Goal: Task Accomplishment & Management: Complete application form

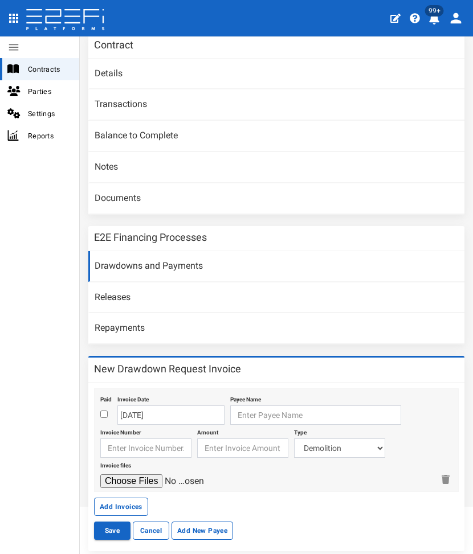
scroll to position [126, 0]
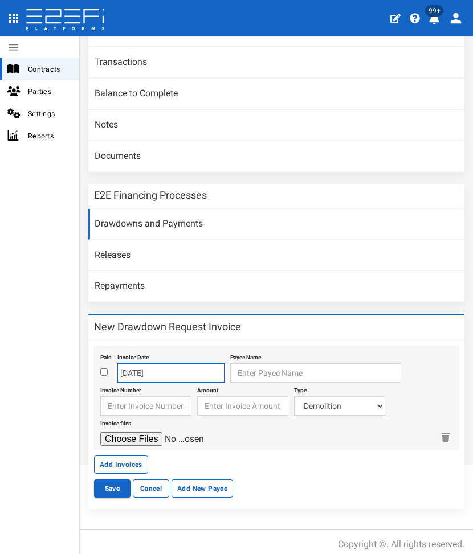
click at [138, 365] on input "[DATE]" at bounding box center [170, 372] width 107 height 19
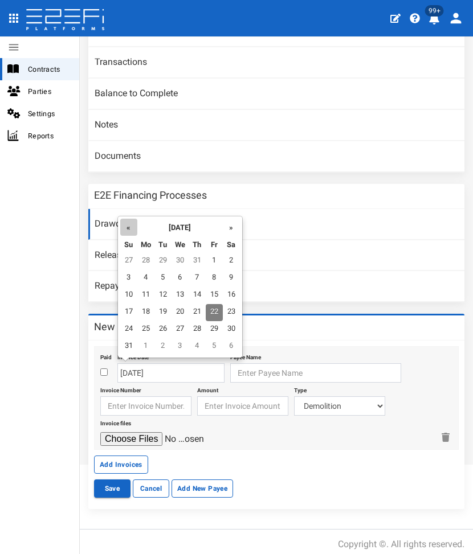
click at [132, 234] on th "«" at bounding box center [128, 227] width 17 height 17
drag, startPoint x: 174, startPoint y: 324, endPoint x: 198, endPoint y: 337, distance: 26.5
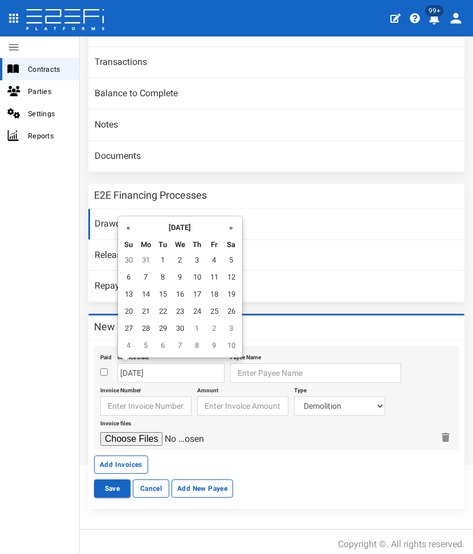
click at [176, 324] on td "30" at bounding box center [179, 329] width 17 height 17
type input "30-04-2025"
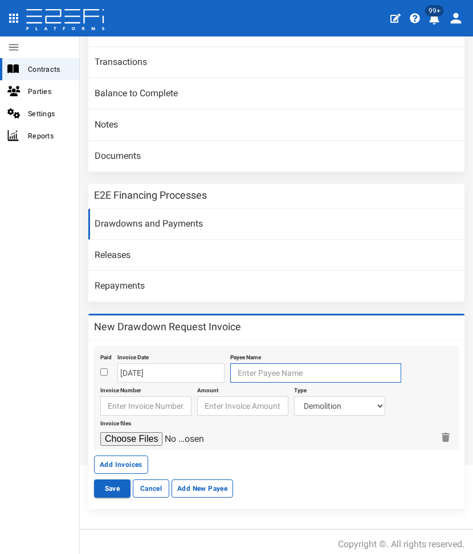
click at [245, 372] on input "text" at bounding box center [315, 372] width 171 height 19
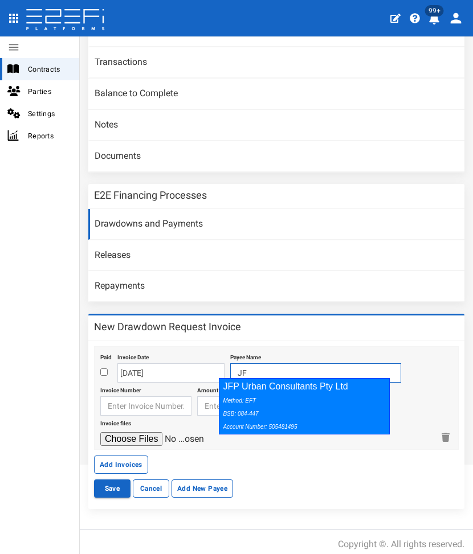
drag, startPoint x: 245, startPoint y: 396, endPoint x: 149, endPoint y: 404, distance: 96.0
click at [244, 396] on div "Method: EFT BSB: 084-447 Account Number: 505481495" at bounding box center [301, 413] width 157 height 39
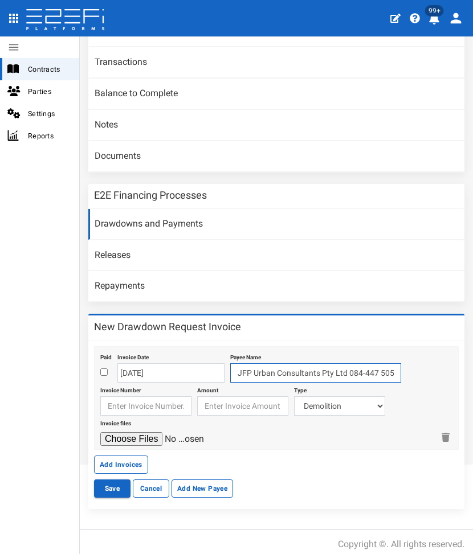
type input "JFP Urban Consultants Pty Ltd 084-447 505481495"
click at [128, 401] on input "text" at bounding box center [145, 405] width 91 height 19
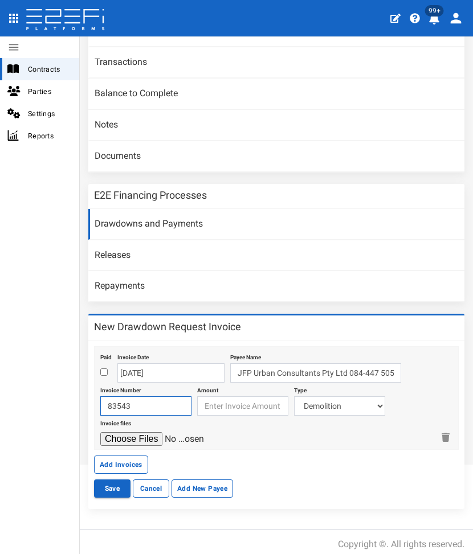
type input "83543"
type input "3440"
select select "Planning~118~CONSULTANT/PROFESSIONAL FEES"
click at [100, 432] on input "file" at bounding box center [154, 439] width 108 height 14
type input "C:\fakepath\JFP 83543 - Apr 2025.pdf"
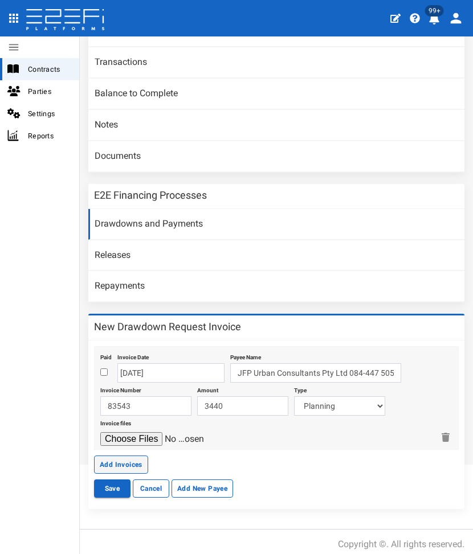
click at [109, 456] on button "Add Invoices" at bounding box center [121, 465] width 54 height 18
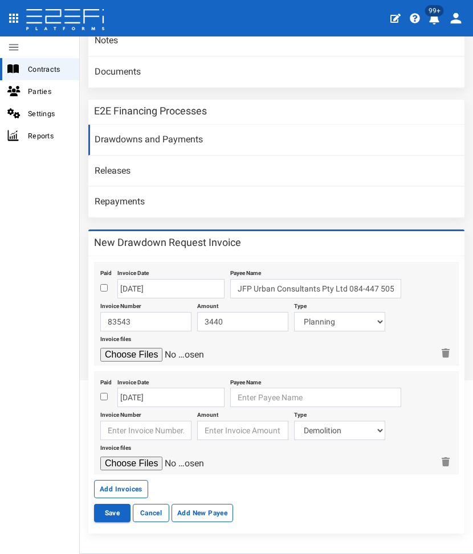
scroll to position [234, 0]
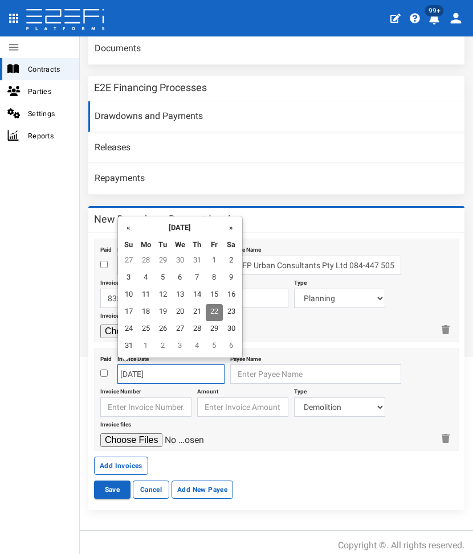
click at [154, 365] on input "[DATE]" at bounding box center [170, 374] width 107 height 19
click at [117, 226] on div "« August 2025 » Su Mo Tu We Th Fr Sa 27 28 29 30 31 1 2 3 4 5 6 7 8 9 10 11 12 …" at bounding box center [179, 287] width 125 height 142
click at [128, 228] on th "«" at bounding box center [128, 227] width 17 height 17
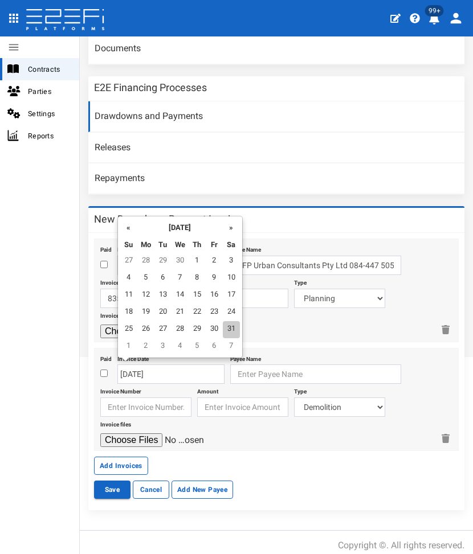
click at [224, 330] on td "31" at bounding box center [231, 329] width 17 height 17
type input "[DATE]"
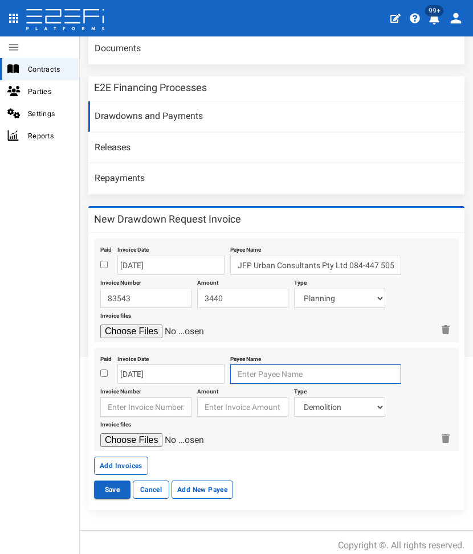
click at [232, 366] on input "text" at bounding box center [315, 374] width 171 height 19
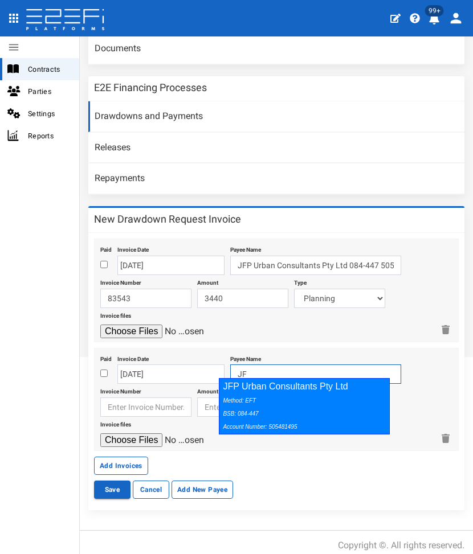
drag, startPoint x: 235, startPoint y: 384, endPoint x: 91, endPoint y: 405, distance: 146.2
click at [235, 396] on div "Method: EFT BSB: 084-447 Account Number: 505481495" at bounding box center [301, 413] width 157 height 39
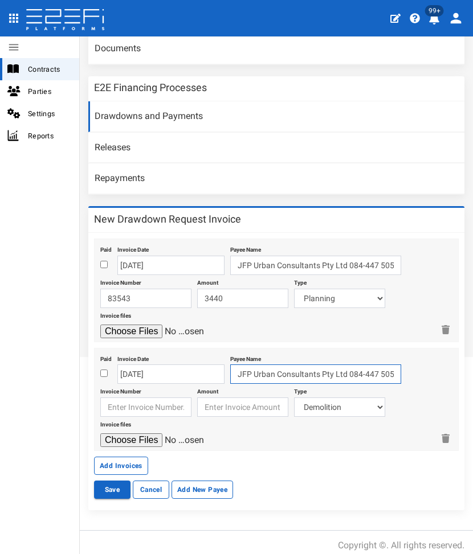
type input "JFP Urban Consultants Pty Ltd 084-447 505481495"
click at [115, 398] on input "text" at bounding box center [145, 407] width 91 height 19
type input "83723"
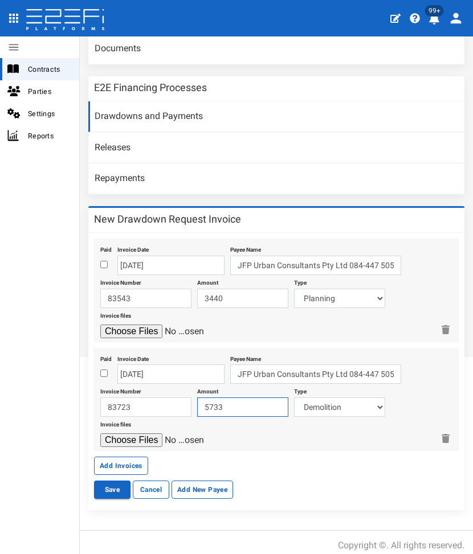
type input "5733"
click at [317, 402] on select "Demolition Major And Civil Works Dce 1+2 Electricity/Telecommunications Landsca…" at bounding box center [339, 407] width 91 height 19
select select "Engineer~124~CONSULTANT/PROFESSIONAL FEES"
click at [294, 398] on select "Demolition Major And Civil Works Dce 1+2 Electricity/Telecommunications Landsca…" at bounding box center [339, 407] width 91 height 19
click at [100, 433] on input "file" at bounding box center [154, 440] width 108 height 14
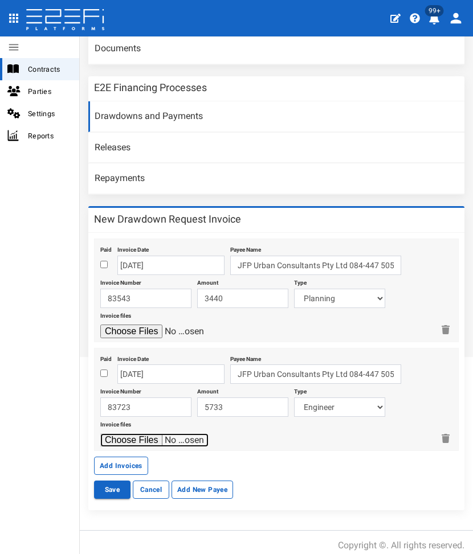
type input "C:\fakepath\JFP 83723 - May 2025.pdf"
click at [129, 457] on button "Add Invoices" at bounding box center [121, 466] width 54 height 18
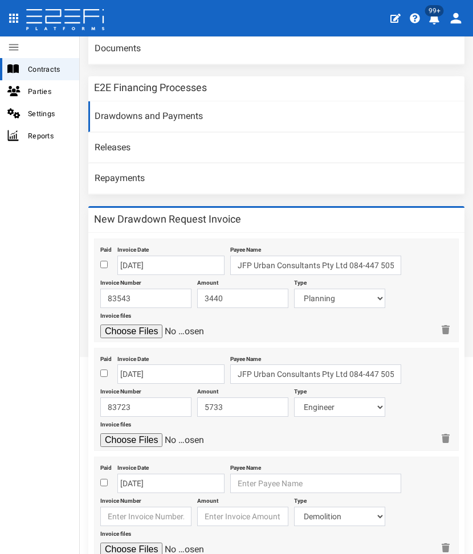
scroll to position [342, 0]
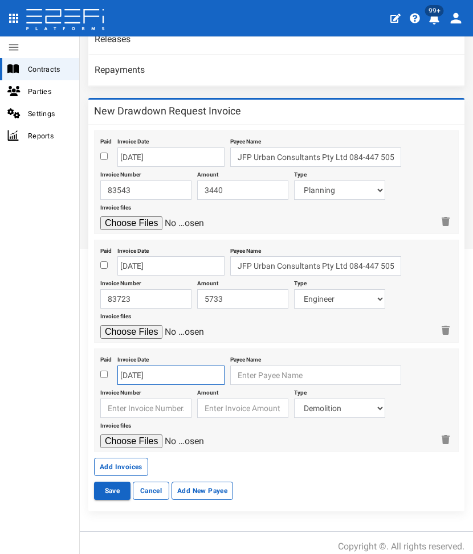
click at [125, 366] on input "[DATE]" at bounding box center [170, 375] width 107 height 19
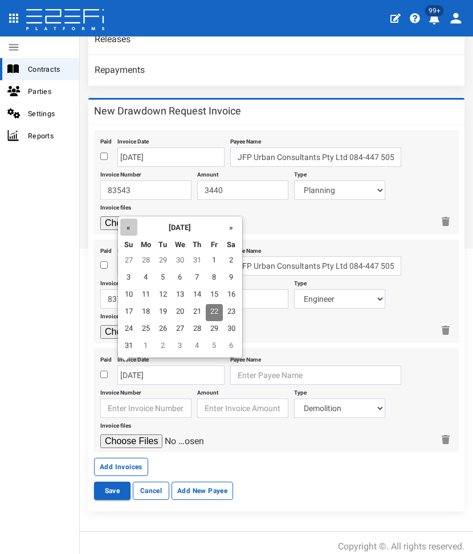
click at [132, 226] on th "«" at bounding box center [128, 227] width 17 height 17
click at [227, 329] on td "31" at bounding box center [231, 329] width 17 height 17
type input "[DATE]"
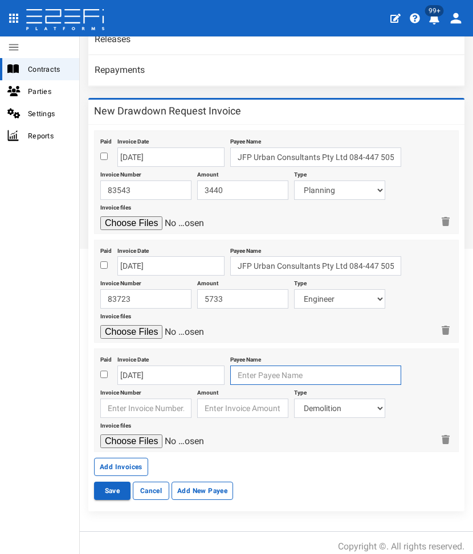
click at [254, 375] on input "text" at bounding box center [315, 375] width 171 height 19
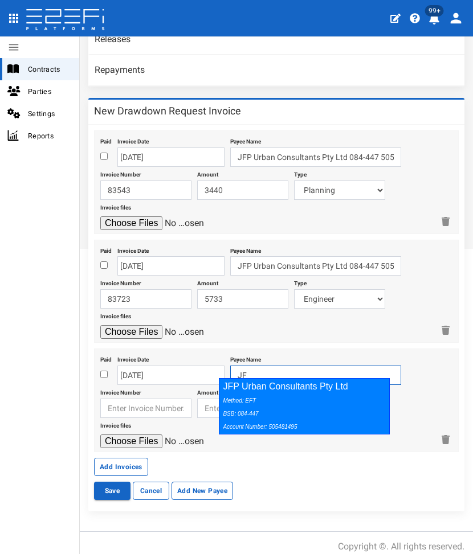
drag, startPoint x: 253, startPoint y: 392, endPoint x: 166, endPoint y: 410, distance: 88.9
click at [245, 394] on div "JFP Urban Consultants Pty Ltd Method: EFT BSB: 084-447 Account Number: 505481495" at bounding box center [304, 406] width 171 height 56
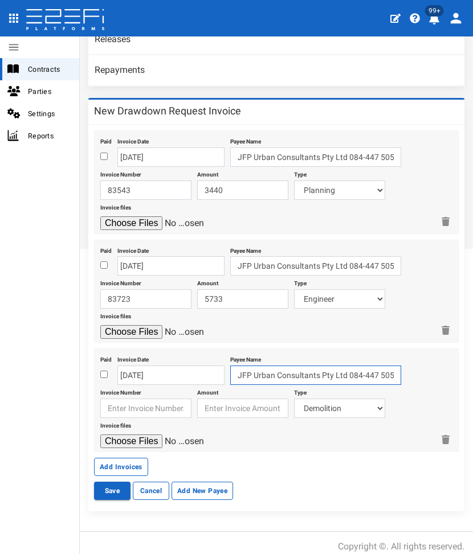
type input "JFP Urban Consultants Pty Ltd 084-447 505481495"
click at [149, 404] on input "text" at bounding box center [145, 408] width 91 height 19
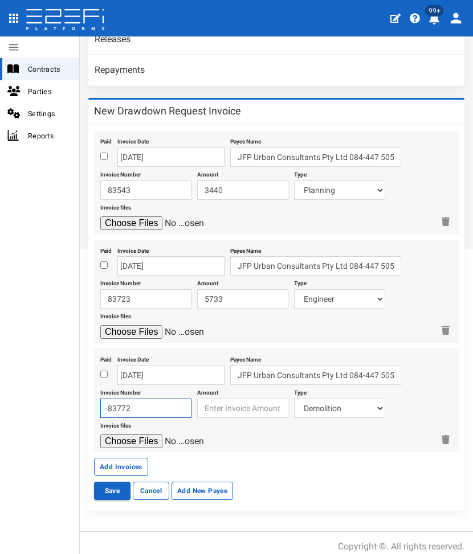
type input "83772"
type input "2950"
select select "Planning~118~CONSULTANT/PROFESSIONAL FEES"
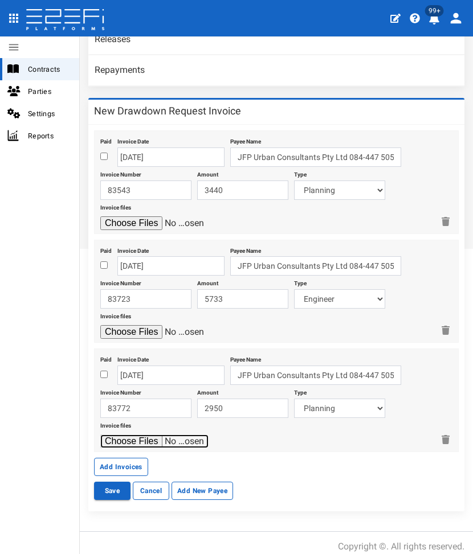
click at [100, 435] on input "file" at bounding box center [154, 442] width 108 height 14
type input "C:\fakepath\JFP 83772 - May 2025.pdf"
click at [113, 465] on button "Add Invoices" at bounding box center [121, 467] width 54 height 18
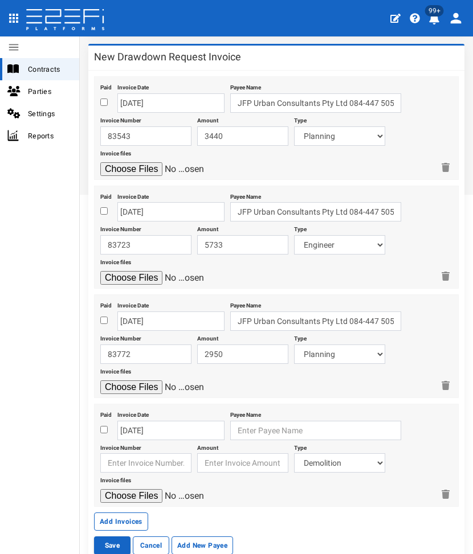
scroll to position [450, 0]
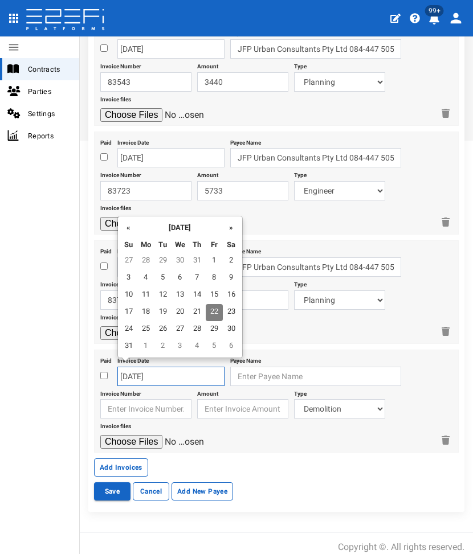
click at [152, 367] on input "22-08-2025" at bounding box center [170, 376] width 107 height 19
click at [126, 223] on th "«" at bounding box center [128, 227] width 17 height 17
click at [234, 333] on td "31" at bounding box center [231, 329] width 17 height 17
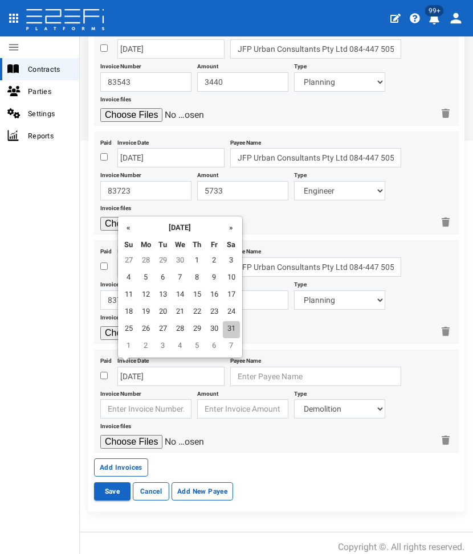
type input "31-05-2025"
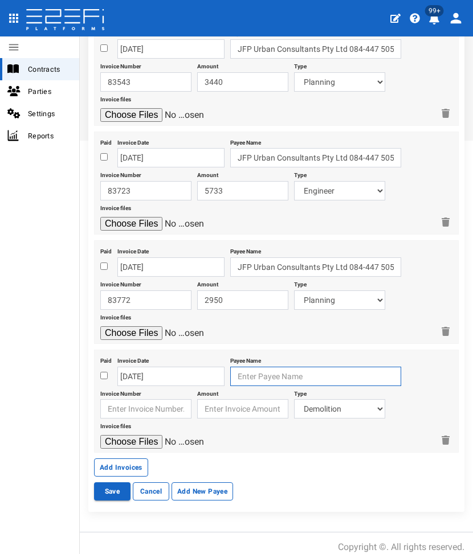
click at [237, 367] on input "text" at bounding box center [315, 376] width 171 height 19
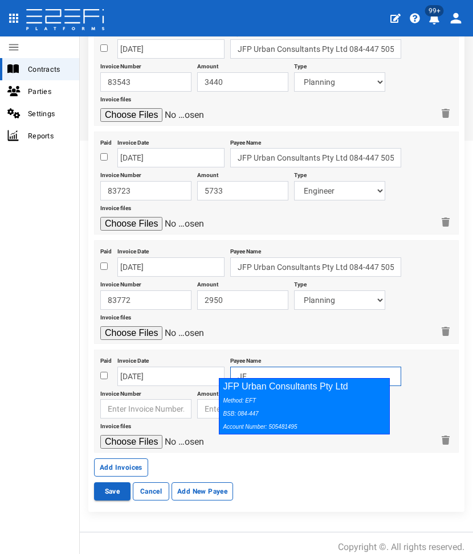
drag, startPoint x: 247, startPoint y: 389, endPoint x: 170, endPoint y: 404, distance: 78.9
click at [247, 390] on div "JFP Urban Consultants Pty Ltd Method: EFT BSB: 084-447 Account Number: 505481495" at bounding box center [304, 406] width 171 height 56
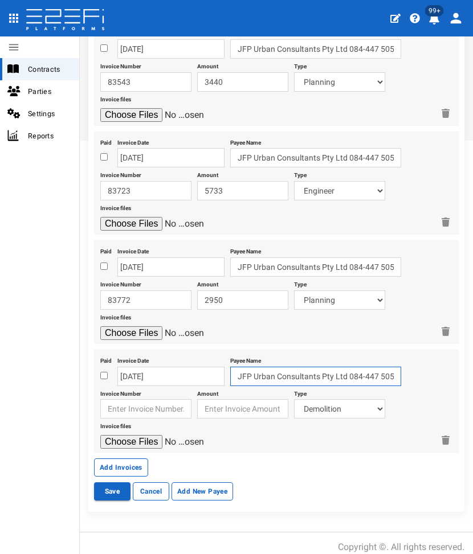
type input "JFP Urban Consultants Pty Ltd 084-447 505481495"
click at [170, 404] on input "text" at bounding box center [145, 408] width 91 height 19
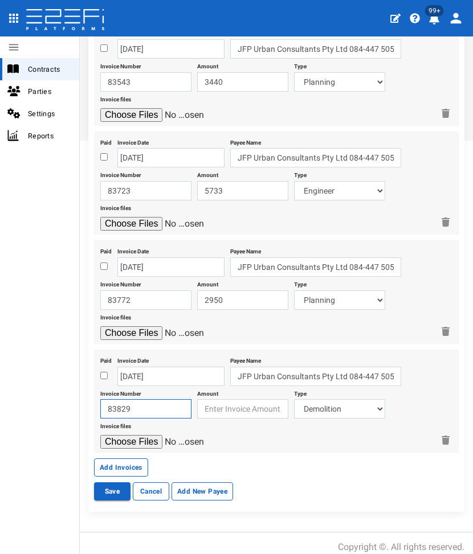
type input "83829"
type input "9"
type input "810"
select select "Landscape & Ecology~119~CONSULTANT/PROFESSIONAL FEES"
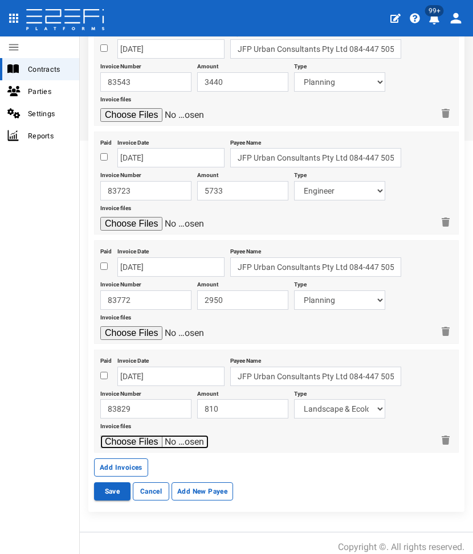
click at [100, 435] on input "file" at bounding box center [154, 442] width 108 height 14
type input "C:\fakepath\JFP 83829 - May 2025.pdf"
click at [109, 482] on button "Save" at bounding box center [112, 491] width 36 height 18
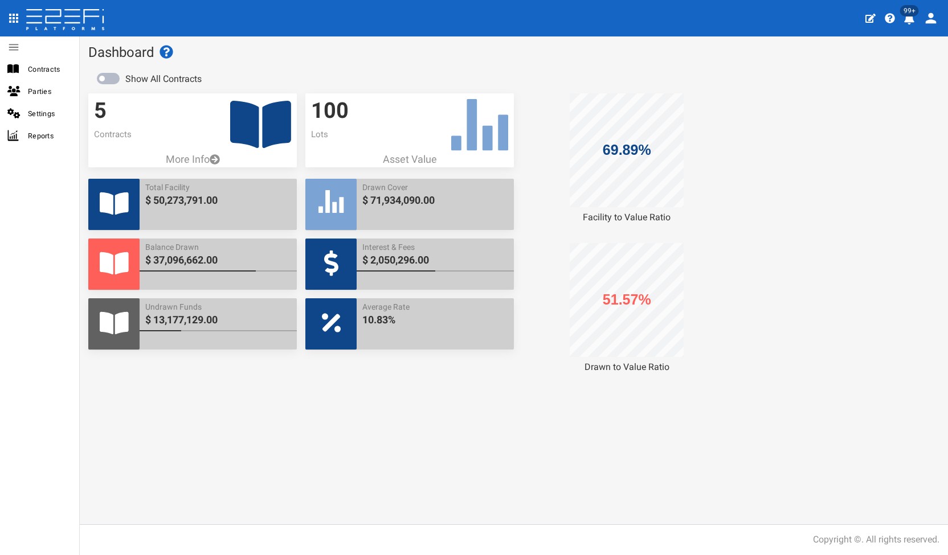
click at [239, 134] on icon at bounding box center [260, 124] width 61 height 47
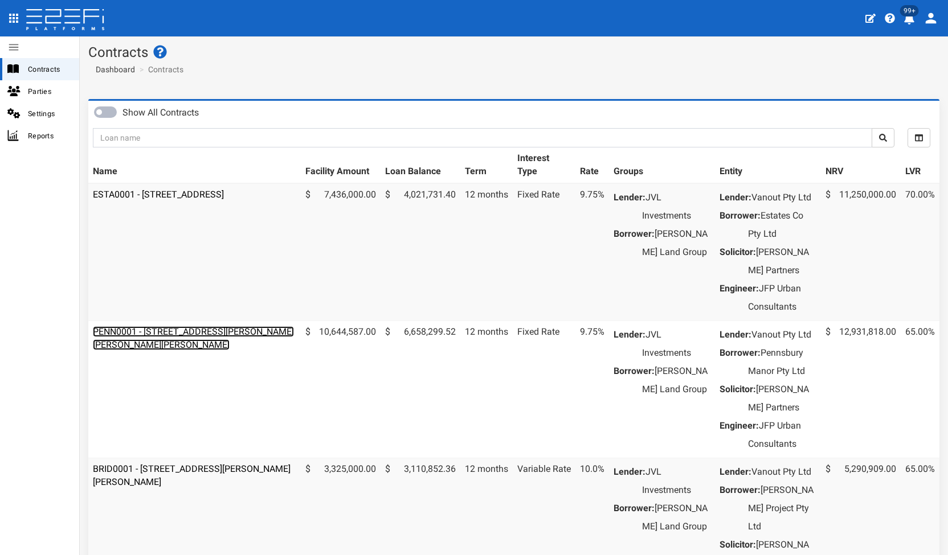
click at [187, 350] on link "PENN0001 - [STREET_ADDRESS][PERSON_NAME][PERSON_NAME][PERSON_NAME]" at bounding box center [193, 338] width 201 height 24
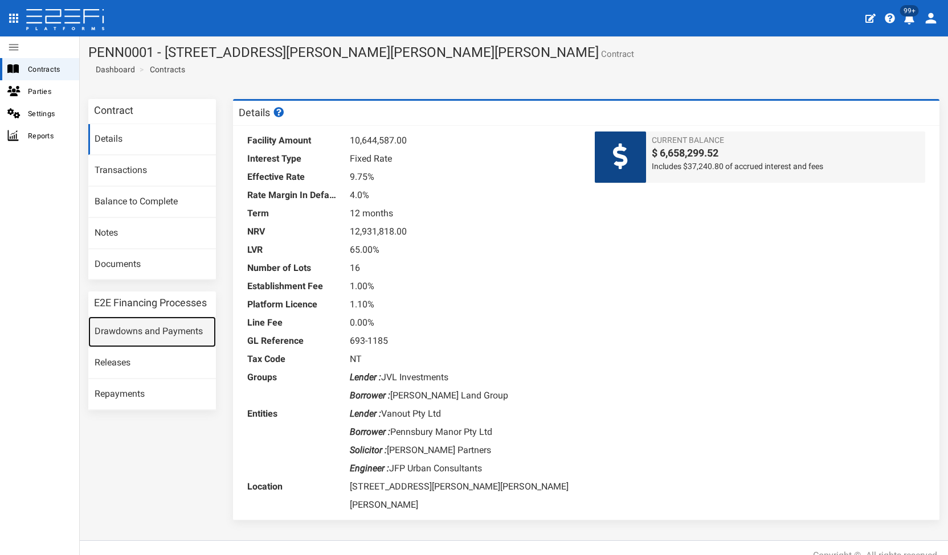
click at [186, 334] on link "Drawdowns and Payments" at bounding box center [152, 332] width 128 height 31
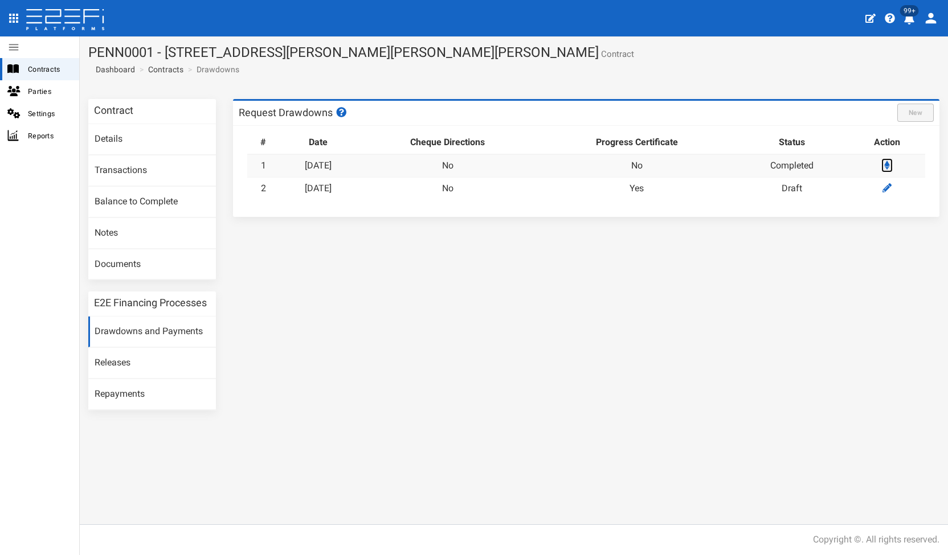
click at [885, 167] on link at bounding box center [886, 165] width 11 height 14
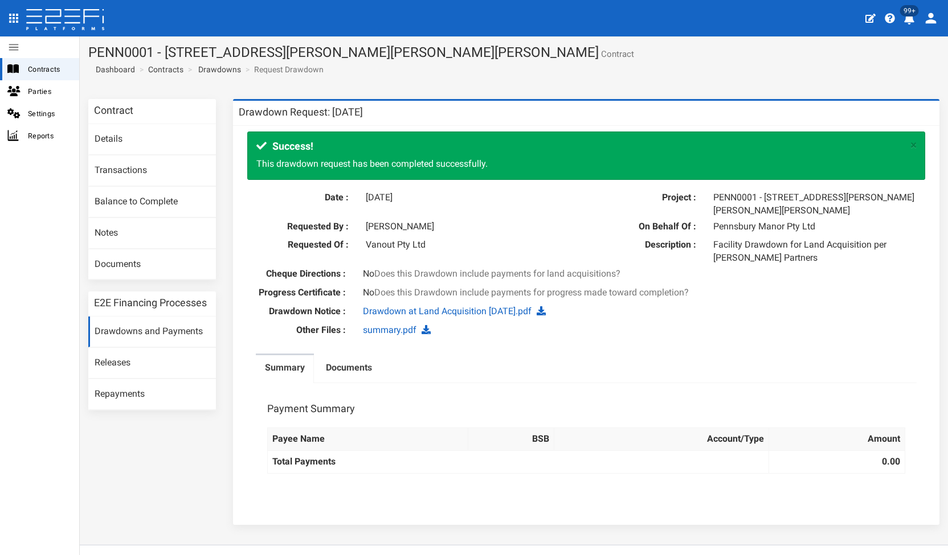
scroll to position [18, 0]
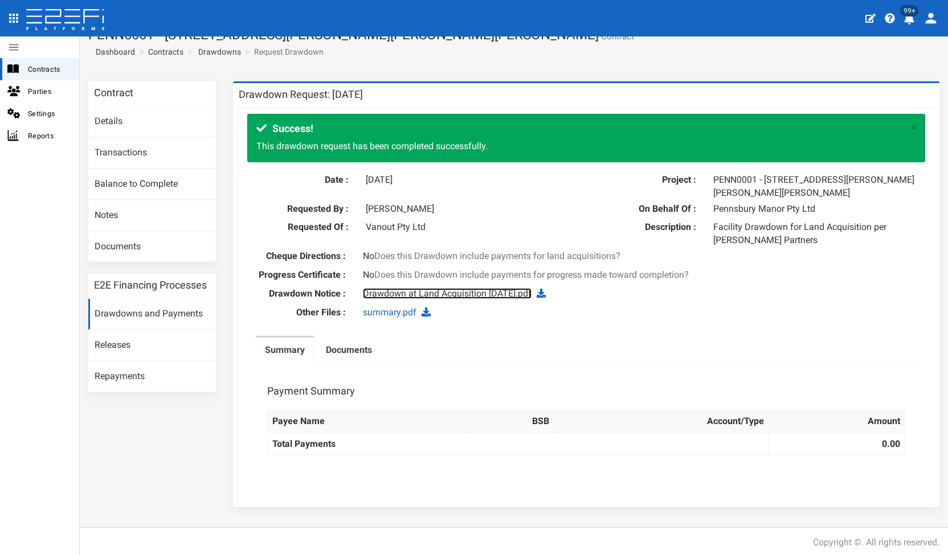
click at [400, 294] on link "Drawdown at Land Acquisition 16-06-25.pdf" at bounding box center [447, 293] width 169 height 11
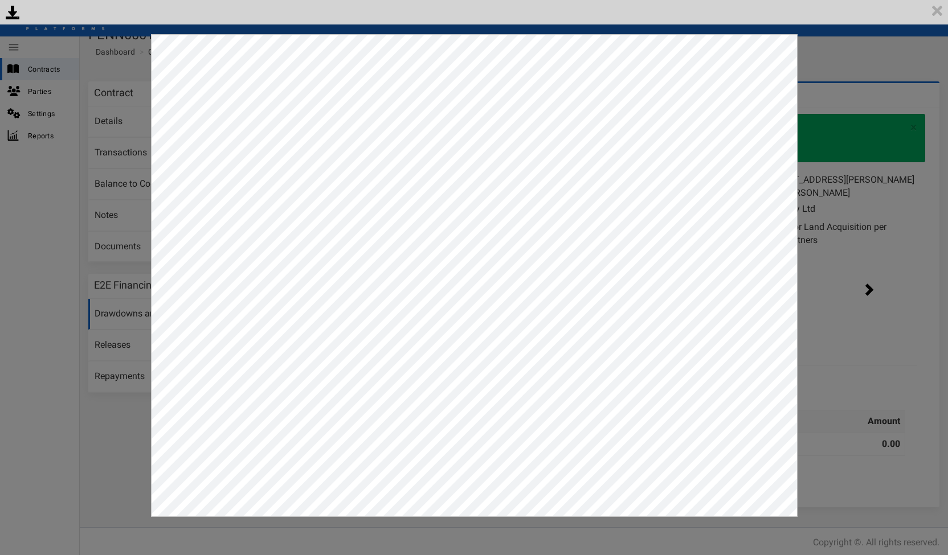
scroll to position [0, 0]
click at [882, 181] on div "<p>Your browser does not support iframes.</p><script type="text/javascript">ale…" at bounding box center [474, 277] width 948 height 555
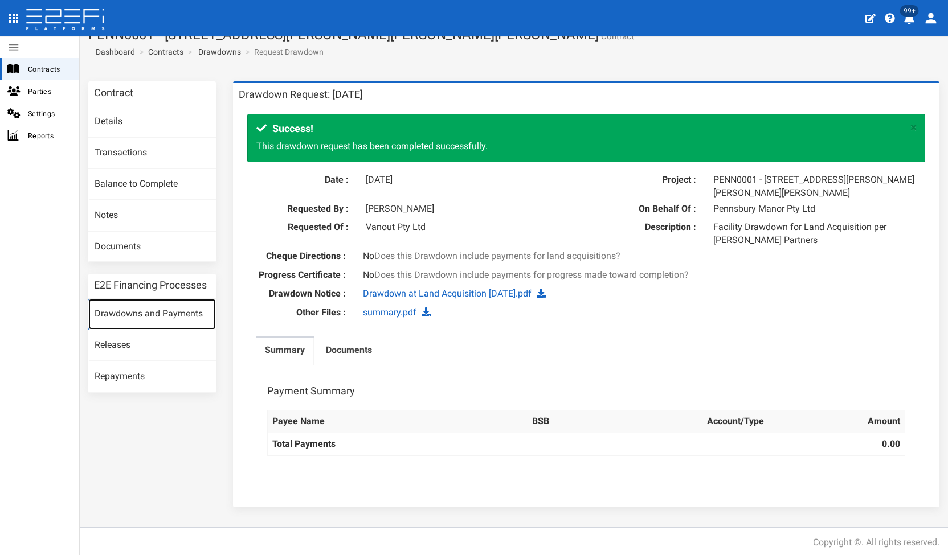
click at [128, 318] on link "Drawdowns and Payments" at bounding box center [152, 314] width 128 height 31
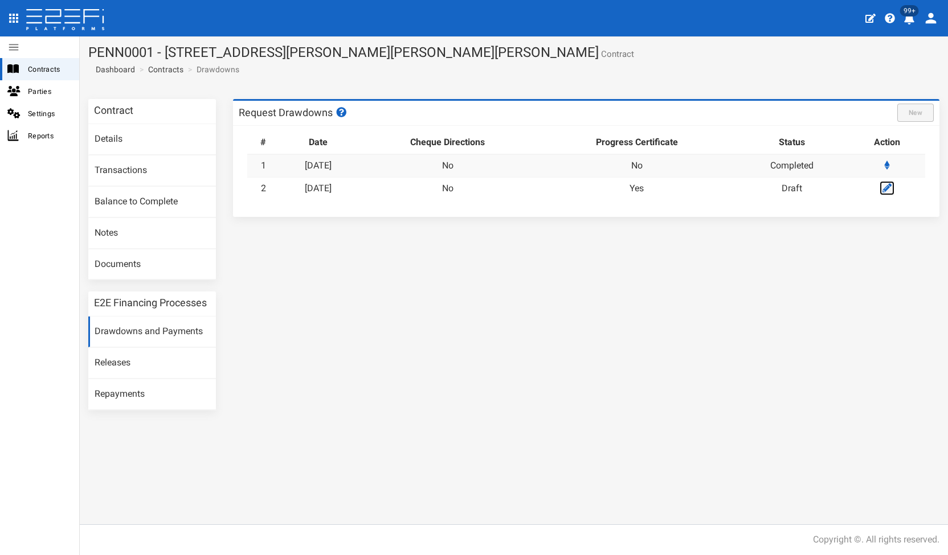
click at [888, 188] on icon at bounding box center [886, 187] width 9 height 9
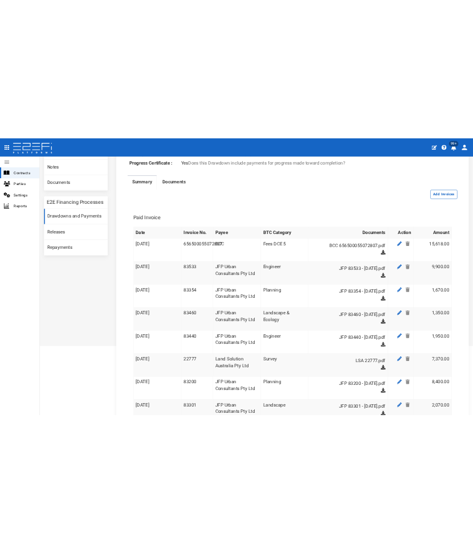
scroll to position [342, 0]
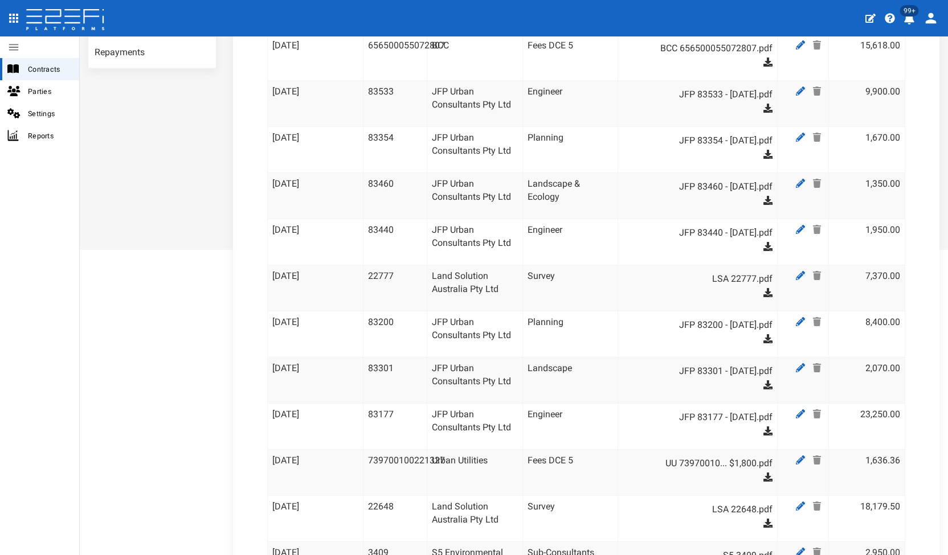
click at [769, 6] on div at bounding box center [431, 18] width 858 height 27
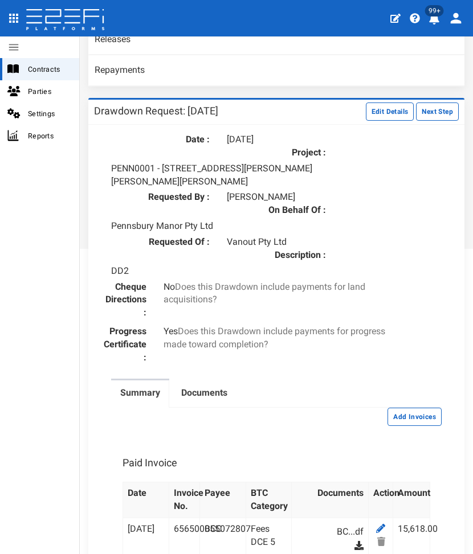
click at [413, 223] on div "Requested By : [PERSON_NAME] On Behalf Of : Pennsbury Manor Pty Ltd" at bounding box center [276, 212] width 365 height 42
click at [409, 219] on div "Requested By : [PERSON_NAME] On Behalf Of : Pennsbury Manor Pty Ltd" at bounding box center [276, 212] width 365 height 42
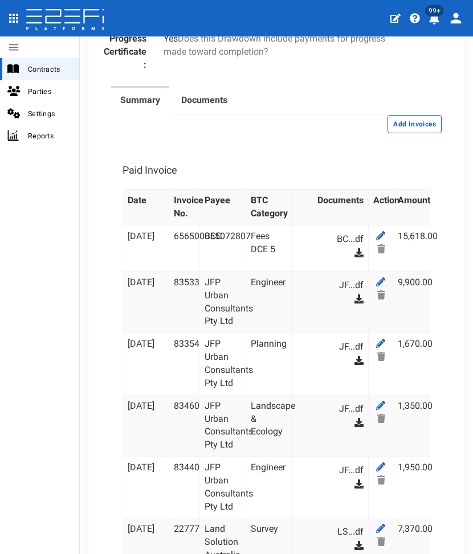
click at [391, 108] on ul "Summary Documents" at bounding box center [276, 101] width 330 height 30
click at [394, 109] on ul "Summary Documents" at bounding box center [276, 101] width 330 height 30
click at [388, 117] on button "Add Invoices" at bounding box center [414, 124] width 54 height 18
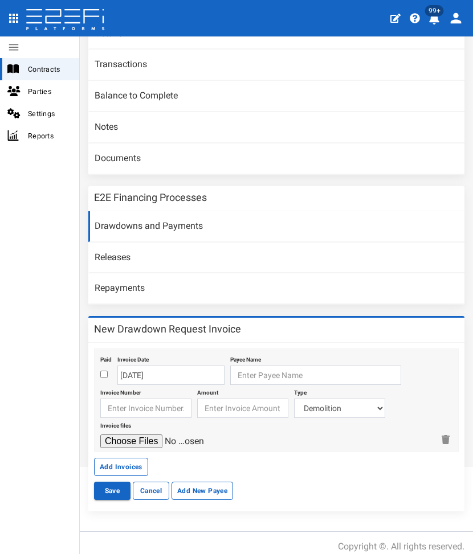
scroll to position [126, 0]
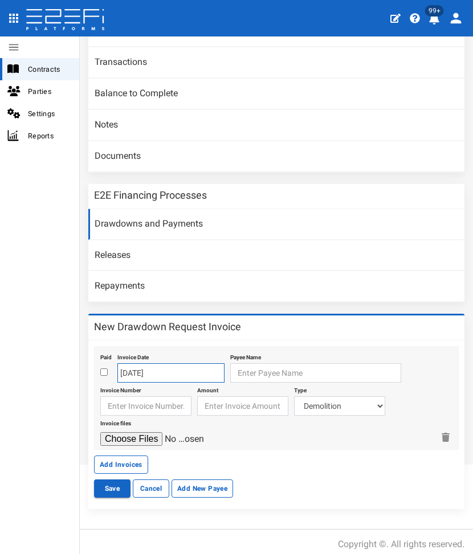
click at [162, 370] on input "[DATE]" at bounding box center [170, 372] width 107 height 19
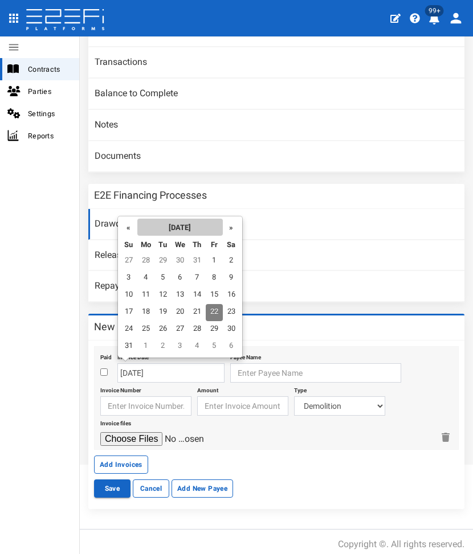
click at [140, 228] on th "August 2025" at bounding box center [179, 227] width 85 height 17
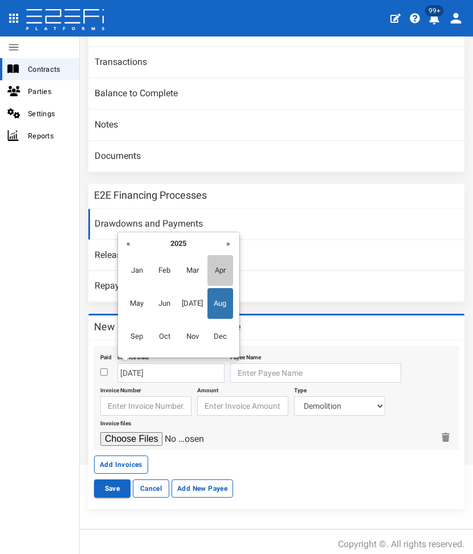
click at [220, 267] on span "Apr" at bounding box center [220, 270] width 26 height 31
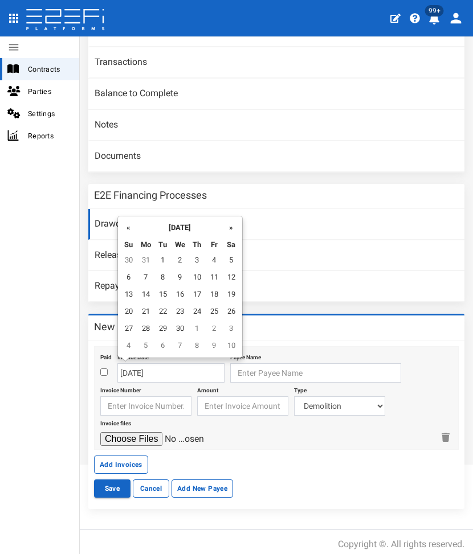
drag, startPoint x: 180, startPoint y: 325, endPoint x: 210, endPoint y: 350, distance: 38.4
click at [181, 326] on td "30" at bounding box center [179, 329] width 17 height 17
type input "30-04-2025"
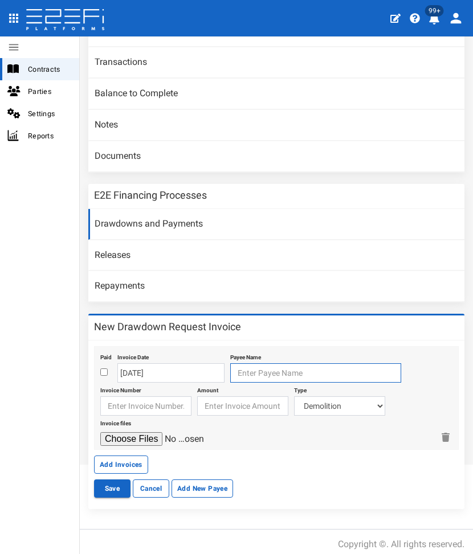
click at [245, 374] on input "text" at bounding box center [315, 372] width 171 height 19
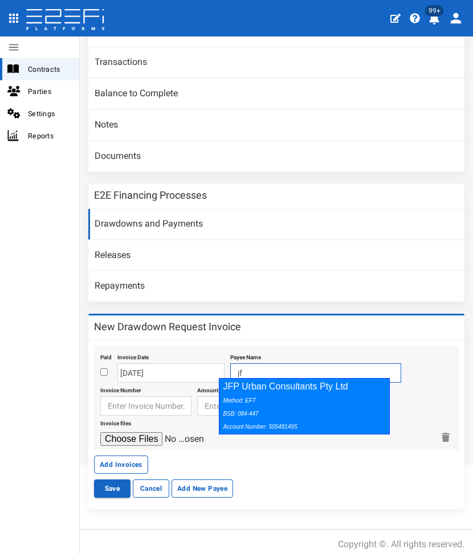
drag, startPoint x: 244, startPoint y: 378, endPoint x: 153, endPoint y: 411, distance: 97.5
click at [241, 396] on div "Method: EFT BSB: 084-447 Account Number: 505481495" at bounding box center [301, 413] width 157 height 39
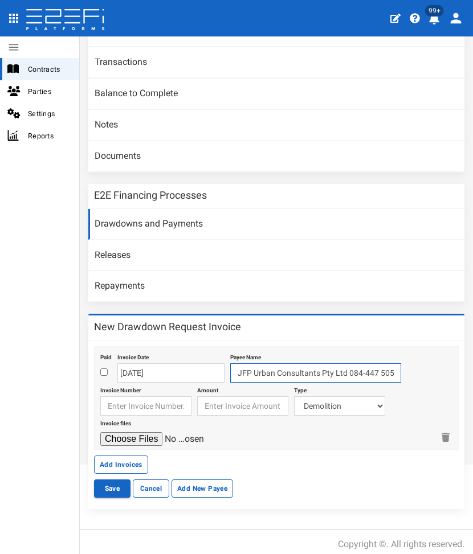
type input "JFP Urban Consultants Pty Ltd 084-447 505481495"
click at [129, 401] on input "text" at bounding box center [145, 405] width 91 height 19
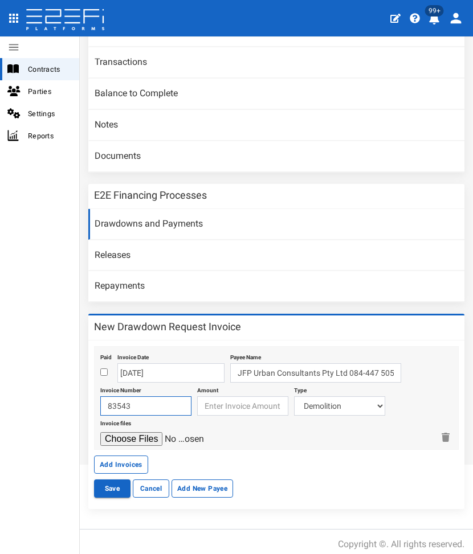
type input "83543"
click at [218, 396] on input "number" at bounding box center [242, 405] width 91 height 19
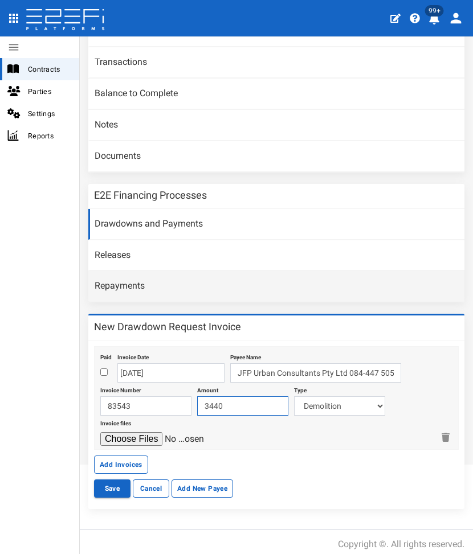
type input "3440"
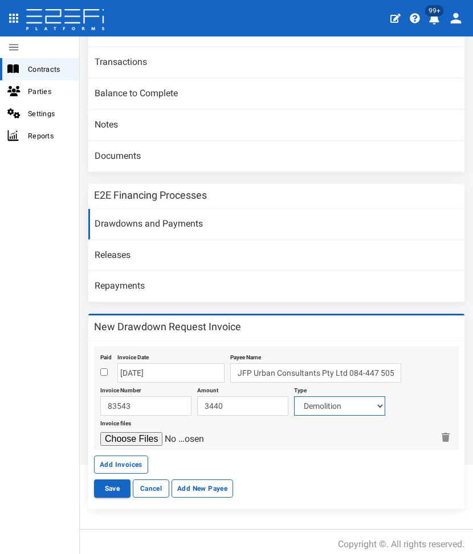
click at [331, 398] on select "Demolition Major And Civil Works Dce 1+2 Electricity/Telecommunications Landsca…" at bounding box center [339, 405] width 91 height 19
select select "Planning~118~CONSULTANT/PROFESSIONAL FEES"
click at [294, 396] on select "Demolition Major And Civil Works Dce 1+2 Electricity/Telecommunications Landsca…" at bounding box center [339, 405] width 91 height 19
click at [100, 432] on input "file" at bounding box center [154, 439] width 108 height 14
type input "C:\fakepath\JFP 83543 - Apr 2025.pdf"
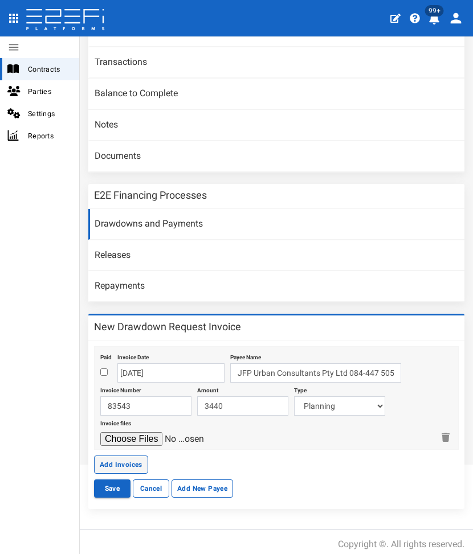
click at [118, 456] on button "Add Invoices" at bounding box center [121, 465] width 54 height 18
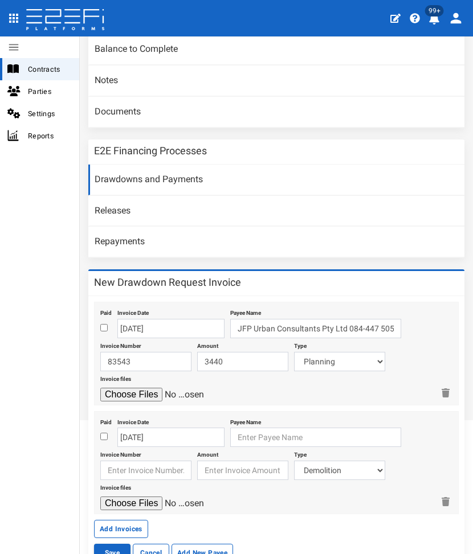
scroll to position [234, 0]
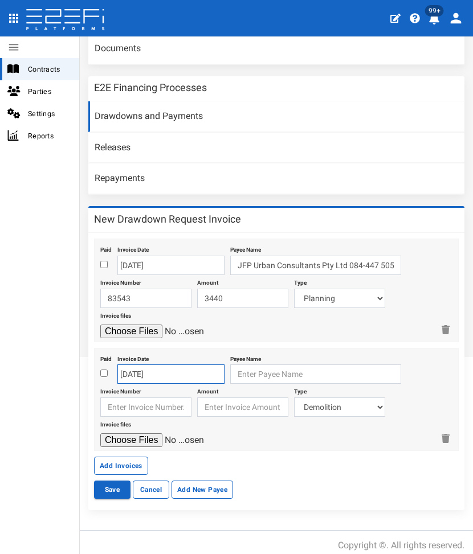
click at [144, 365] on input "22-08-2025" at bounding box center [170, 374] width 107 height 19
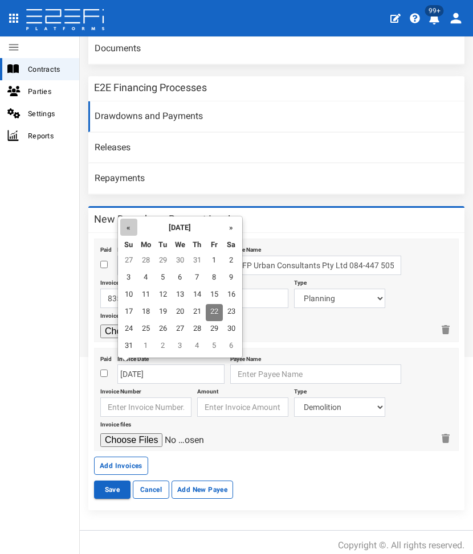
click at [129, 228] on th "«" at bounding box center [128, 227] width 17 height 17
click at [234, 325] on td "31" at bounding box center [231, 329] width 17 height 17
type input "31-05-2025"
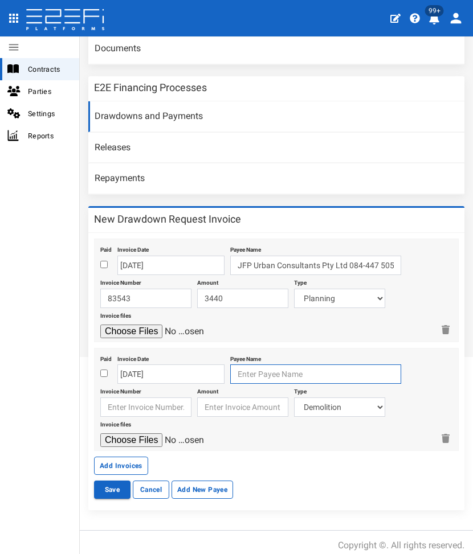
click at [263, 373] on input "text" at bounding box center [315, 374] width 171 height 19
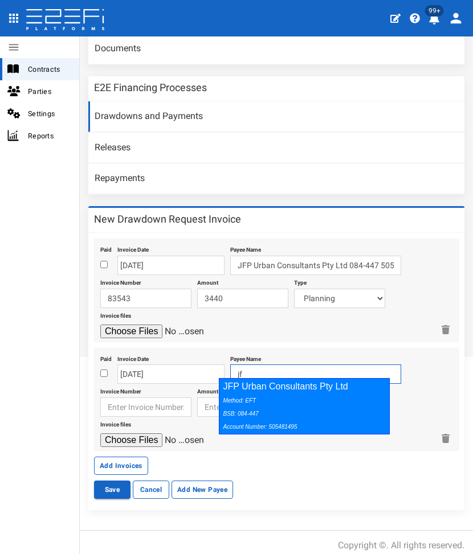
drag, startPoint x: 243, startPoint y: 399, endPoint x: 138, endPoint y: 400, distance: 104.8
click at [239, 399] on icon "Method: EFT BSB: 084-447 Account Number: 505481495" at bounding box center [260, 414] width 74 height 32
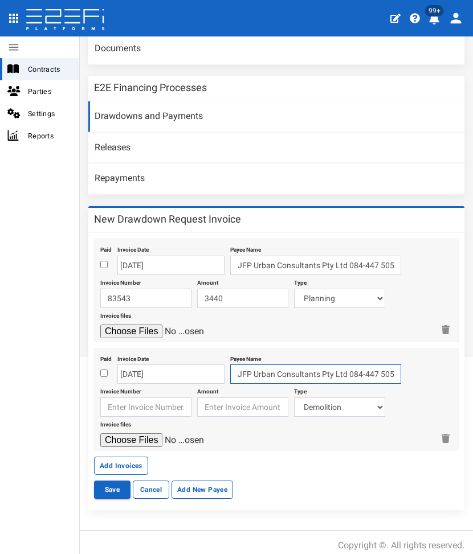
type input "JFP Urban Consultants Pty Ltd 084-447 505481495"
click at [137, 400] on input "text" at bounding box center [145, 407] width 91 height 19
type input "83723"
click at [222, 399] on input "number" at bounding box center [242, 407] width 91 height 19
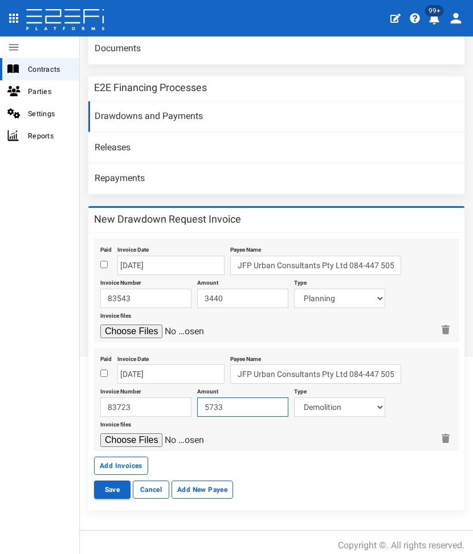
type input "5733"
click at [308, 398] on select "Demolition Major And Civil Works Dce 1+2 Electricity/Telecommunications Landsca…" at bounding box center [339, 407] width 91 height 19
select select "Engineer~124~CONSULTANT/PROFESSIONAL FEES"
click at [294, 398] on select "Demolition Major And Civil Works Dce 1+2 Electricity/Telecommunications Landsca…" at bounding box center [339, 407] width 91 height 19
click at [100, 433] on input "file" at bounding box center [154, 440] width 108 height 14
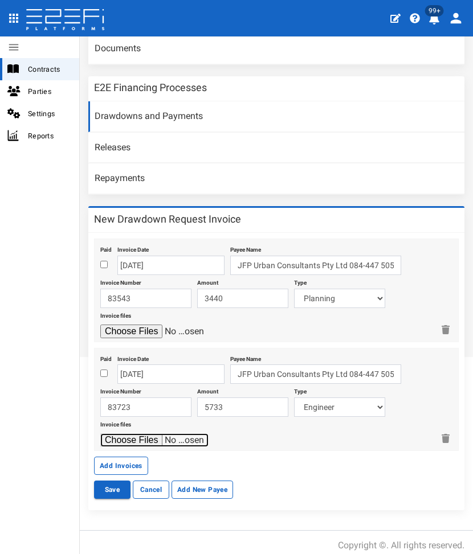
type input "C:\fakepath\JFP 83723 - May 2025.pdf"
click at [117, 458] on button "Add Invoices" at bounding box center [121, 466] width 54 height 18
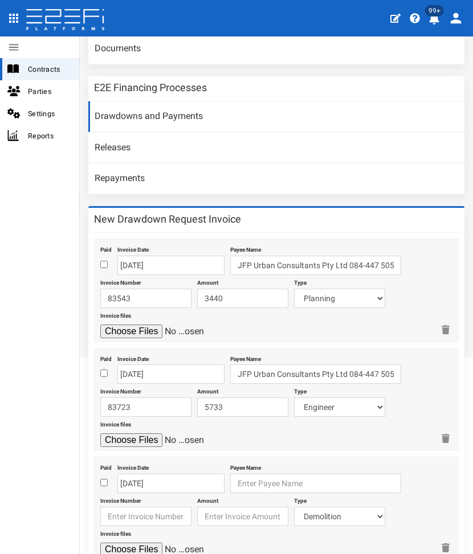
scroll to position [342, 0]
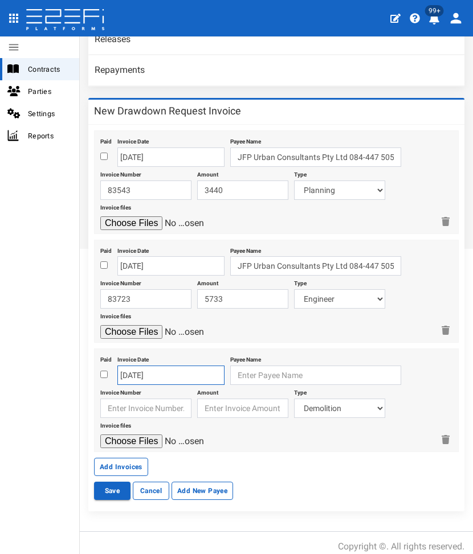
click at [144, 372] on input "[DATE]" at bounding box center [170, 375] width 107 height 19
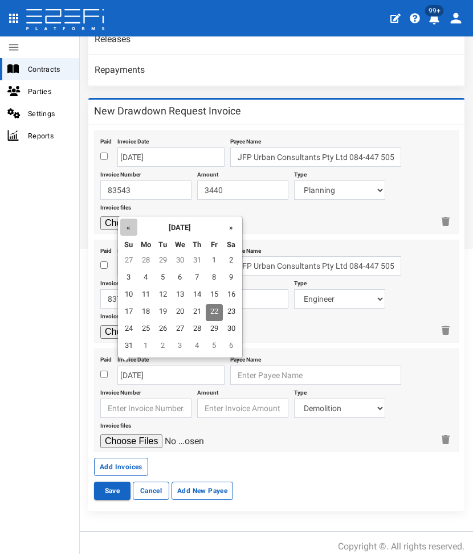
click at [122, 219] on th "«" at bounding box center [128, 227] width 17 height 17
click at [223, 330] on td "31" at bounding box center [231, 329] width 17 height 17
type input "[DATE]"
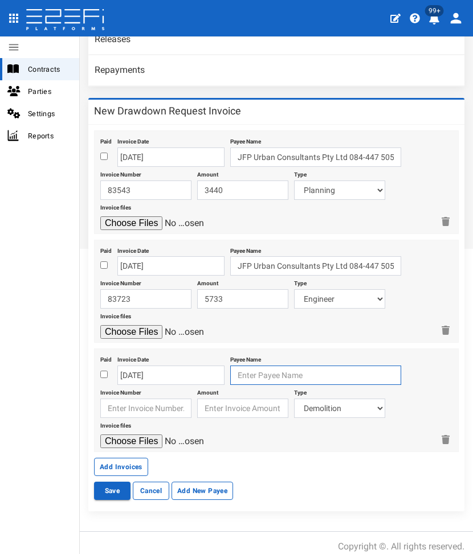
click at [239, 369] on input "text" at bounding box center [315, 375] width 171 height 19
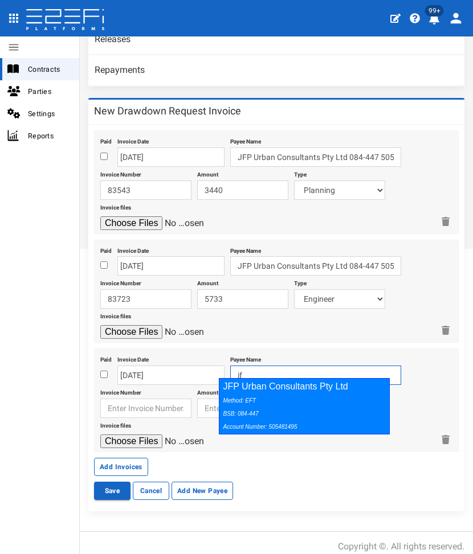
drag, startPoint x: 239, startPoint y: 384, endPoint x: 180, endPoint y: 401, distance: 61.5
click at [234, 401] on icon "Method: EFT BSB: 084-447 Account Number: 505481495" at bounding box center [260, 414] width 74 height 32
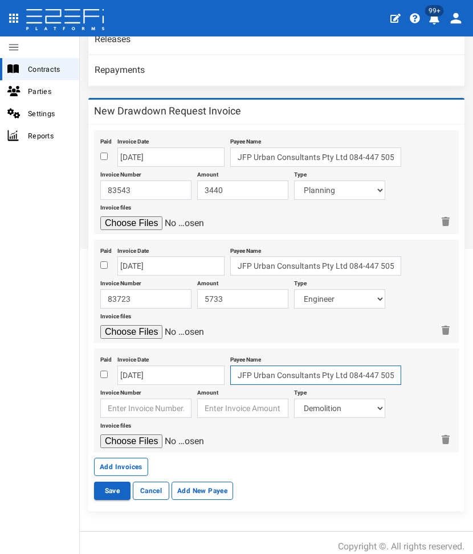
type input "JFP Urban Consultants Pty Ltd 084-447 505481495"
drag, startPoint x: 114, startPoint y: 396, endPoint x: 128, endPoint y: 396, distance: 13.7
click at [114, 399] on input "text" at bounding box center [145, 408] width 91 height 19
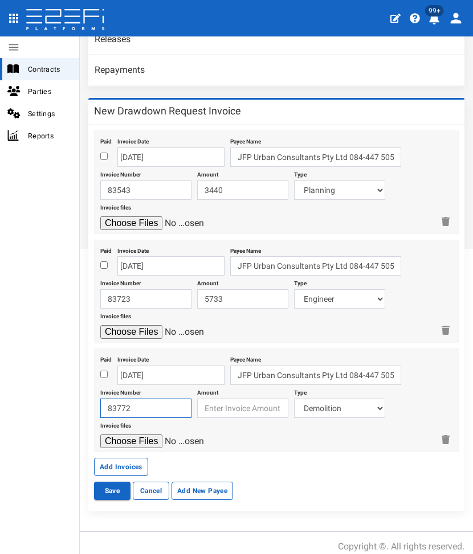
drag, startPoint x: 128, startPoint y: 395, endPoint x: 245, endPoint y: 364, distance: 121.8
click at [131, 399] on input "83772" at bounding box center [145, 408] width 91 height 19
type input "83772"
type input "2950"
select select "Planning~118~CONSULTANT/PROFESSIONAL FEES"
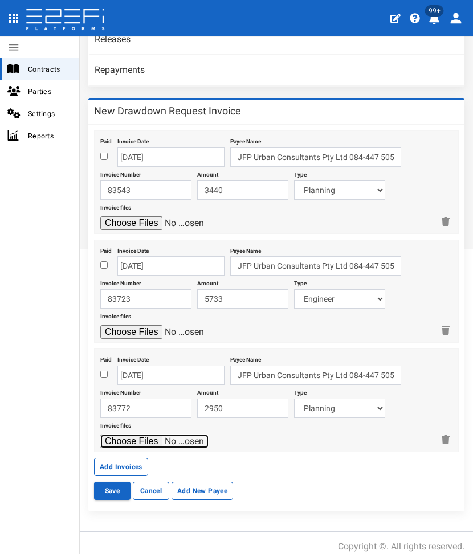
click at [100, 435] on input "file" at bounding box center [154, 442] width 108 height 14
type input "C:\fakepath\JFP 83772 - May 2025.pdf"
click at [128, 462] on button "Add Invoices" at bounding box center [121, 467] width 54 height 18
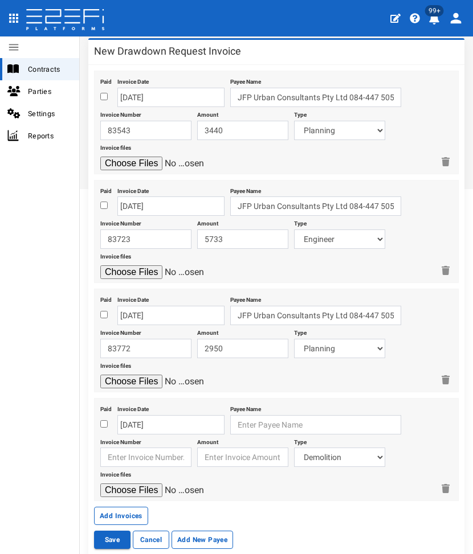
scroll to position [450, 0]
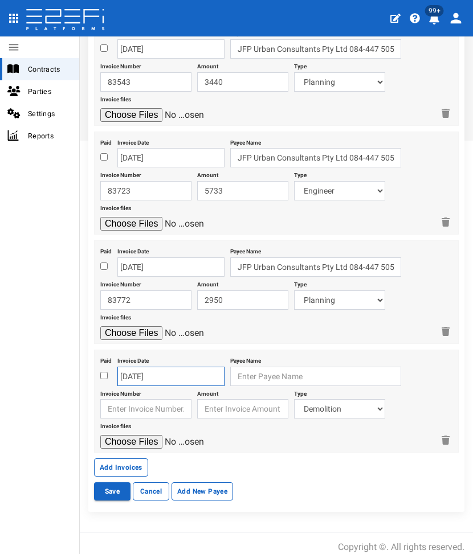
click at [150, 370] on input "22-08-2025" at bounding box center [170, 376] width 107 height 19
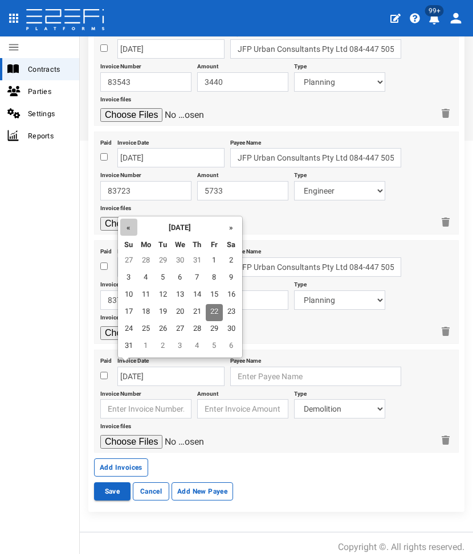
click at [123, 219] on th "«" at bounding box center [128, 227] width 17 height 17
click at [227, 330] on td "31" at bounding box center [231, 329] width 17 height 17
type input "31-05-2025"
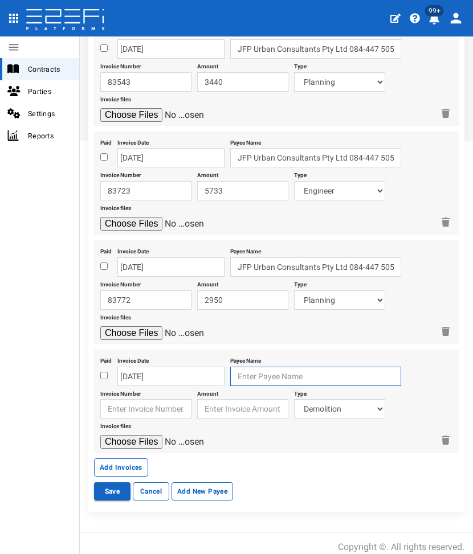
click at [252, 374] on input "text" at bounding box center [315, 376] width 171 height 19
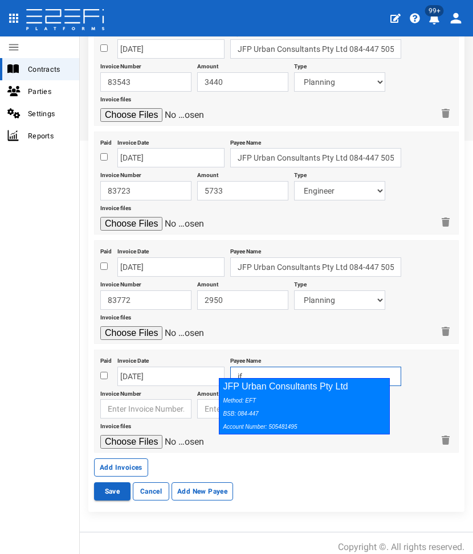
click at [231, 403] on icon "Method: EFT BSB: 084-447 Account Number: 505481495" at bounding box center [260, 414] width 74 height 32
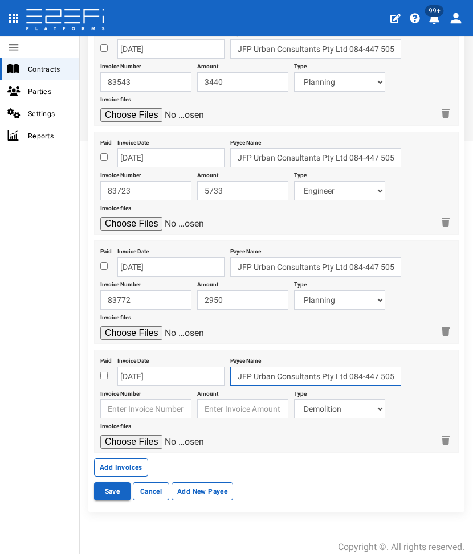
type input "JFP Urban Consultants Pty Ltd 084-447 505481495"
click at [136, 403] on input "text" at bounding box center [145, 408] width 91 height 19
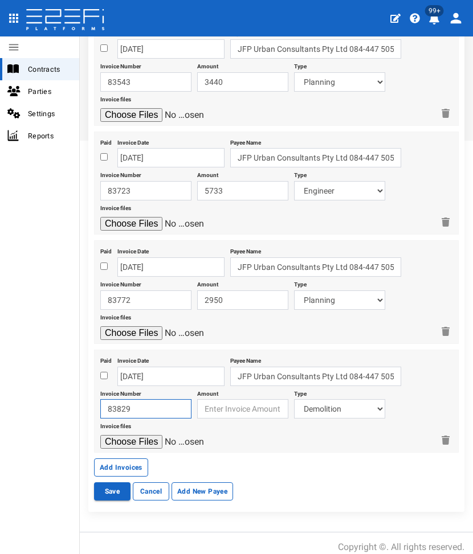
type input "83829"
type input "9"
type input "810"
select select "Landscape & Ecology~119~CONSULTANT/PROFESSIONAL FEES"
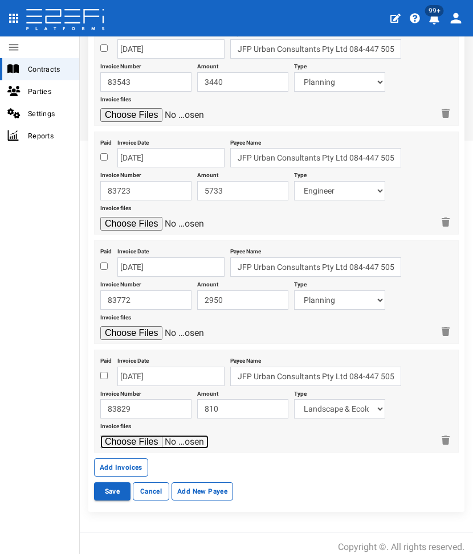
click at [100, 435] on input "file" at bounding box center [154, 442] width 108 height 14
type input "C:\fakepath\JFP 83829 - May 2025.pdf"
click at [103, 482] on button "Save" at bounding box center [112, 491] width 36 height 18
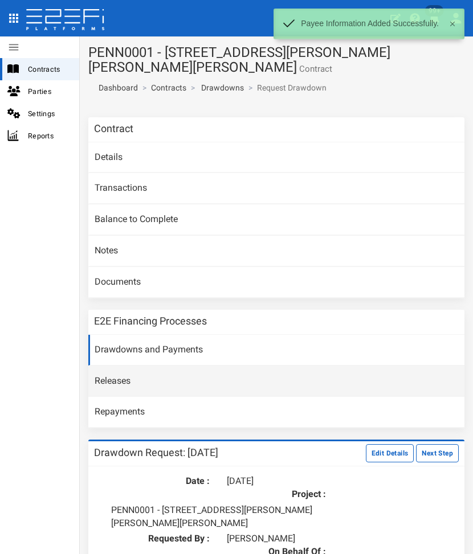
scroll to position [114, 0]
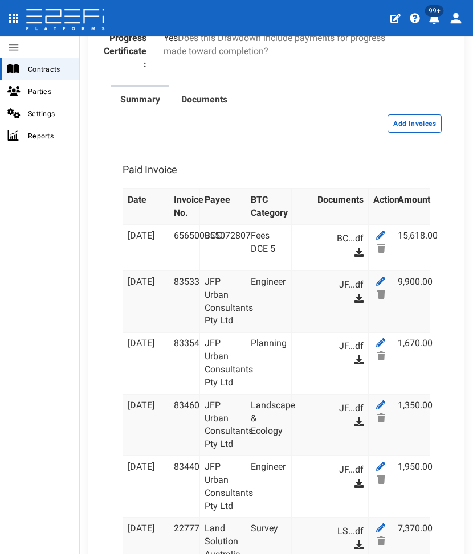
scroll to position [293, 0]
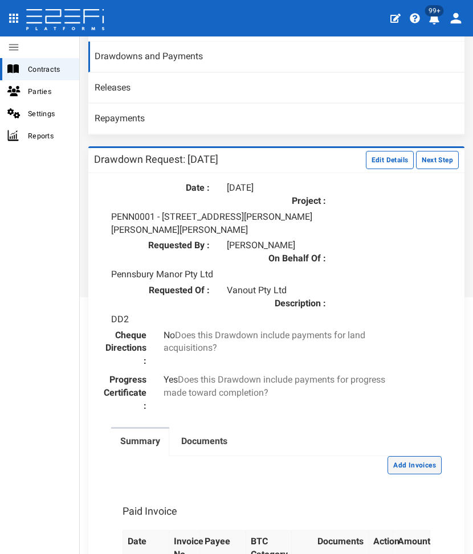
drag, startPoint x: 394, startPoint y: 457, endPoint x: 382, endPoint y: 456, distance: 11.5
click at [394, 457] on button "Add Invoices" at bounding box center [414, 465] width 54 height 18
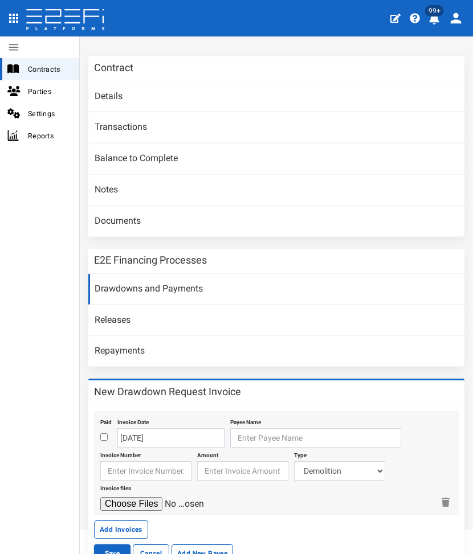
scroll to position [126, 0]
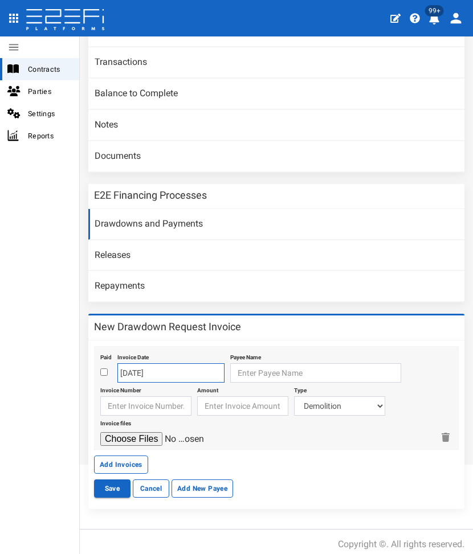
click at [161, 372] on input "[DATE]" at bounding box center [170, 372] width 107 height 19
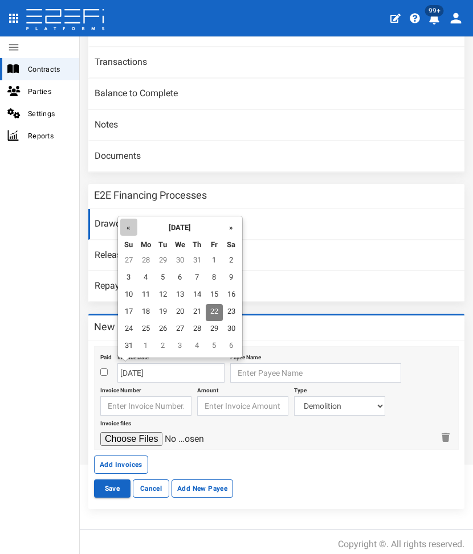
click at [135, 226] on th "«" at bounding box center [128, 227] width 17 height 17
click at [136, 225] on th "«" at bounding box center [128, 227] width 17 height 17
drag, startPoint x: 143, startPoint y: 346, endPoint x: 244, endPoint y: 368, distance: 103.2
click at [149, 346] on td "30" at bounding box center [145, 346] width 17 height 17
type input "[DATE]"
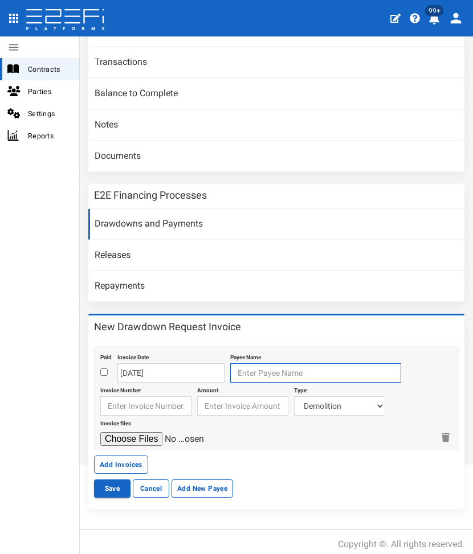
click at [256, 371] on input "text" at bounding box center [315, 372] width 171 height 19
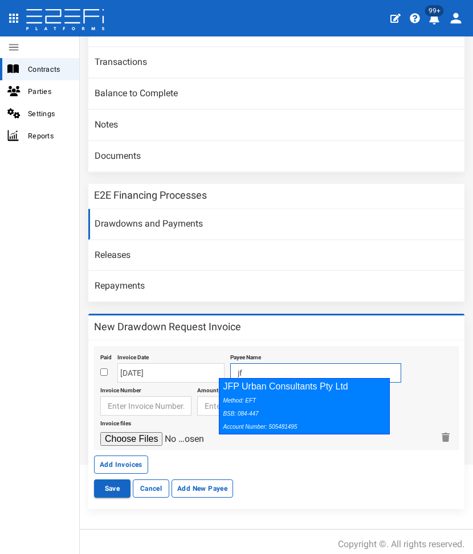
click at [250, 391] on div "JFP Urban Consultants Pty Ltd Method: EFT BSB: 084-447 Account Number: 505481495" at bounding box center [304, 406] width 171 height 56
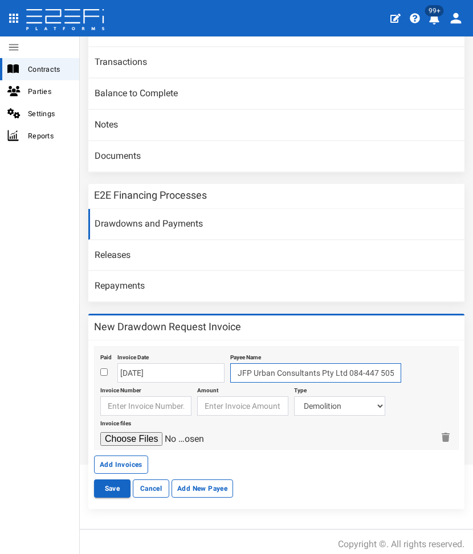
type input "JFP Urban Consultants Pty Ltd 084-447 505481495"
click at [129, 398] on input "text" at bounding box center [145, 405] width 91 height 19
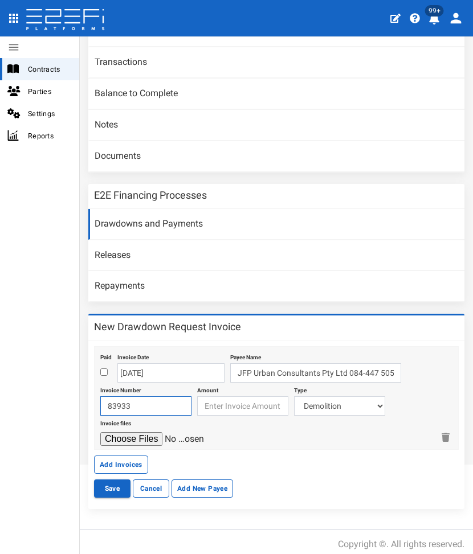
type input "83933"
type input "3464"
select select "Engineer~124~CONSULTANT/PROFESSIONAL FEES"
click at [100, 432] on input "file" at bounding box center [154, 439] width 108 height 14
type input "C:\fakepath\JFP 83933 - June 2025.pdf"
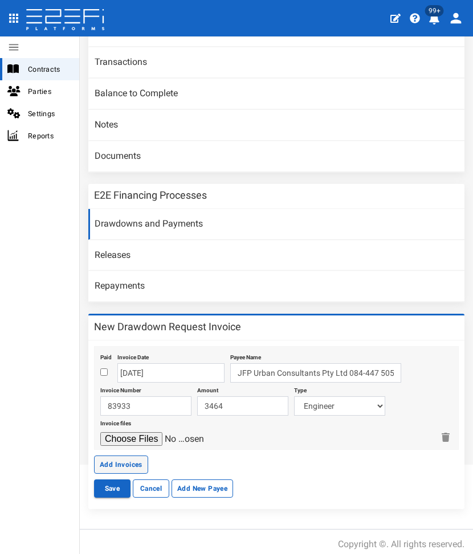
click at [121, 460] on button "Add Invoices" at bounding box center [121, 465] width 54 height 18
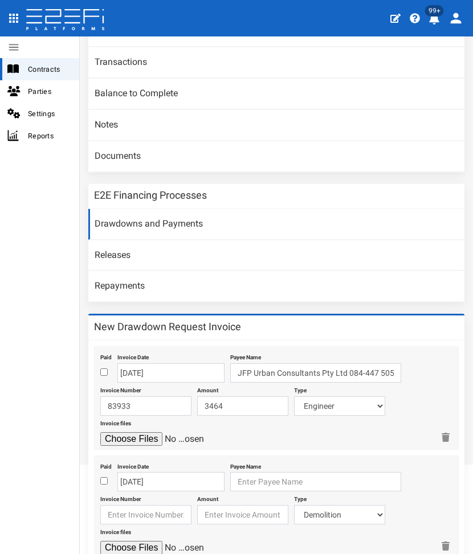
scroll to position [234, 0]
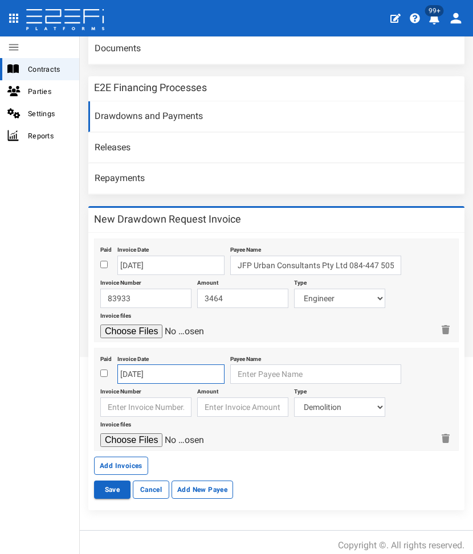
click at [163, 367] on input "22-08-2025" at bounding box center [170, 374] width 107 height 19
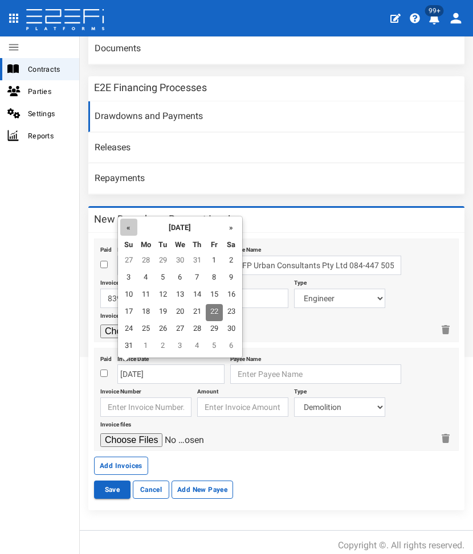
click at [128, 224] on th "«" at bounding box center [128, 227] width 17 height 17
drag, startPoint x: 138, startPoint y: 353, endPoint x: 194, endPoint y: 349, distance: 56.6
click at [140, 353] on td "30" at bounding box center [145, 346] width 17 height 17
type input "30-06-2025"
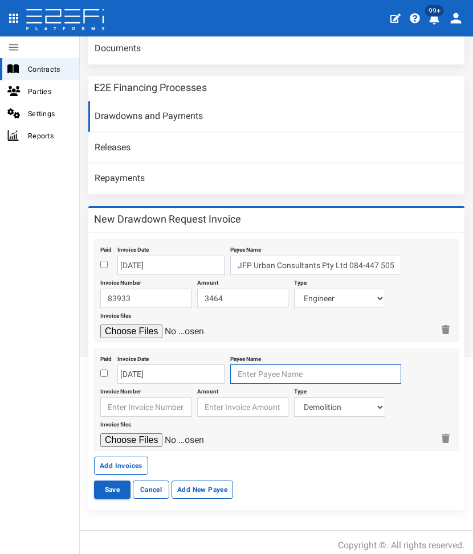
click at [253, 376] on input "text" at bounding box center [315, 374] width 171 height 19
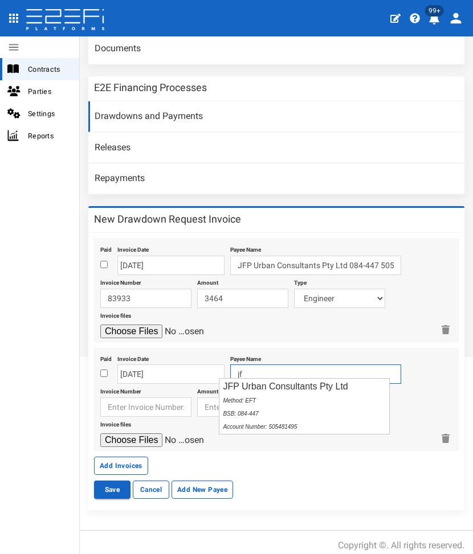
click at [255, 392] on div "JFP Urban Consultants Pty Ltd Method: EFT BSB: 084-447 Account Number: 505481495" at bounding box center [304, 406] width 170 height 55
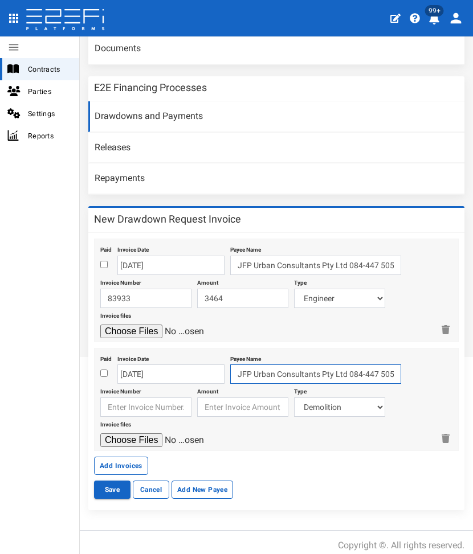
type input "JFP Urban Consultants Pty Ltd 084-447 505481495"
drag, startPoint x: 137, startPoint y: 405, endPoint x: 131, endPoint y: 404, distance: 5.8
click at [137, 405] on input "text" at bounding box center [145, 407] width 91 height 19
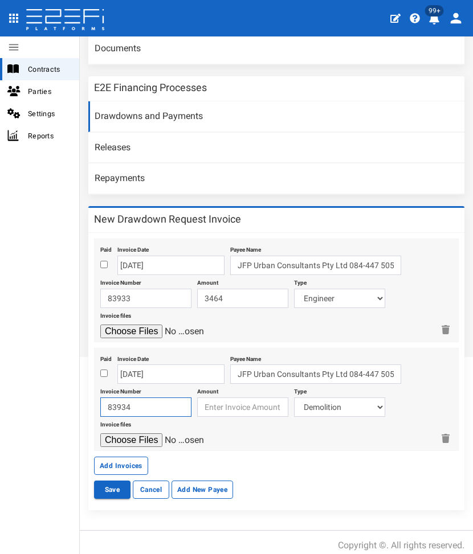
type input "83934"
type input "25000"
select select "Engineer~124~CONSULTANT/PROFESSIONAL FEES"
click at [100, 433] on input "file" at bounding box center [154, 440] width 108 height 14
type input "C:\fakepath\JFP 83934 - June 2025.pdf"
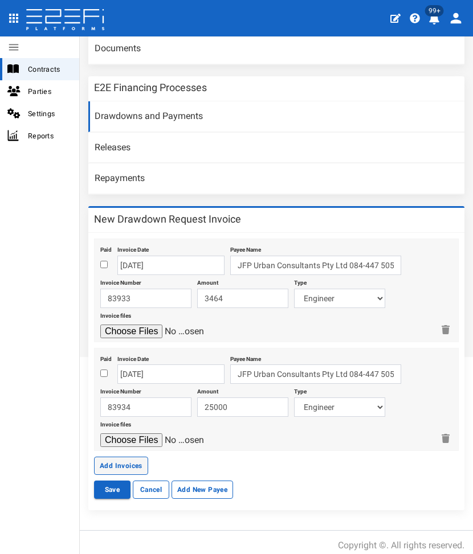
click at [115, 457] on button "Add Invoices" at bounding box center [121, 466] width 54 height 18
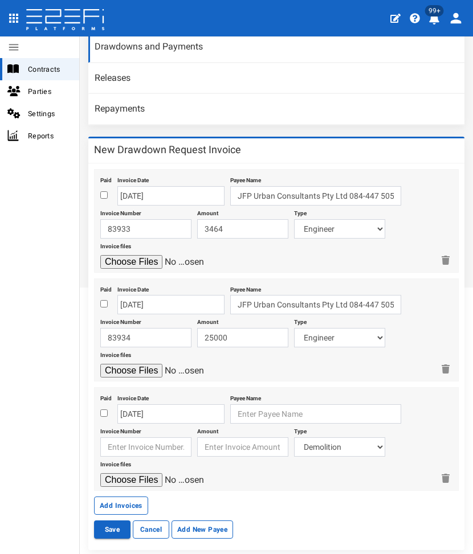
scroll to position [342, 0]
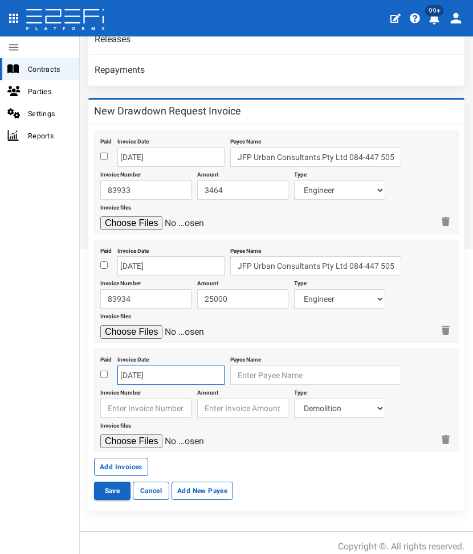
click at [146, 378] on input "[DATE]" at bounding box center [170, 375] width 107 height 19
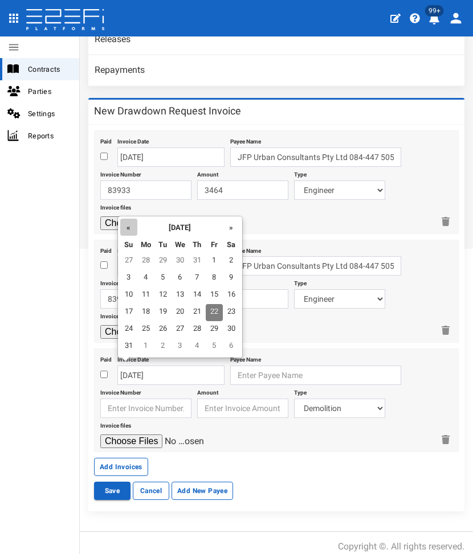
click at [131, 230] on th "«" at bounding box center [128, 227] width 17 height 17
drag, startPoint x: 146, startPoint y: 348, endPoint x: 163, endPoint y: 350, distance: 17.2
click at [154, 348] on tr "29 30 1 2 3 4 5" at bounding box center [180, 346] width 120 height 17
click at [154, 346] on td "1" at bounding box center [162, 346] width 17 height 17
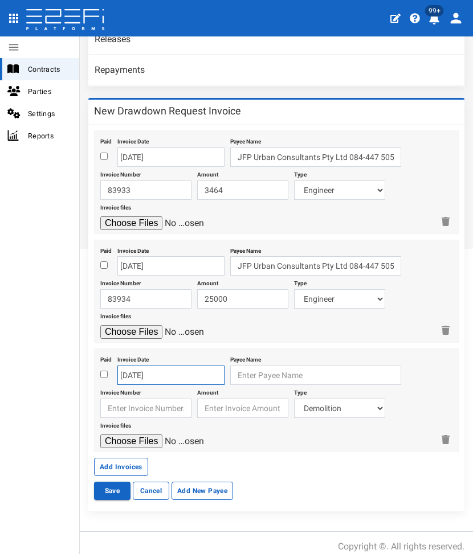
click at [137, 366] on input "01-07-2025" at bounding box center [170, 375] width 107 height 19
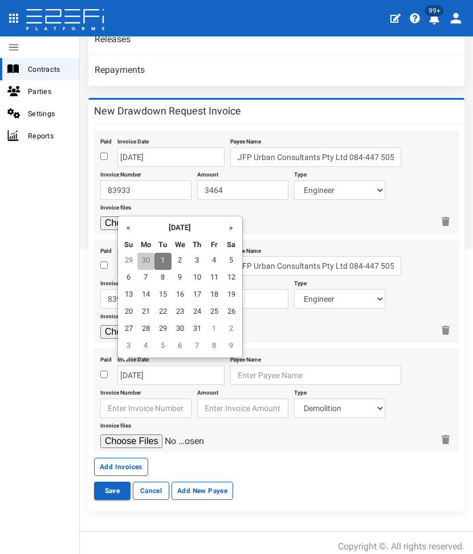
click at [146, 257] on td "30" at bounding box center [145, 261] width 17 height 17
type input "30-06-2025"
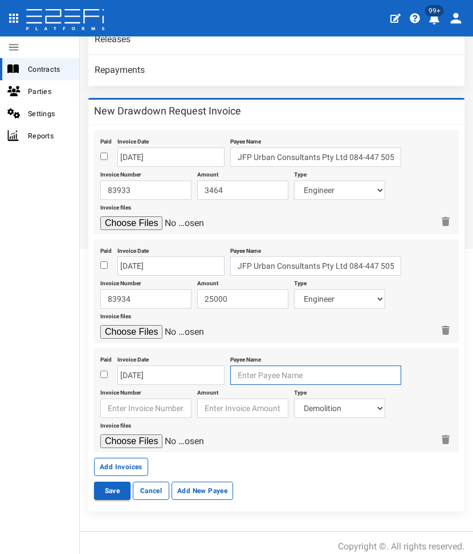
click at [244, 368] on input "text" at bounding box center [315, 375] width 171 height 19
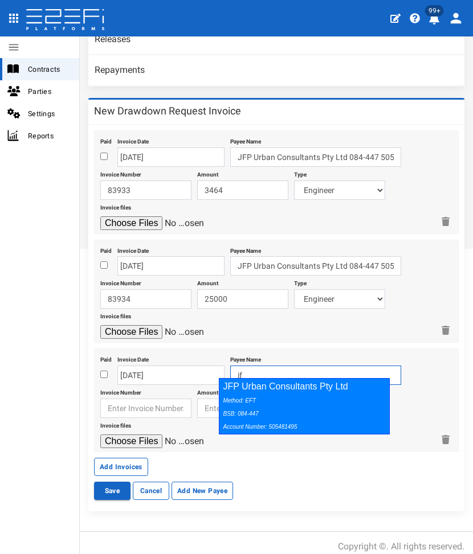
drag, startPoint x: 244, startPoint y: 385, endPoint x: 163, endPoint y: 391, distance: 81.7
click at [238, 386] on div "JFP Urban Consultants Pty Ltd Method: EFT BSB: 084-447 Account Number: 505481495" at bounding box center [304, 406] width 171 height 56
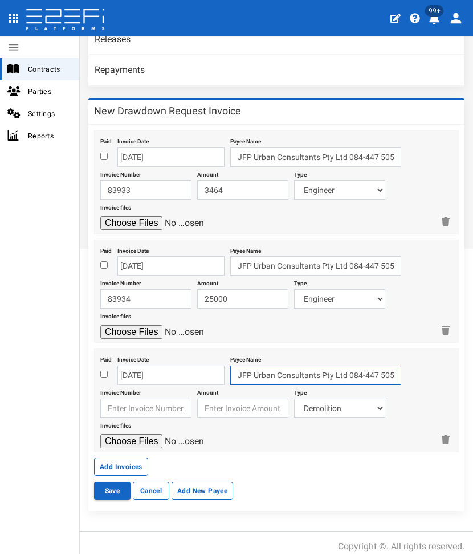
type input "JFP Urban Consultants Pty Ltd 084-447 505481495"
click at [136, 399] on input "text" at bounding box center [145, 408] width 91 height 19
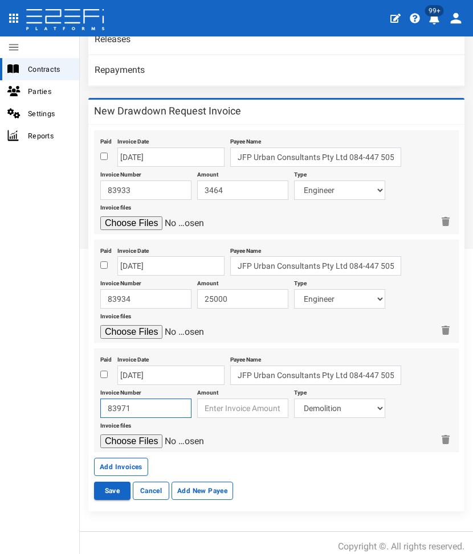
type input "83971"
type input "2980"
select select "Planning~118~CONSULTANT/PROFESSIONAL FEES"
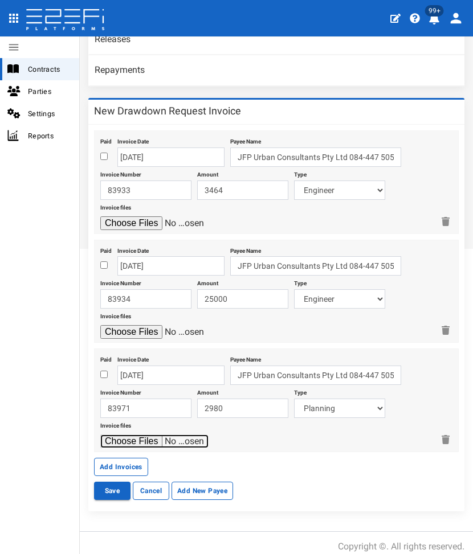
click at [100, 435] on input "file" at bounding box center [154, 442] width 108 height 14
type input "C:\fakepath\JFP 83971 - June 2025.pdf"
click at [120, 458] on button "Add Invoices" at bounding box center [121, 467] width 54 height 18
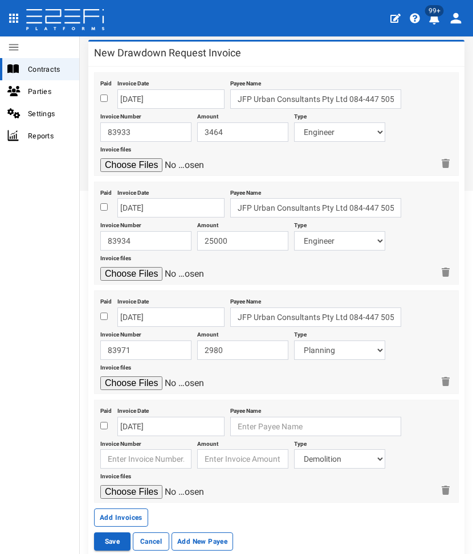
scroll to position [450, 0]
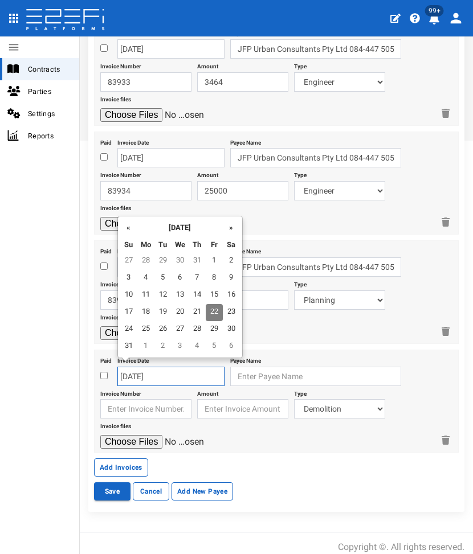
click at [156, 367] on input "22-08-2025" at bounding box center [170, 376] width 107 height 19
click at [128, 222] on th "«" at bounding box center [128, 227] width 17 height 17
drag, startPoint x: 140, startPoint y: 345, endPoint x: 202, endPoint y: 365, distance: 65.0
click at [145, 345] on td "30" at bounding box center [145, 346] width 17 height 17
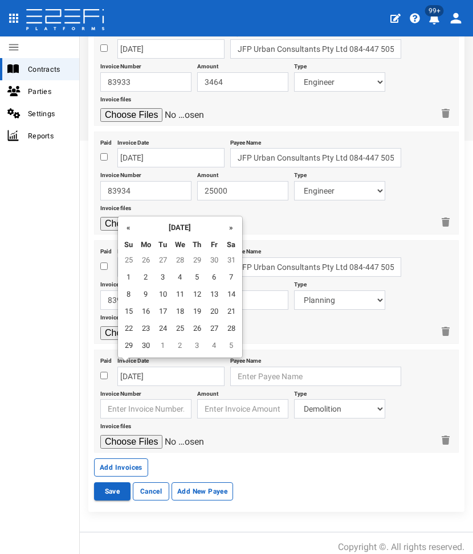
type input "30-06-2025"
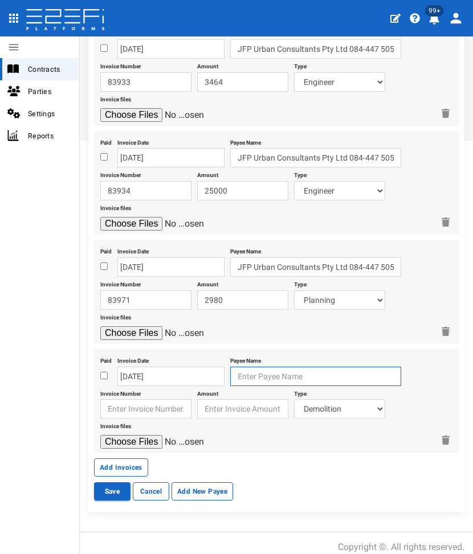
click at [264, 373] on input "text" at bounding box center [315, 376] width 171 height 19
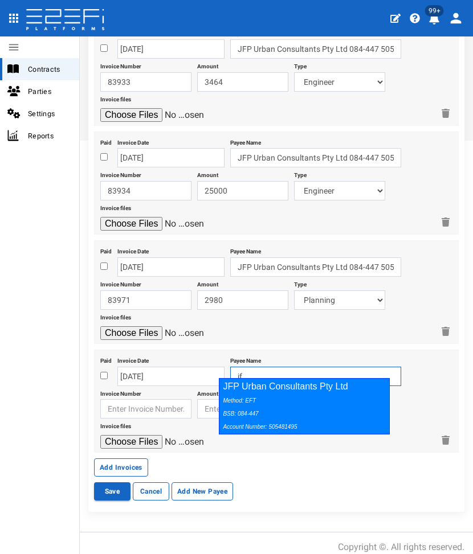
click at [247, 403] on icon "Method: EFT BSB: 084-447 Account Number: 505481495" at bounding box center [260, 414] width 74 height 32
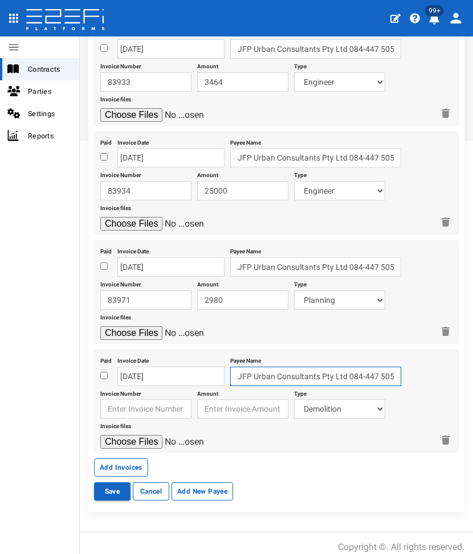
type input "JFP Urban Consultants Pty Ltd 084-447 505481495"
click at [137, 402] on input "text" at bounding box center [145, 408] width 91 height 19
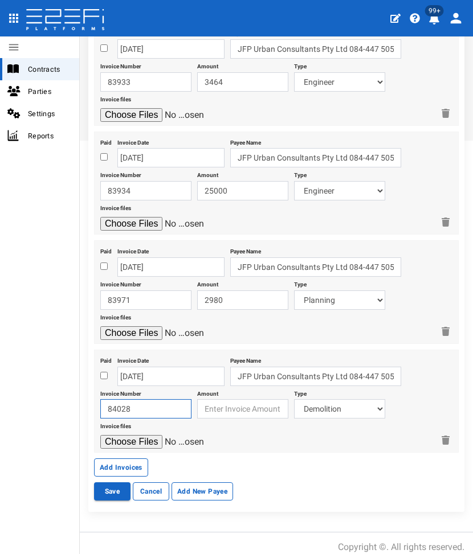
type input "84028"
type input "875"
select select "Landscape & Ecology~119~CONSULTANT/PROFESSIONAL FEES"
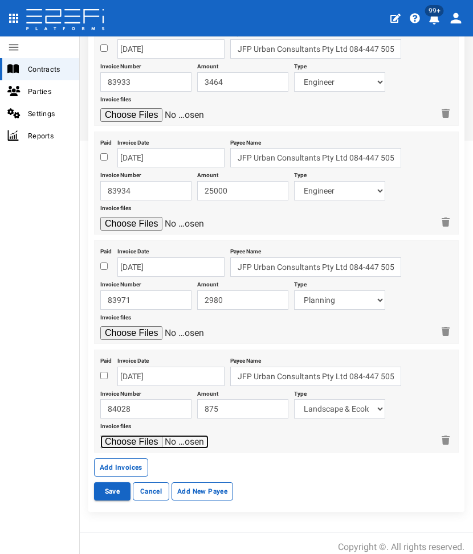
click at [100, 435] on input "file" at bounding box center [154, 442] width 108 height 14
type input "C:\fakepath\JFP 84028 - June 2025.pdf"
click at [116, 462] on button "Add Invoices" at bounding box center [121, 467] width 54 height 18
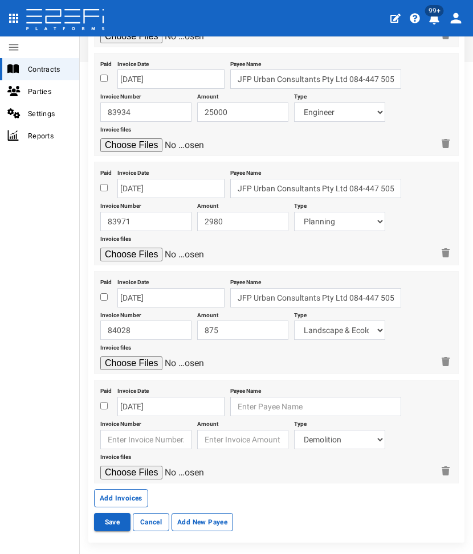
scroll to position [558, 0]
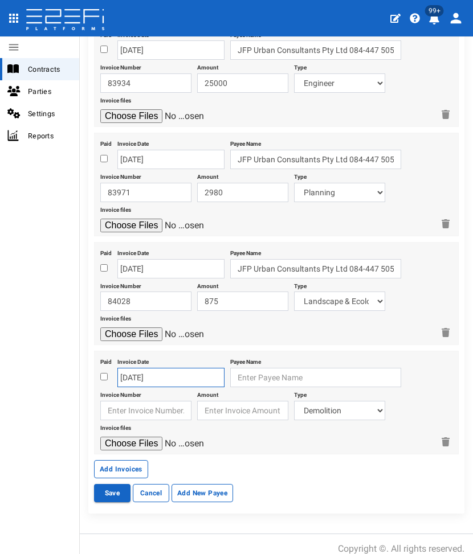
click at [130, 368] on input "22-08-2025" at bounding box center [170, 377] width 107 height 19
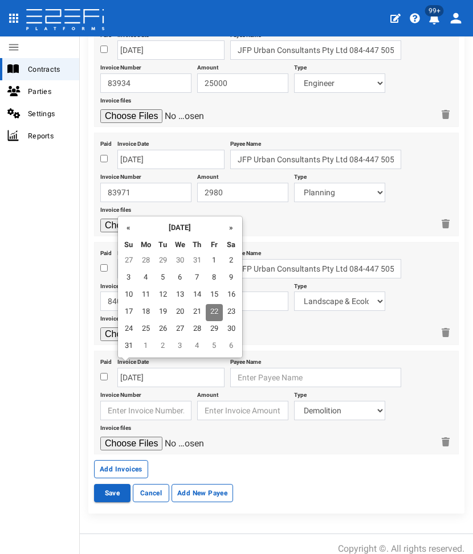
drag, startPoint x: 199, startPoint y: 256, endPoint x: 251, endPoint y: 373, distance: 128.5
click at [199, 257] on td "31" at bounding box center [197, 261] width 17 height 17
type input "31-07-2025"
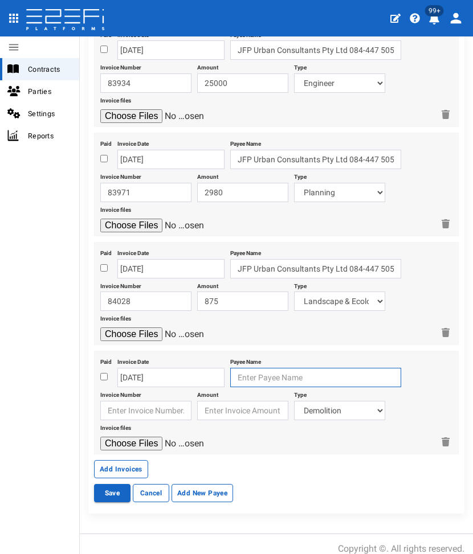
drag, startPoint x: 250, startPoint y: 373, endPoint x: 254, endPoint y: 365, distance: 8.9
click at [255, 368] on input "text" at bounding box center [315, 377] width 171 height 19
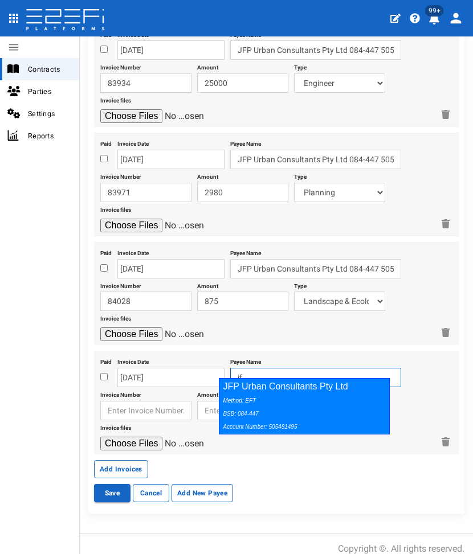
drag, startPoint x: 243, startPoint y: 400, endPoint x: 149, endPoint y: 400, distance: 93.4
click at [240, 400] on icon "Method: EFT BSB: 084-447 Account Number: 505481495" at bounding box center [260, 414] width 74 height 32
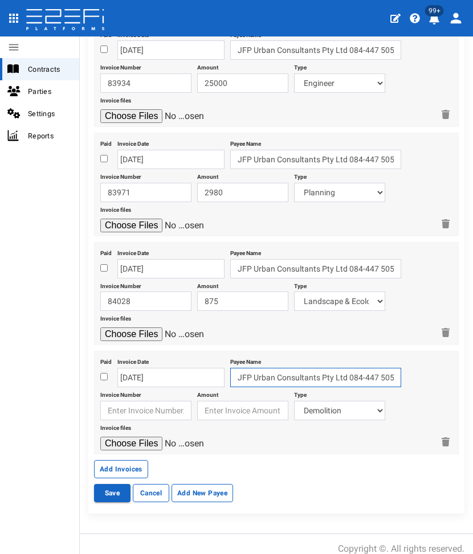
type input "JFP Urban Consultants Pty Ltd 084-447 505481495"
drag, startPoint x: 113, startPoint y: 398, endPoint x: 98, endPoint y: 402, distance: 15.8
click at [113, 401] on input "text" at bounding box center [145, 410] width 91 height 19
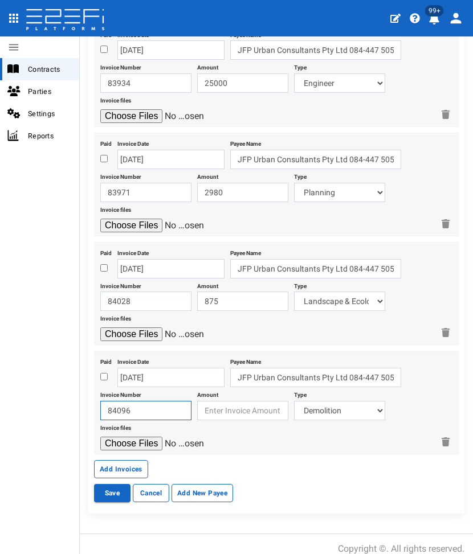
type input "84096"
type input "5256"
select select "Engineer~124~CONSULTANT/PROFESSIONAL FEES"
click at [100, 437] on input "file" at bounding box center [154, 444] width 108 height 14
type input "C:\fakepath\JFP 84096 - July 2025.pdf"
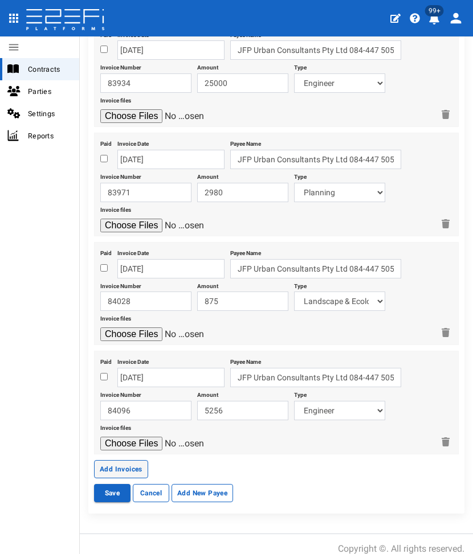
click at [103, 461] on button "Add Invoices" at bounding box center [121, 469] width 54 height 18
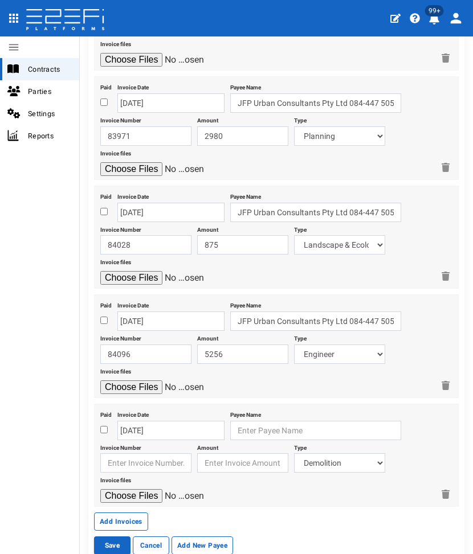
scroll to position [666, 0]
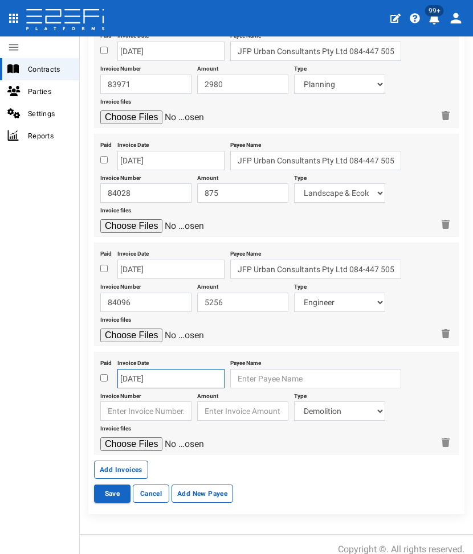
click at [132, 370] on input "22-08-2025" at bounding box center [170, 378] width 107 height 19
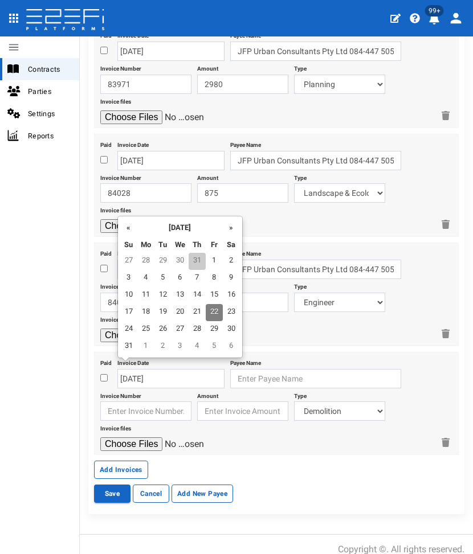
click at [199, 263] on td "31" at bounding box center [197, 261] width 17 height 17
type input "31-07-2025"
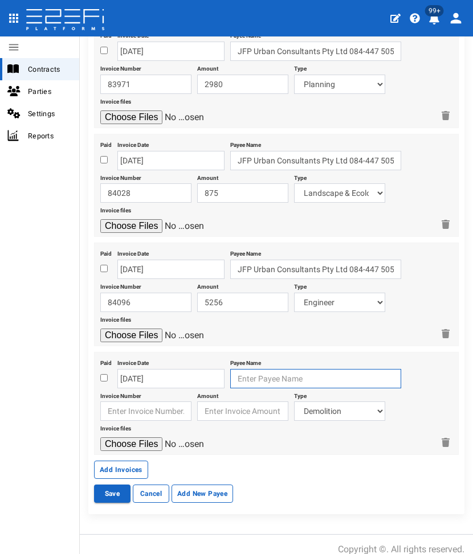
click at [257, 374] on input "text" at bounding box center [315, 378] width 171 height 19
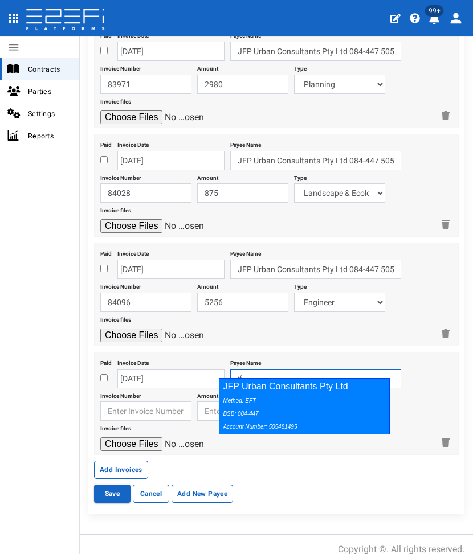
drag, startPoint x: 261, startPoint y: 396, endPoint x: 167, endPoint y: 395, distance: 94.0
click at [255, 396] on div "Method: EFT BSB: 084-447 Account Number: 505481495" at bounding box center [301, 413] width 157 height 39
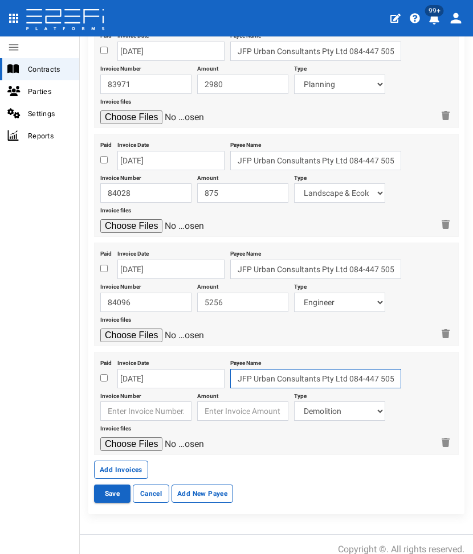
type input "JFP Urban Consultants Pty Ltd 084-447 505481495"
click at [158, 402] on input "text" at bounding box center [145, 411] width 91 height 19
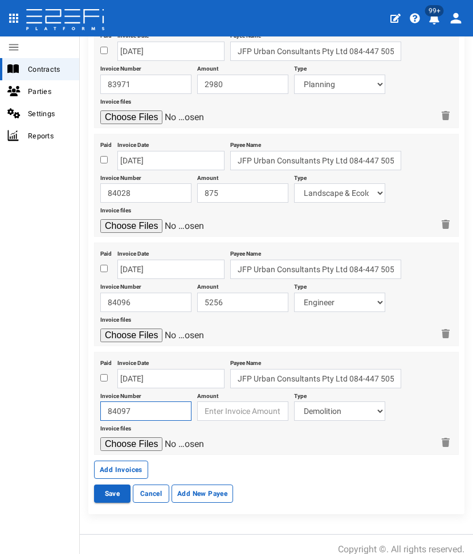
type input "84097"
type input "44000"
select select "Engineer~124~CONSULTANT/PROFESSIONAL FEES"
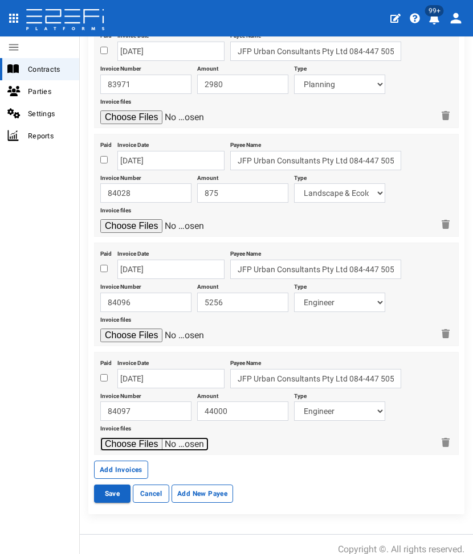
click at [100, 437] on input "file" at bounding box center [154, 444] width 108 height 14
type input "C:\fakepath\JFP 84097 - July 2025.pdf"
drag, startPoint x: 128, startPoint y: 463, endPoint x: 19, endPoint y: 530, distance: 127.4
click at [126, 463] on button "Add Invoices" at bounding box center [121, 470] width 54 height 18
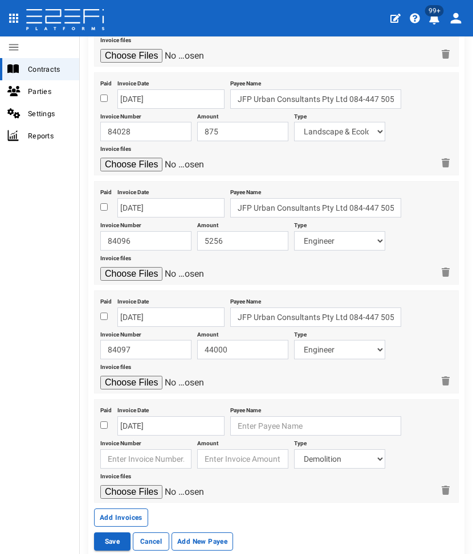
scroll to position [773, 0]
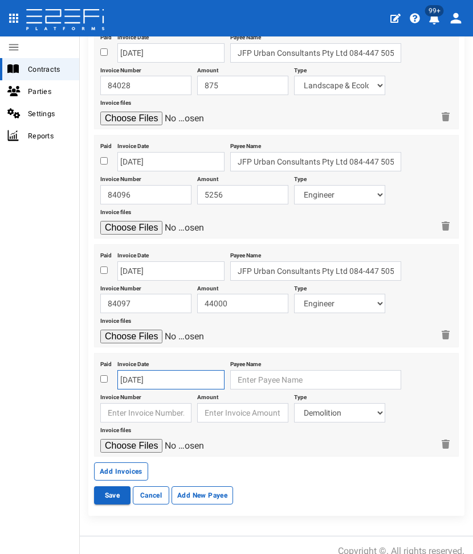
click at [137, 370] on input "22-08-2025" at bounding box center [170, 379] width 107 height 19
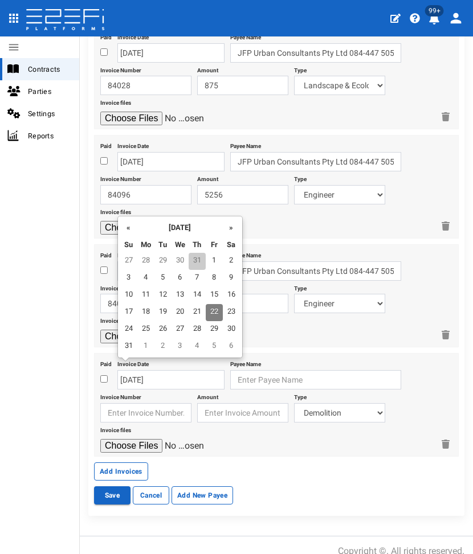
click at [193, 263] on td "31" at bounding box center [197, 261] width 17 height 17
type input "31-07-2025"
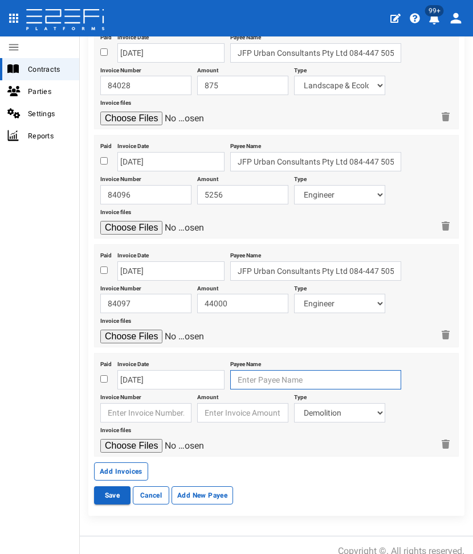
click at [272, 370] on input "text" at bounding box center [315, 379] width 171 height 19
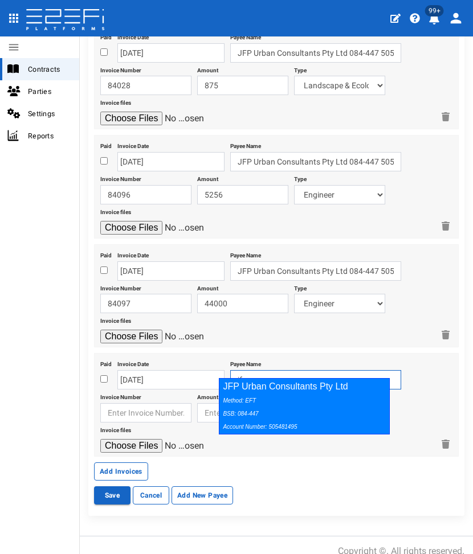
drag, startPoint x: 264, startPoint y: 405, endPoint x: 141, endPoint y: 407, distance: 123.0
click at [257, 405] on div "Method: EFT BSB: 084-447 Account Number: 505481495" at bounding box center [301, 413] width 157 height 39
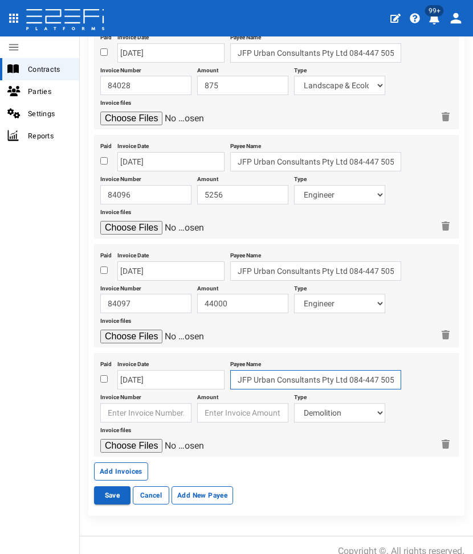
type input "JFP Urban Consultants Pty Ltd 084-447 505481495"
click at [141, 407] on input "text" at bounding box center [145, 412] width 91 height 19
type input "84125"
click at [232, 406] on input "number" at bounding box center [242, 412] width 91 height 19
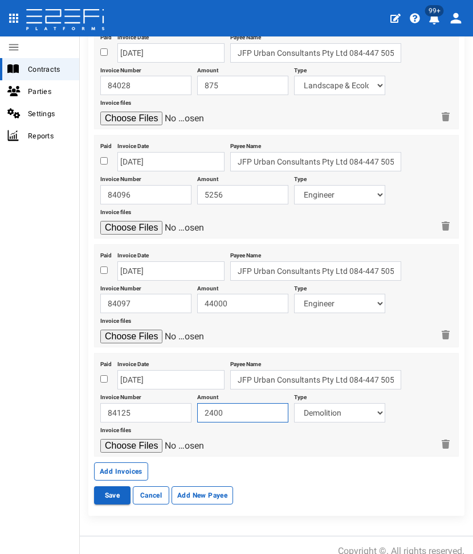
type input "2400"
select select "Planning~118~CONSULTANT/PROFESSIONAL FEES"
click at [100, 439] on input "file" at bounding box center [154, 446] width 108 height 14
type input "C:\fakepath\JFP 84125 - July 2025.pdf"
click at [108, 462] on button "Add Invoices" at bounding box center [121, 471] width 54 height 18
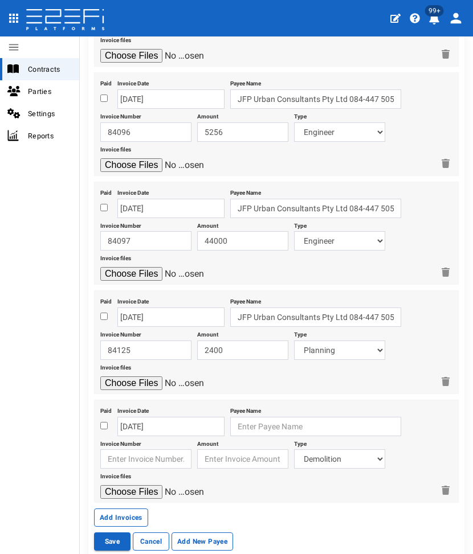
scroll to position [882, 0]
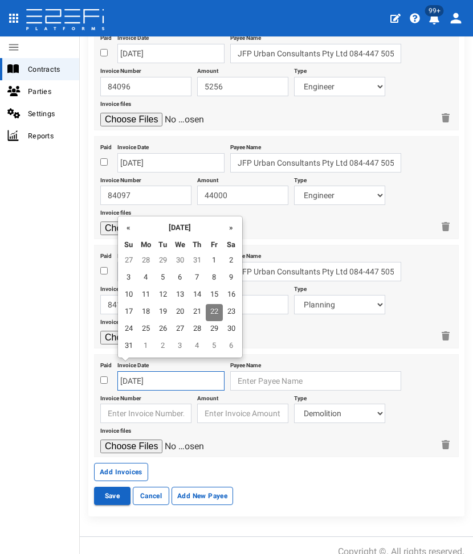
click at [145, 371] on input "22-08-2025" at bounding box center [170, 380] width 107 height 19
click at [206, 254] on td "1" at bounding box center [214, 261] width 17 height 17
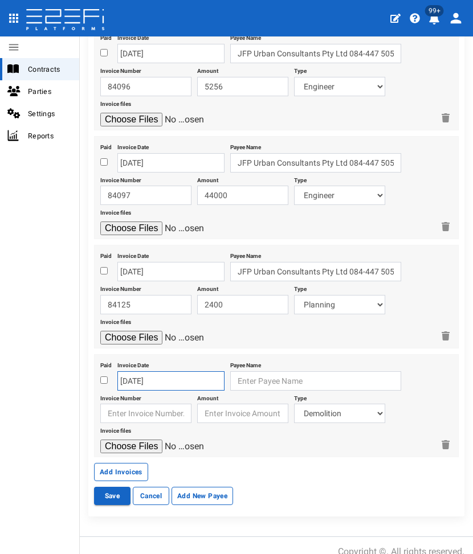
click at [149, 371] on input "01-08-2025" at bounding box center [170, 380] width 107 height 19
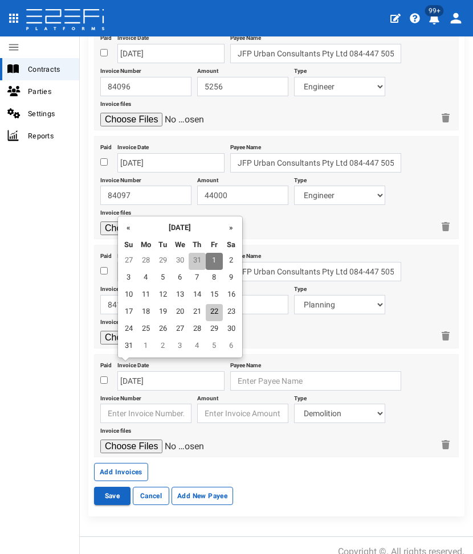
click at [198, 259] on td "31" at bounding box center [197, 261] width 17 height 17
type input "31-07-2025"
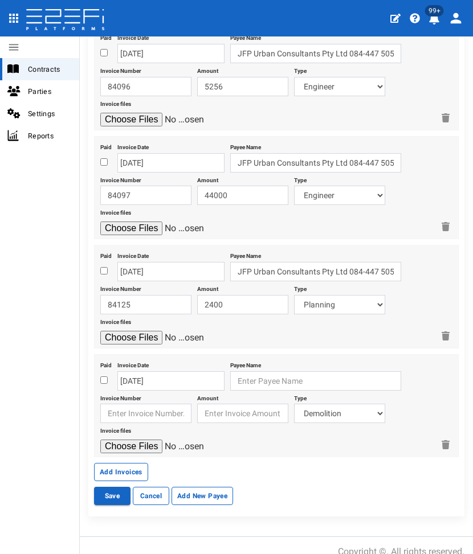
click at [253, 391] on div "Amount" at bounding box center [242, 407] width 91 height 33
click at [254, 371] on input "text" at bounding box center [315, 380] width 171 height 19
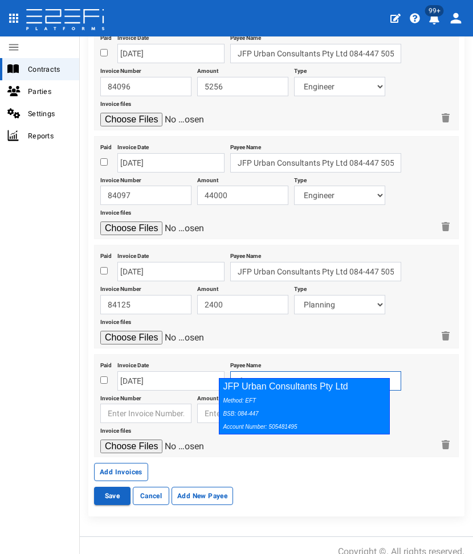
drag, startPoint x: 252, startPoint y: 402, endPoint x: 130, endPoint y: 406, distance: 121.9
click at [251, 402] on icon "Method: EFT BSB: 084-447 Account Number: 505481495" at bounding box center [260, 414] width 74 height 32
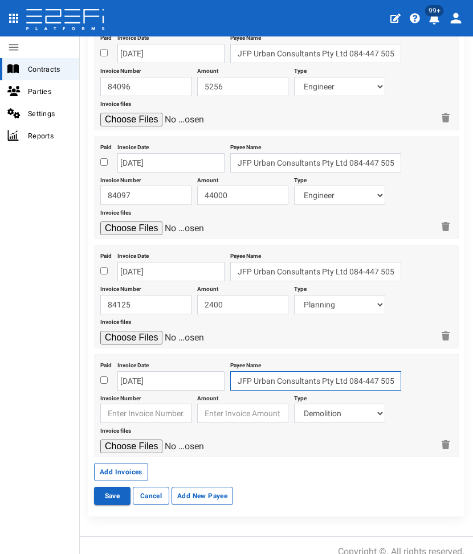
type input "JFP Urban Consultants Pty Ltd 084-447 505481495"
click at [120, 406] on input "text" at bounding box center [145, 413] width 91 height 19
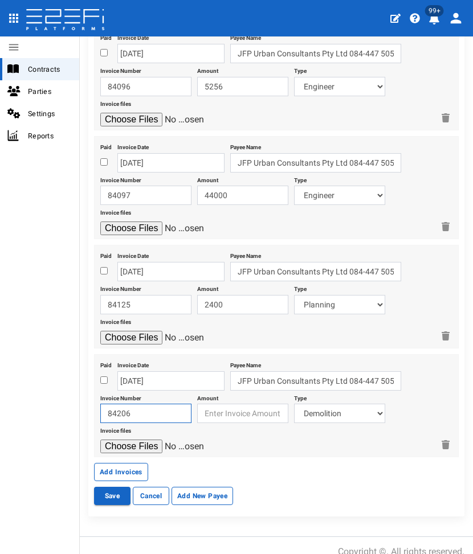
type input "84206"
type input "730"
select select "Landscape & Ecology~119~CONSULTANT/PROFESSIONAL FEES"
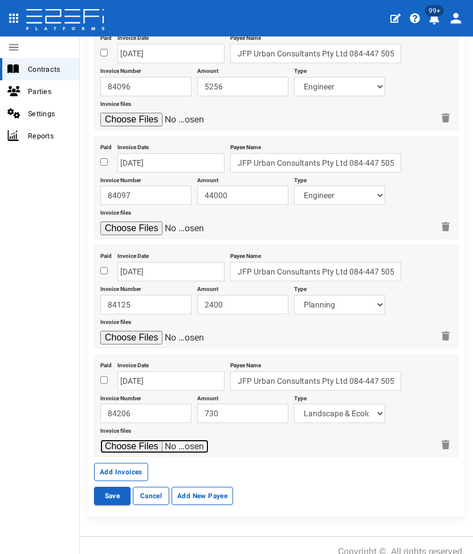
click at [100, 440] on input "file" at bounding box center [154, 447] width 108 height 14
type input "C:\fakepath\JFP 84206 - July 2025.pdf"
click at [117, 464] on button "Add Invoices" at bounding box center [121, 472] width 54 height 18
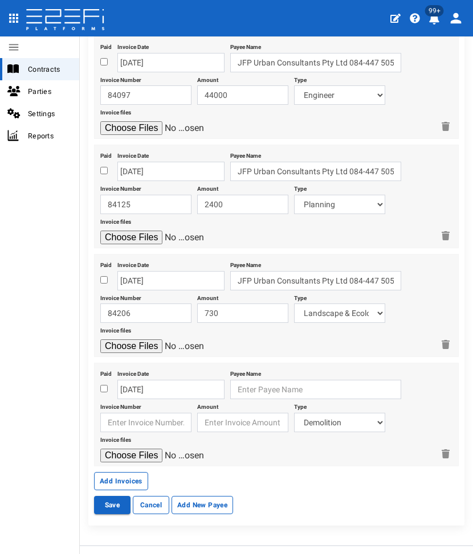
scroll to position [990, 0]
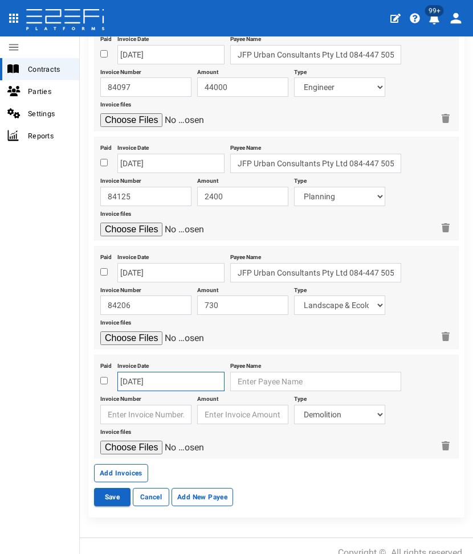
drag, startPoint x: 173, startPoint y: 377, endPoint x: 171, endPoint y: 361, distance: 16.6
click at [172, 377] on input "22-08-2025" at bounding box center [170, 381] width 107 height 19
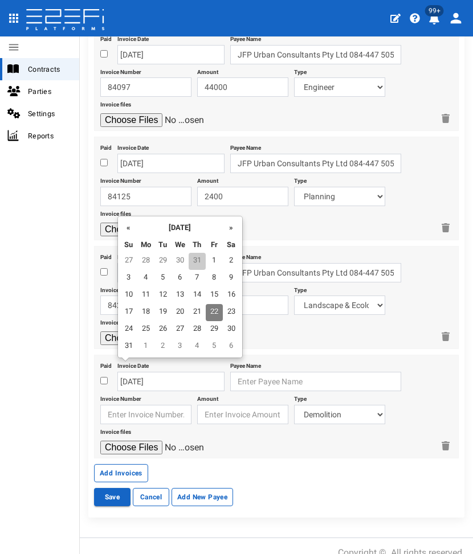
click at [197, 262] on td "31" at bounding box center [197, 261] width 17 height 17
type input "31-07-2025"
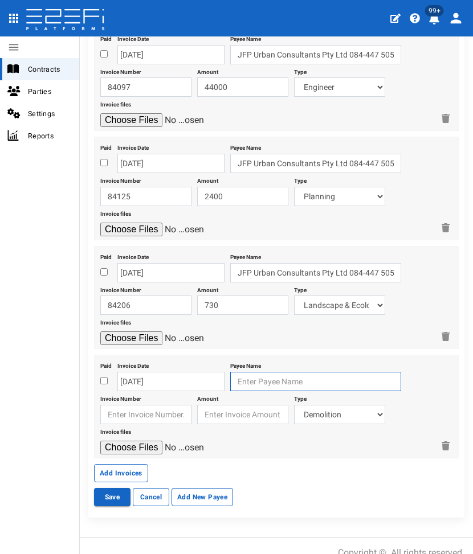
click at [239, 372] on input "text" at bounding box center [315, 381] width 171 height 19
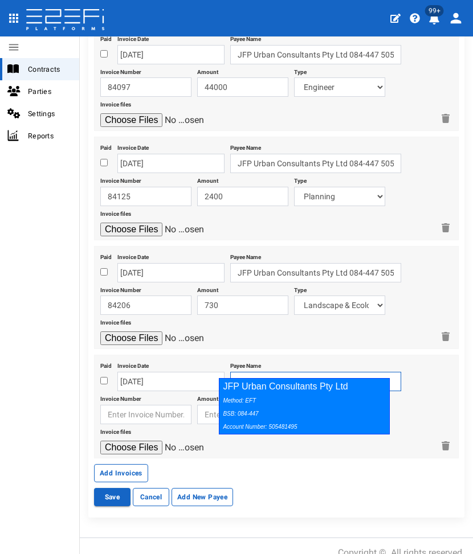
click at [240, 398] on icon "Method: EFT BSB: 084-447 Account Number: 505481495" at bounding box center [260, 414] width 74 height 32
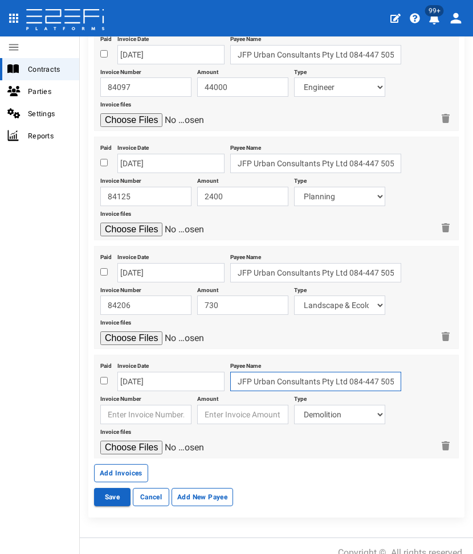
type input "JFP Urban Consultants Pty Ltd 084-447 505481495"
drag, startPoint x: 146, startPoint y: 399, endPoint x: 158, endPoint y: 400, distance: 12.0
click at [146, 405] on input "text" at bounding box center [145, 414] width 91 height 19
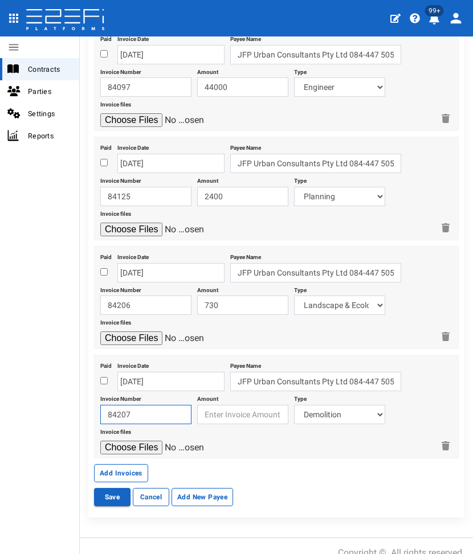
type input "84207"
click at [210, 405] on input "number" at bounding box center [242, 414] width 91 height 19
type input "1530"
select select "Landscape & Ecology~119~CONSULTANT/PROFESSIONAL FEES"
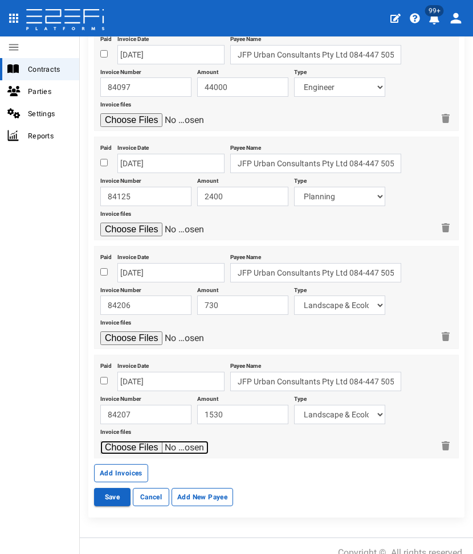
click at [100, 441] on input "file" at bounding box center [154, 448] width 108 height 14
type input "C:\fakepath\JFP 84207 - July 2025.pdf"
drag, startPoint x: 98, startPoint y: 484, endPoint x: 95, endPoint y: 476, distance: 9.0
click at [98, 488] on button "Save" at bounding box center [112, 497] width 36 height 18
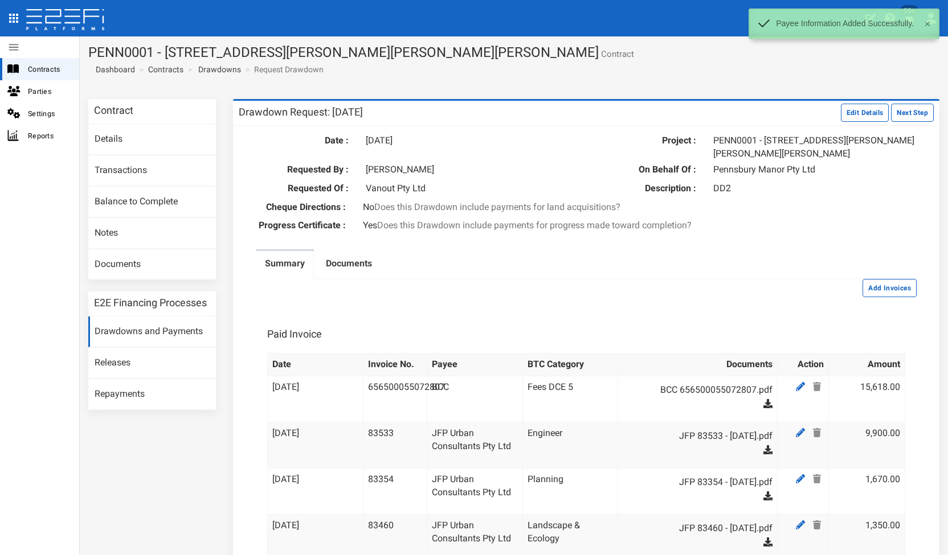
click at [469, 286] on div "Add Invoices" at bounding box center [586, 288] width 661 height 18
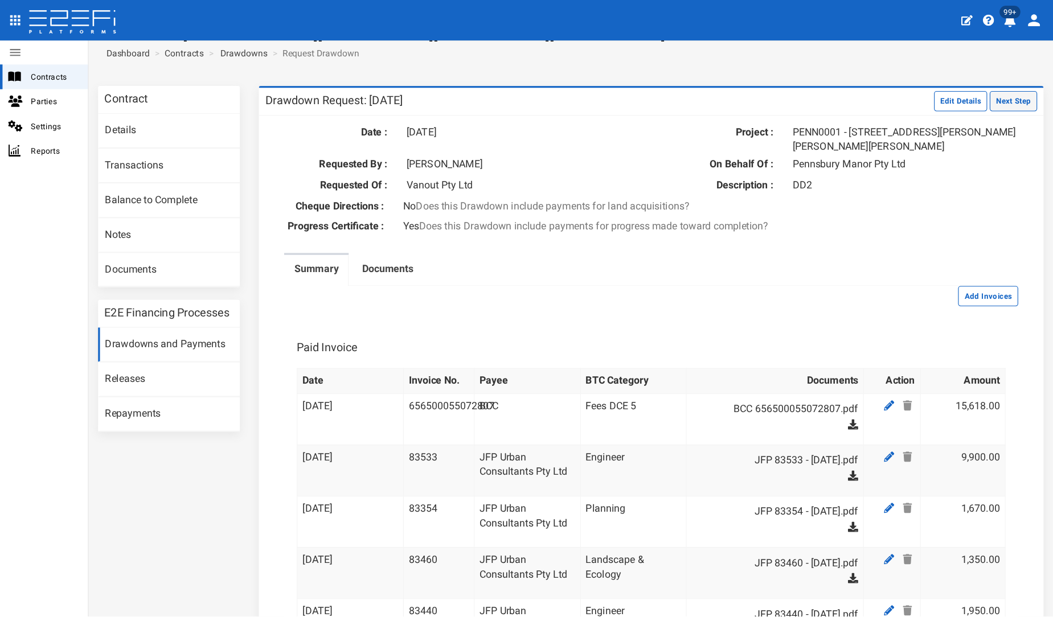
scroll to position [22, 0]
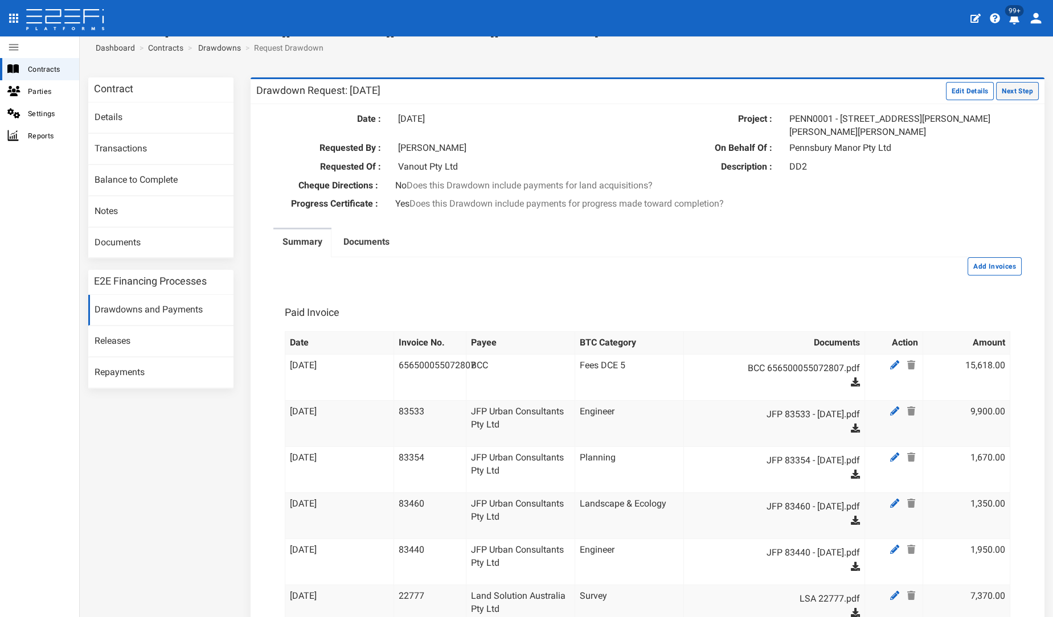
drag, startPoint x: 908, startPoint y: 86, endPoint x: 1009, endPoint y: 94, distance: 101.1
click at [472, 94] on button "Next Step" at bounding box center [1017, 91] width 43 height 18
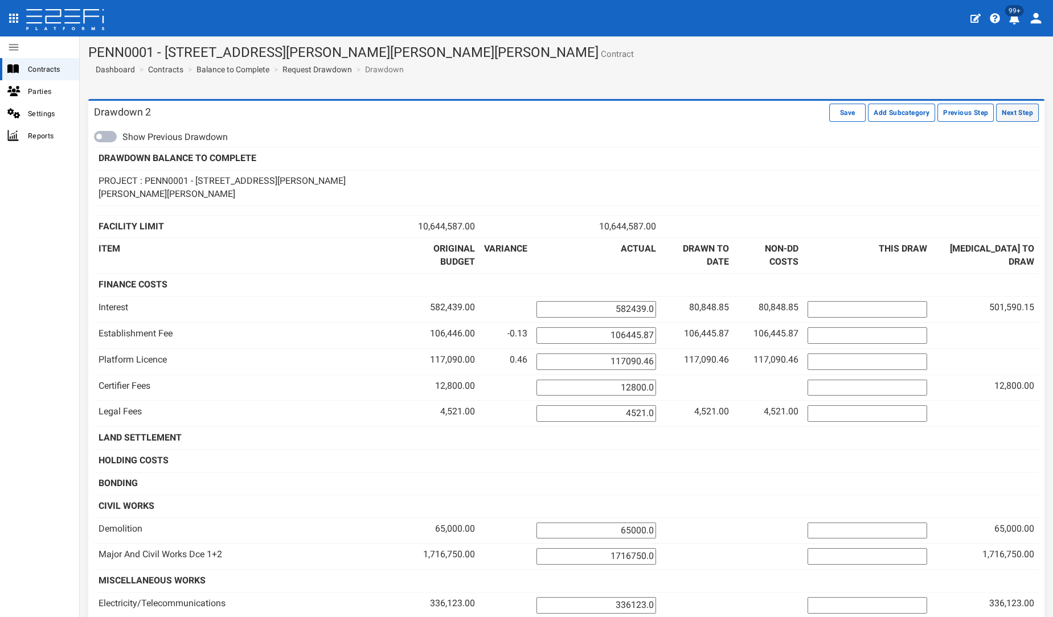
click at [1010, 113] on button "Next Step" at bounding box center [1017, 113] width 43 height 18
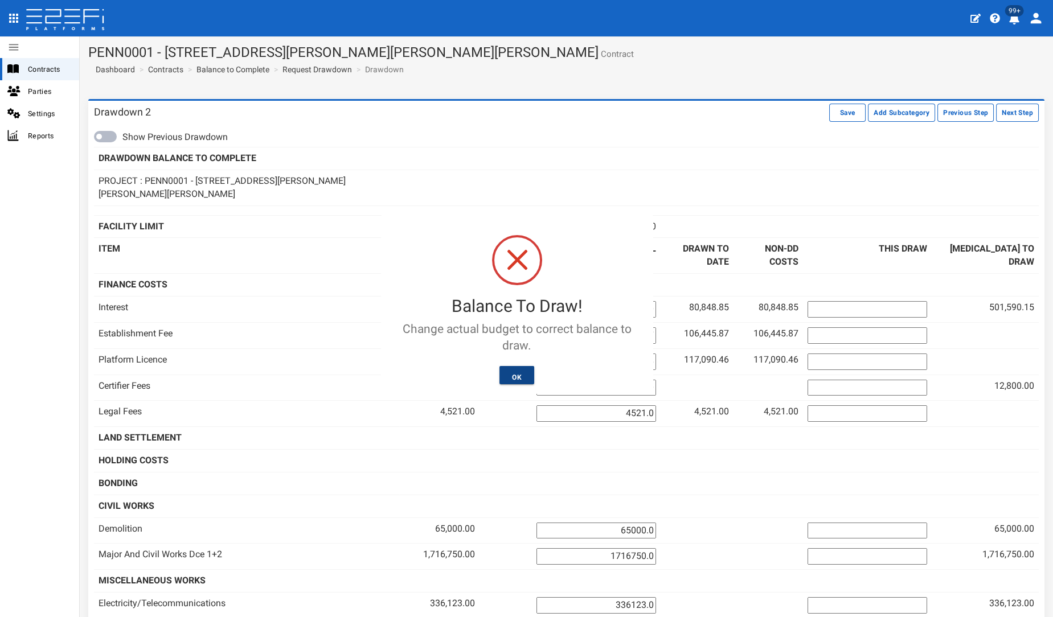
click at [515, 374] on button "OK" at bounding box center [516, 375] width 35 height 18
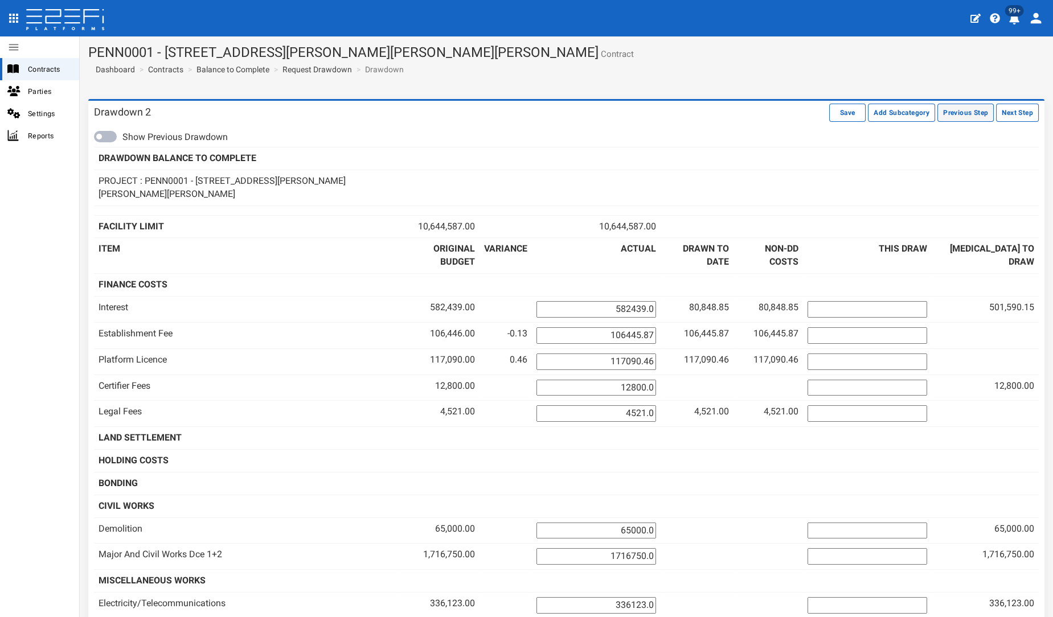
click at [944, 111] on button "Previous Step" at bounding box center [965, 113] width 56 height 18
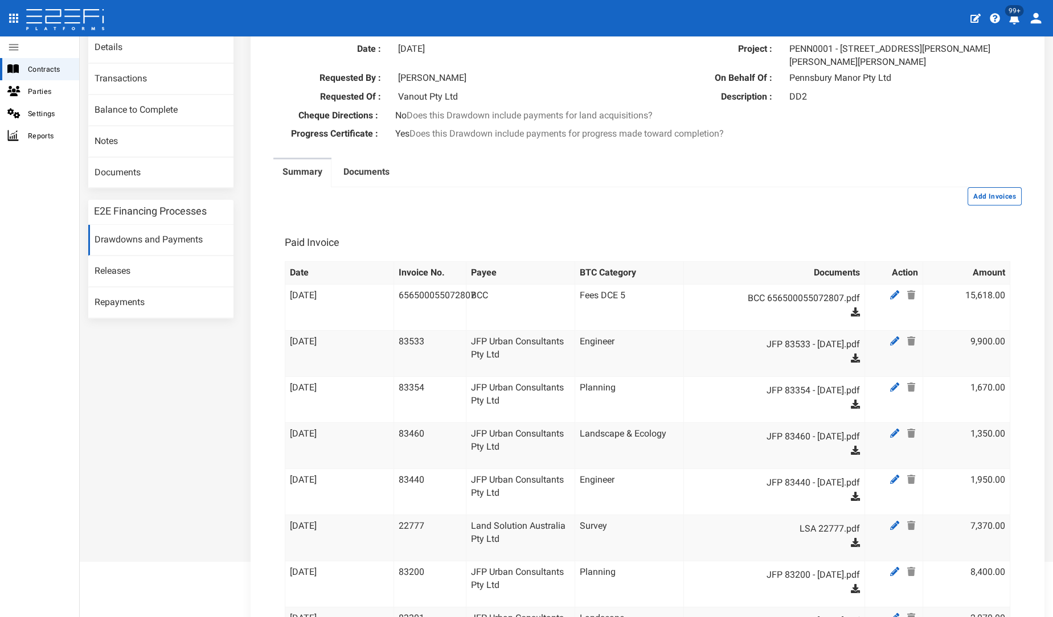
scroll to position [155, 0]
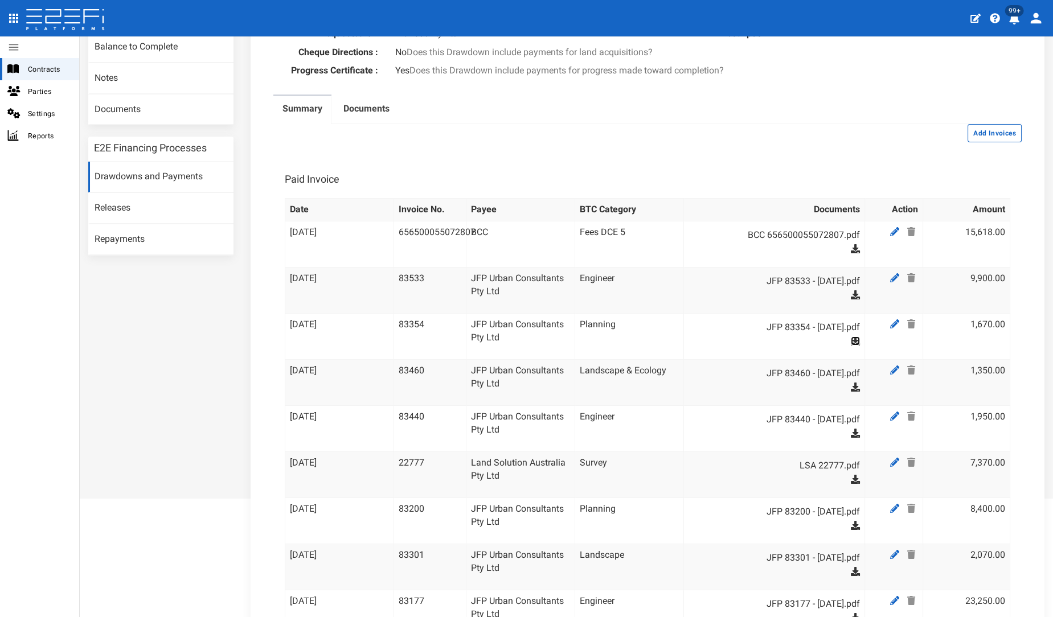
click at [851, 339] on icon at bounding box center [855, 341] width 9 height 9
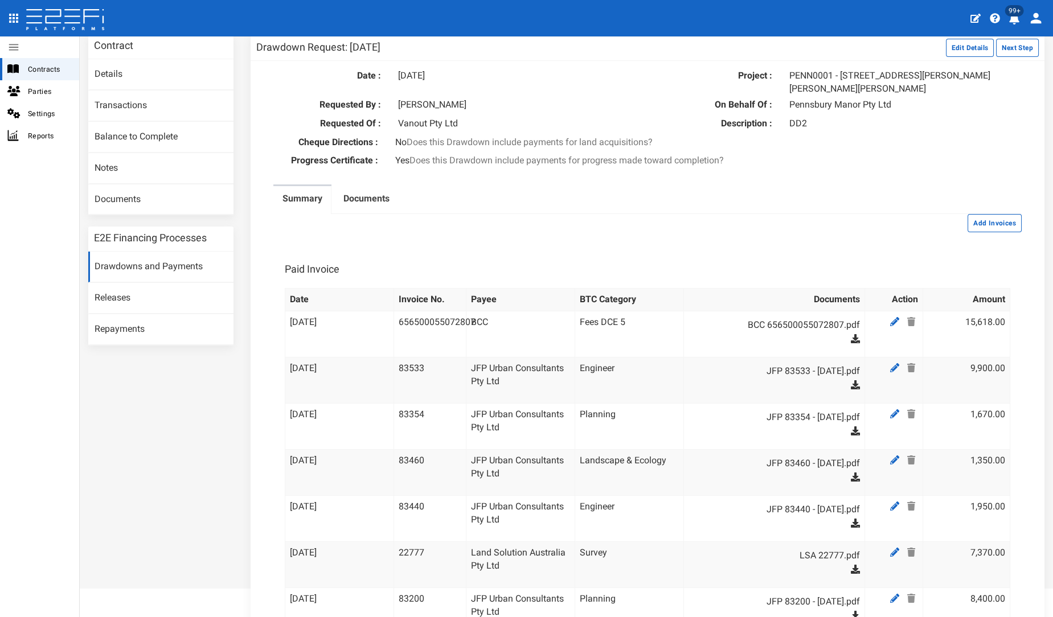
scroll to position [0, 0]
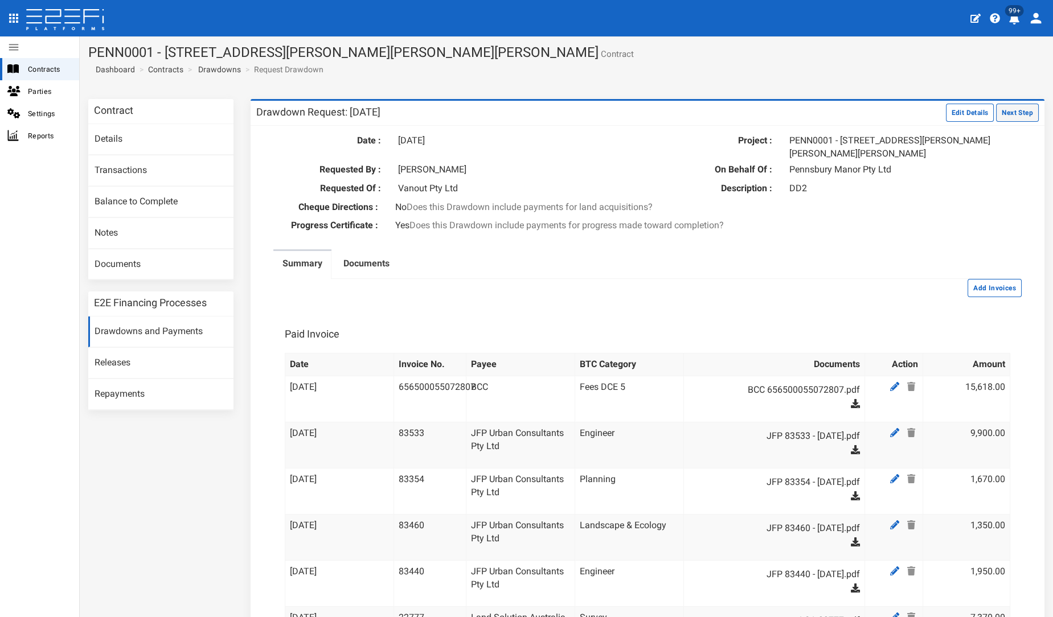
click at [999, 104] on button "Next Step" at bounding box center [1017, 113] width 43 height 18
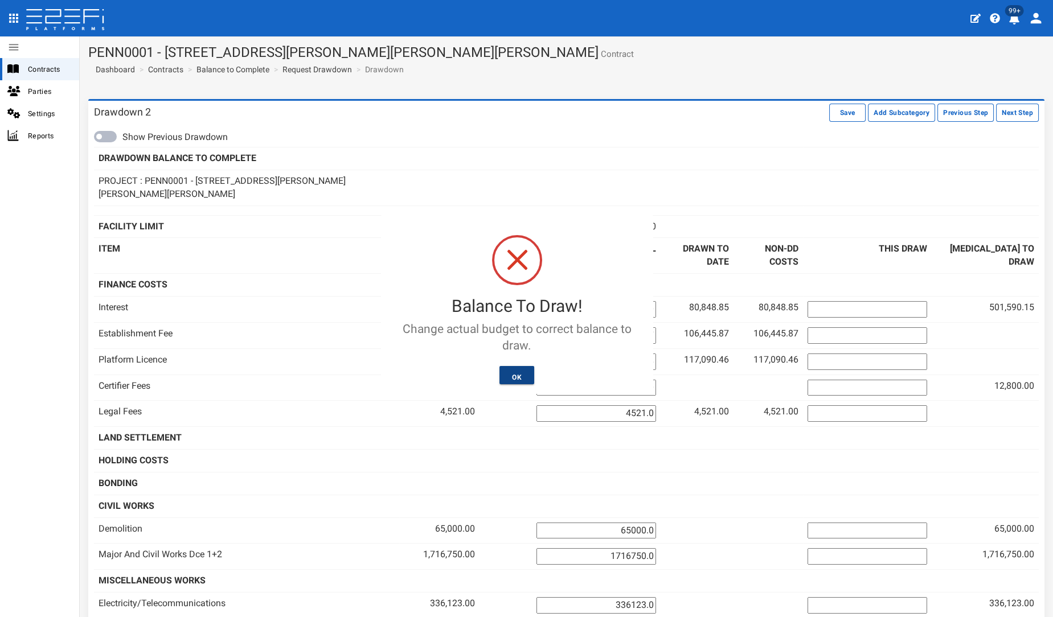
click at [509, 374] on button "OK" at bounding box center [516, 375] width 35 height 18
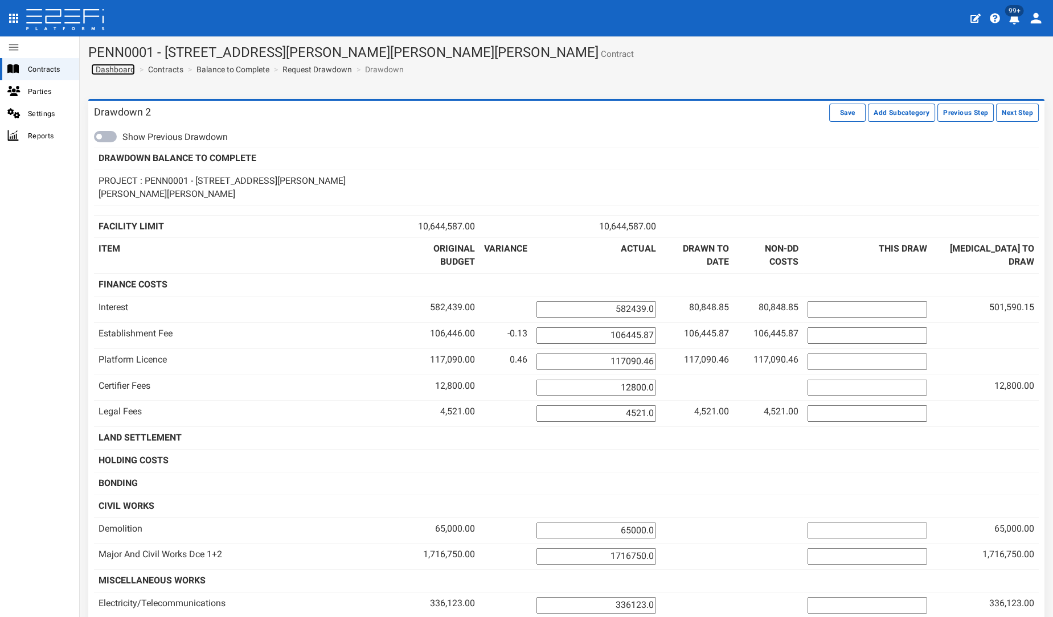
click at [116, 69] on span "Dashboard" at bounding box center [113, 69] width 44 height 9
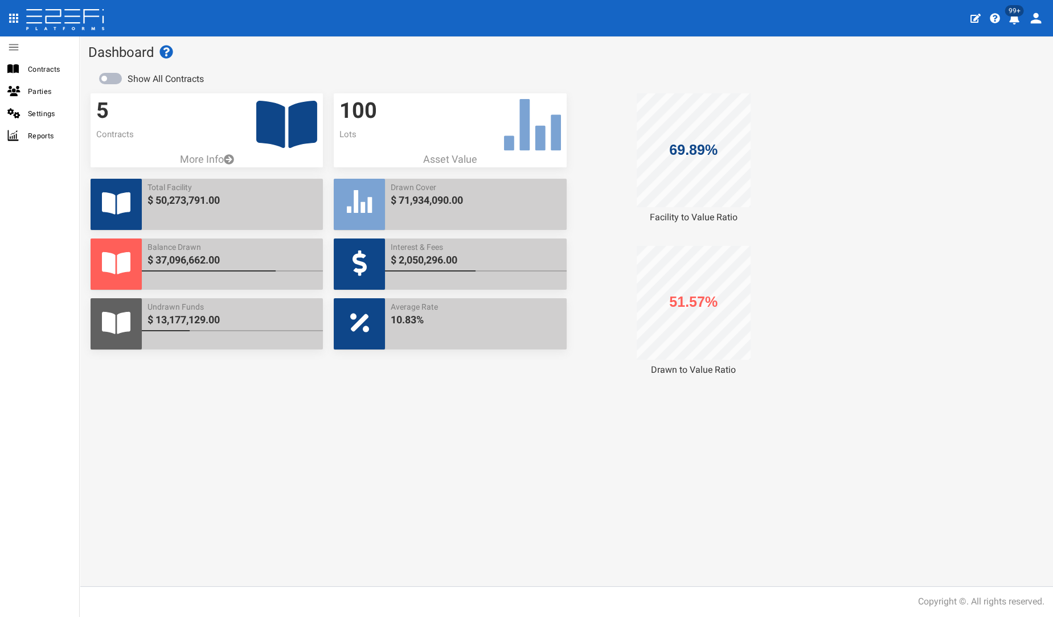
click at [312, 111] on icon at bounding box center [286, 124] width 61 height 47
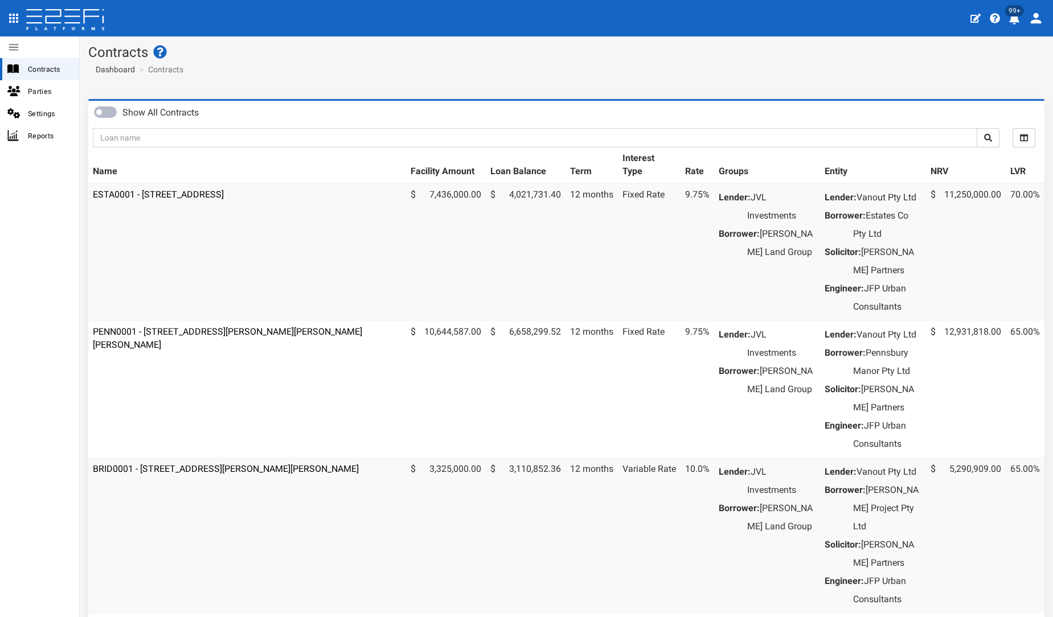
scroll to position [190, 0]
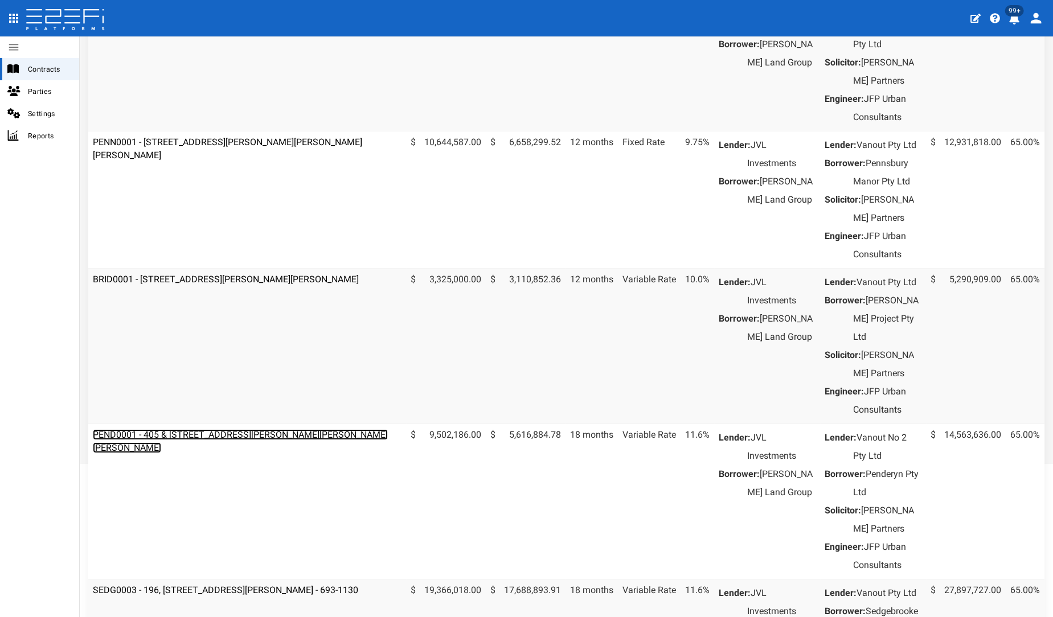
click at [183, 453] on link "PEND0001 - 405 & [STREET_ADDRESS][PERSON_NAME][PERSON_NAME][PERSON_NAME]" at bounding box center [240, 441] width 295 height 24
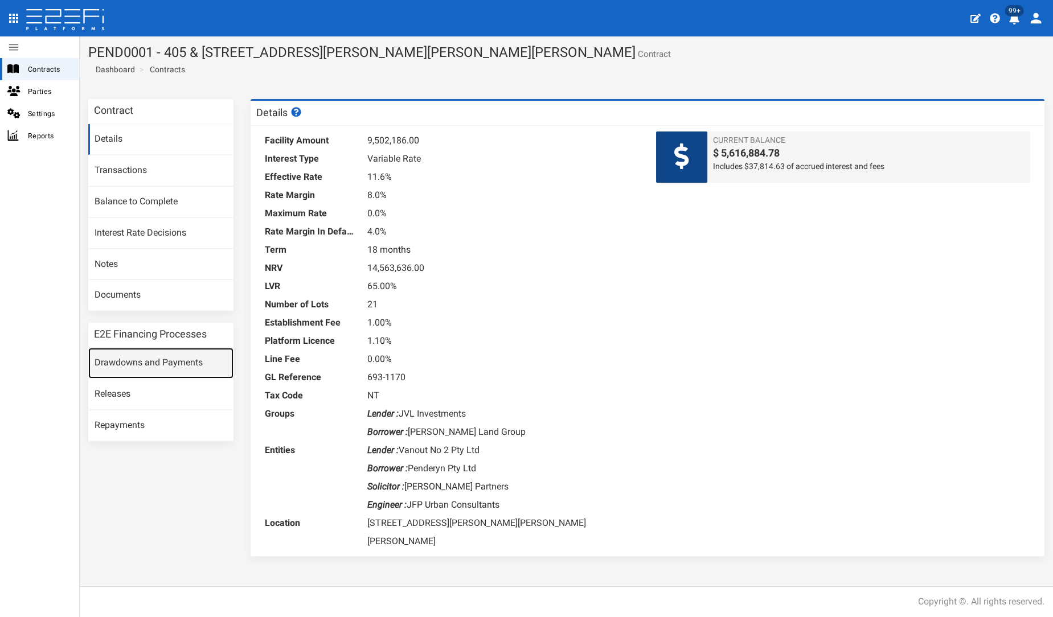
drag, startPoint x: 196, startPoint y: 365, endPoint x: 206, endPoint y: 368, distance: 10.8
click at [195, 365] on link "Drawdowns and Payments" at bounding box center [160, 363] width 145 height 31
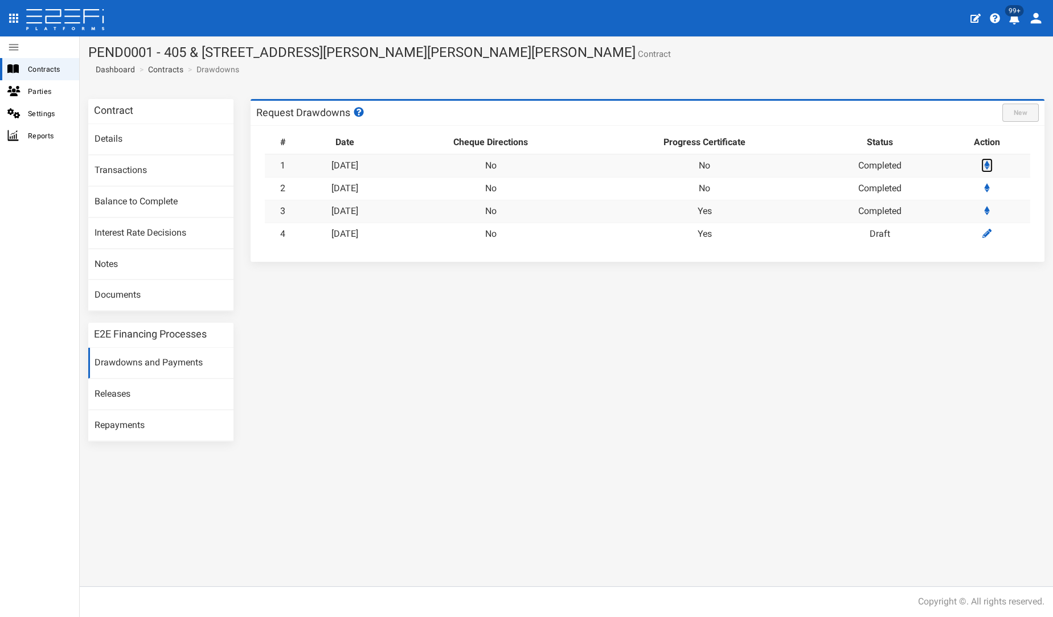
click at [989, 163] on icon at bounding box center [987, 165] width 6 height 9
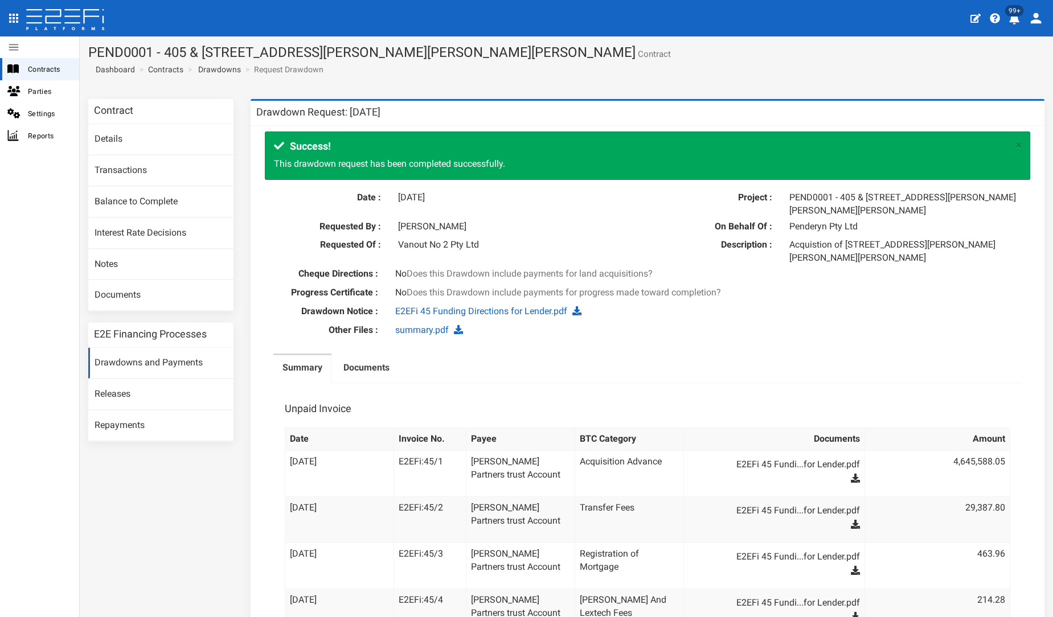
scroll to position [190, 0]
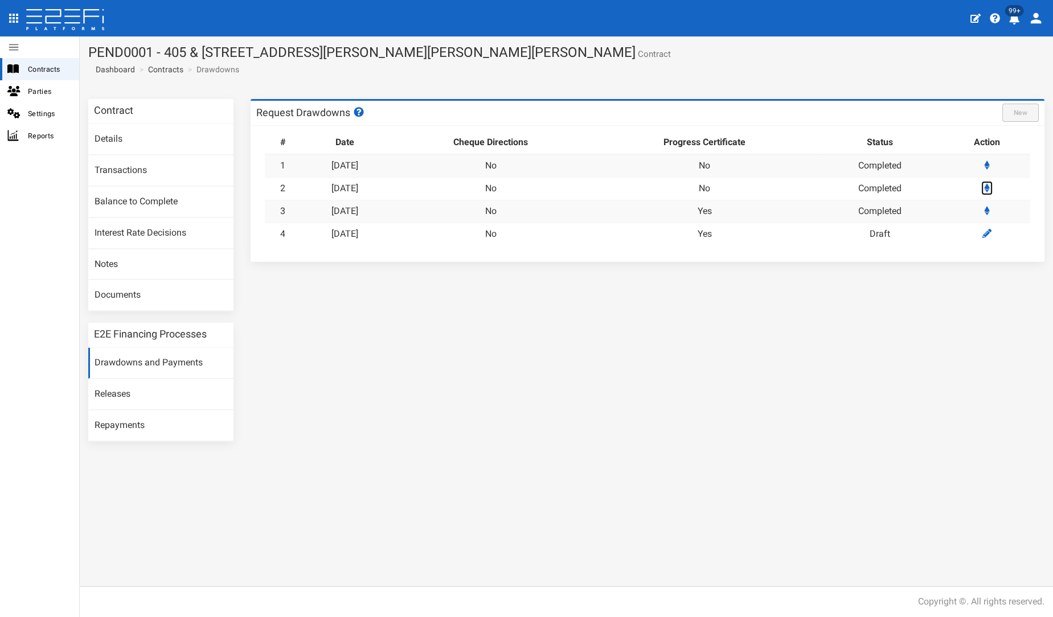
click at [989, 185] on icon at bounding box center [987, 187] width 6 height 9
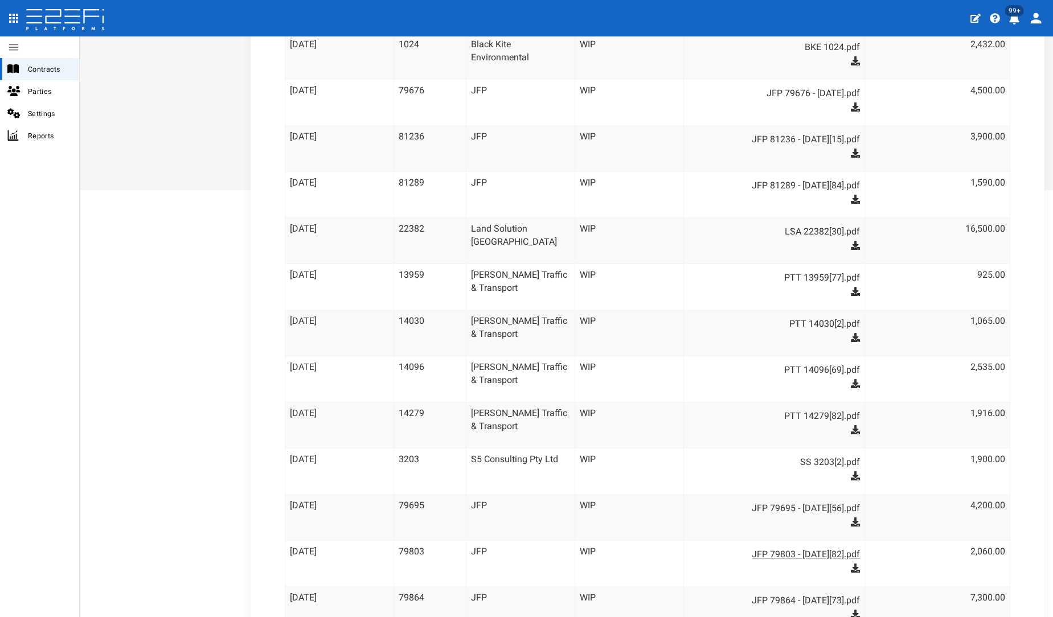
scroll to position [211, 0]
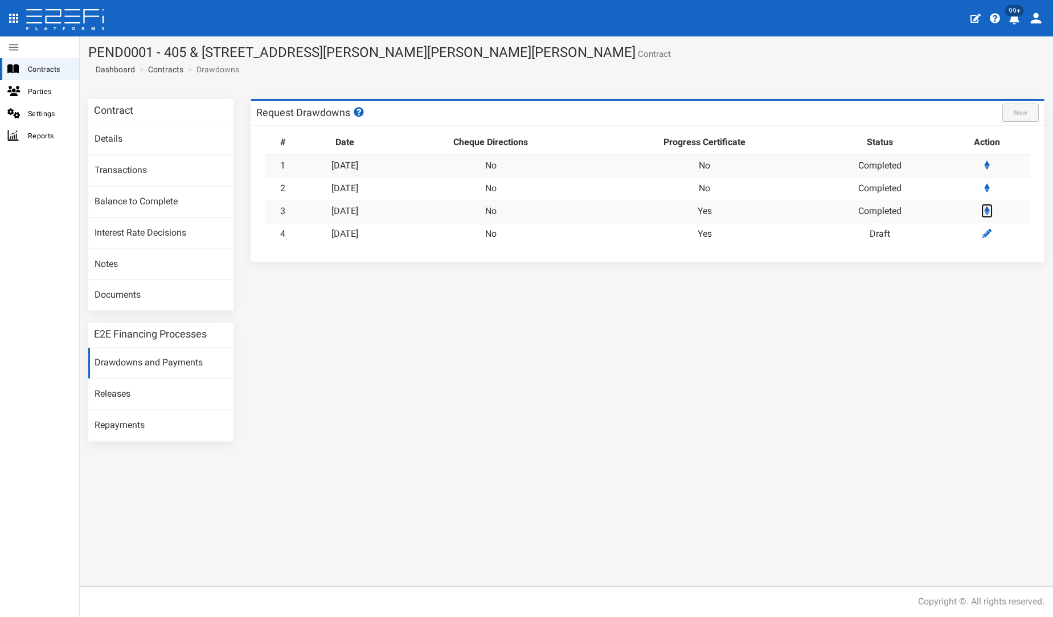
click at [986, 212] on link at bounding box center [986, 211] width 11 height 14
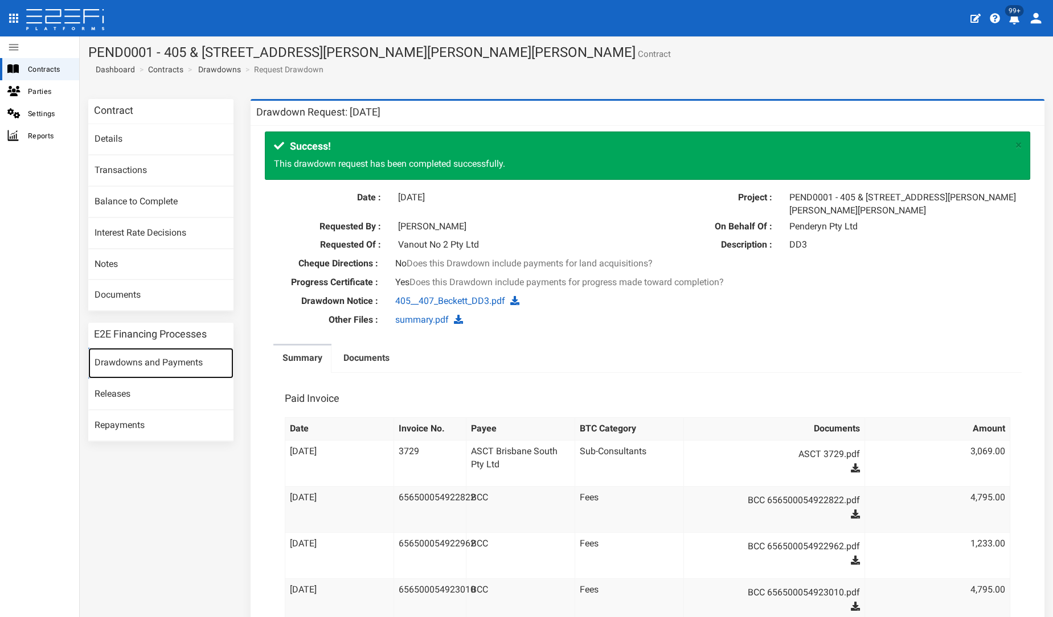
click at [117, 361] on link "Drawdowns and Payments" at bounding box center [160, 363] width 145 height 31
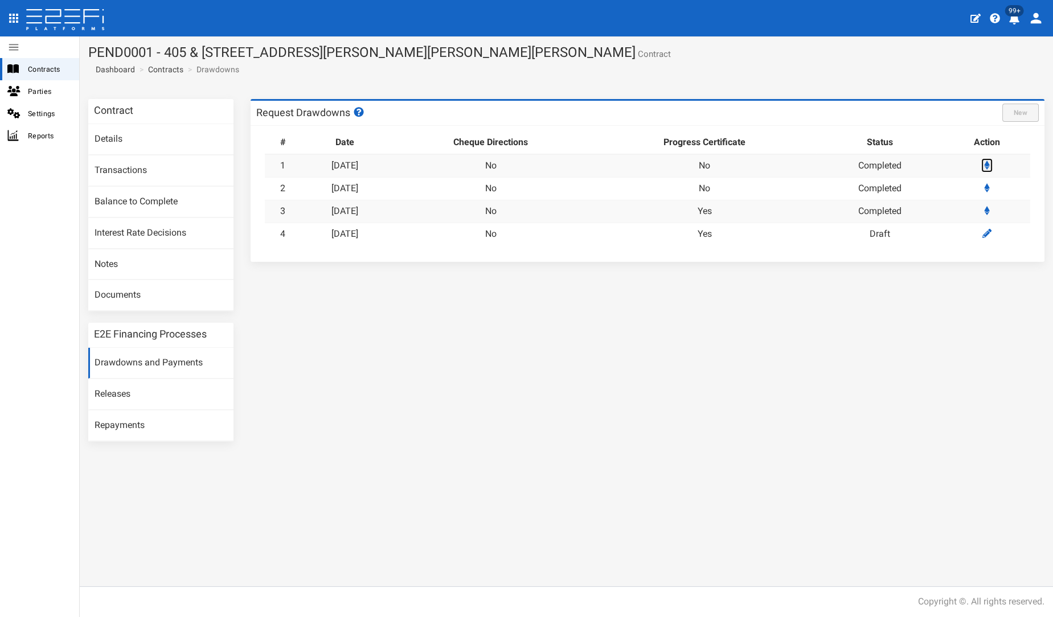
click at [989, 165] on icon at bounding box center [987, 165] width 6 height 9
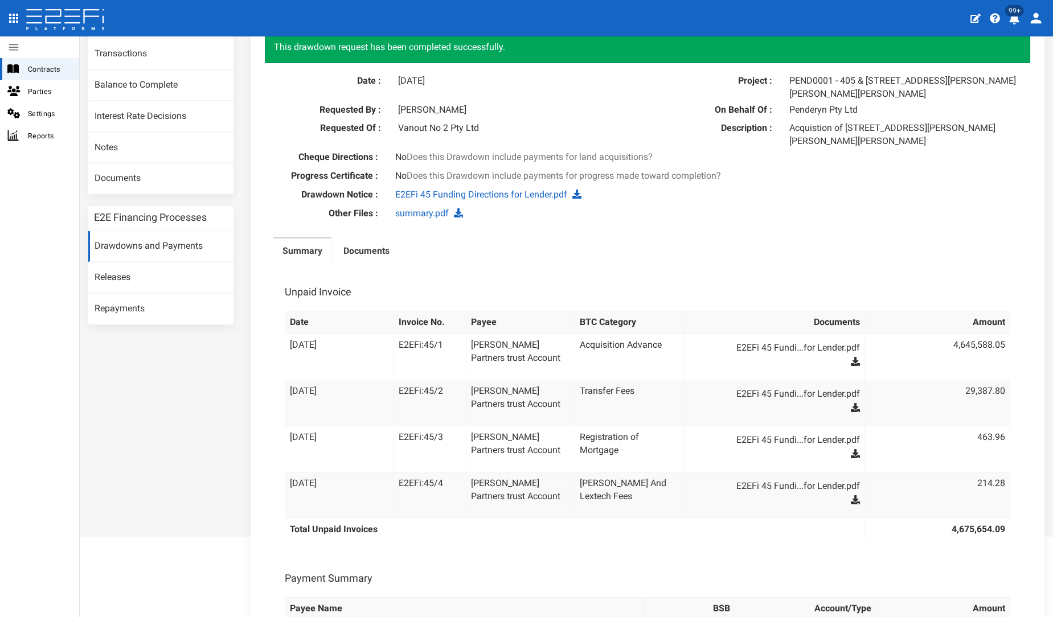
scroll to position [126, 0]
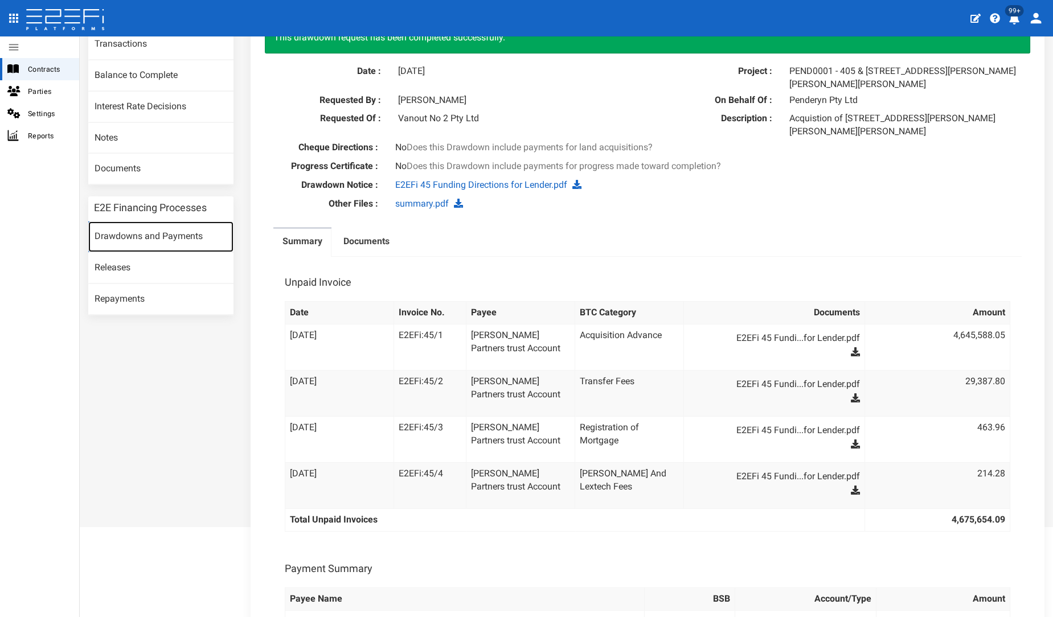
click at [160, 235] on link "Drawdowns and Payments" at bounding box center [160, 237] width 145 height 31
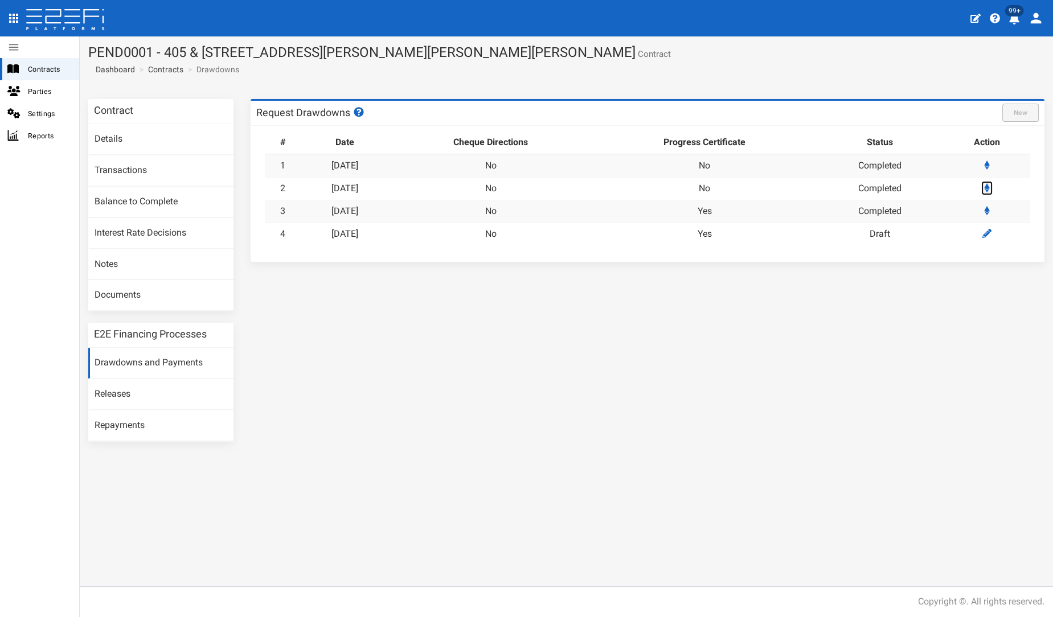
click at [990, 188] on icon at bounding box center [987, 187] width 6 height 9
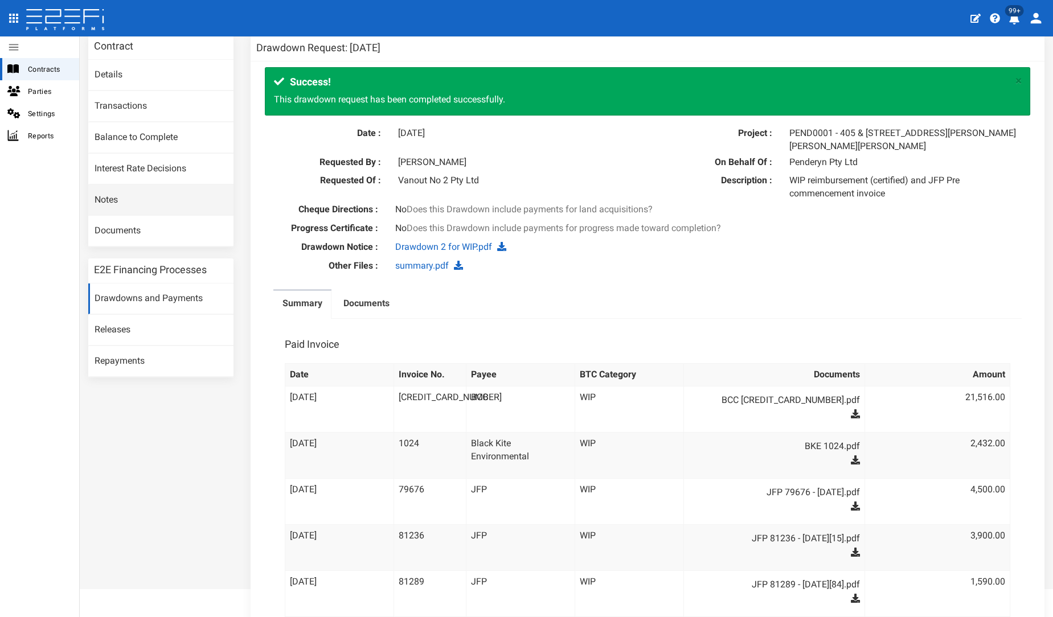
scroll to position [63, 0]
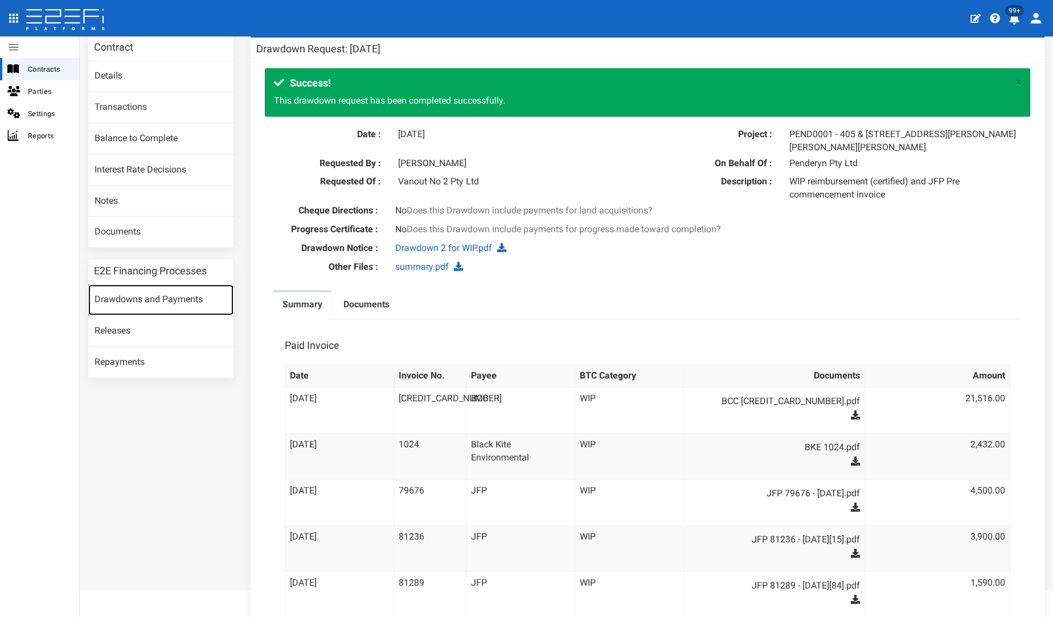
drag, startPoint x: 164, startPoint y: 301, endPoint x: 211, endPoint y: 294, distance: 47.2
click at [164, 300] on link "Drawdowns and Payments" at bounding box center [160, 300] width 145 height 31
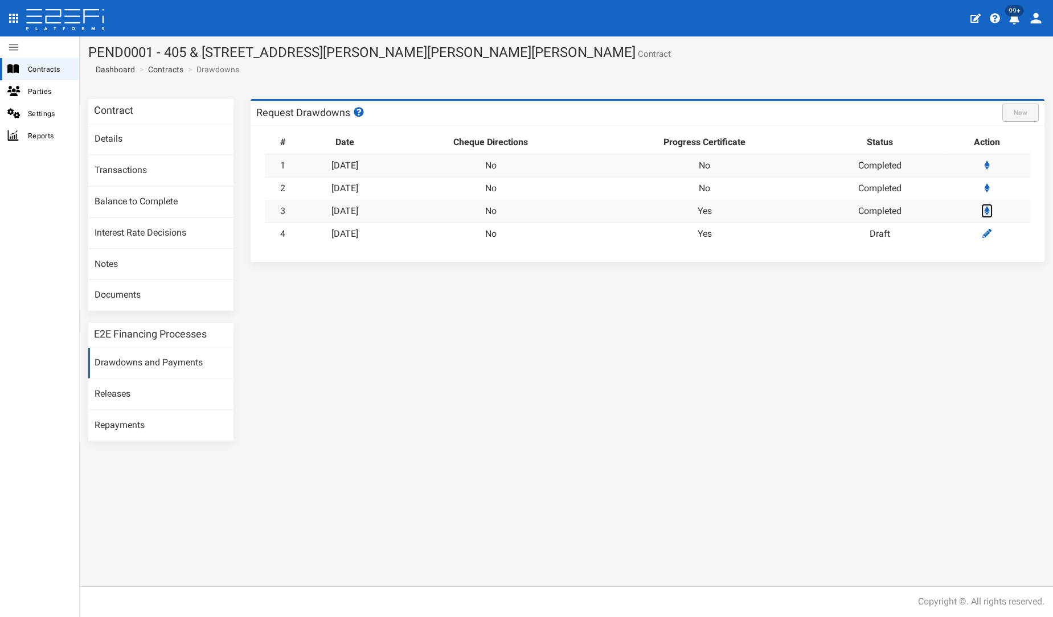
click at [989, 209] on icon at bounding box center [987, 210] width 6 height 9
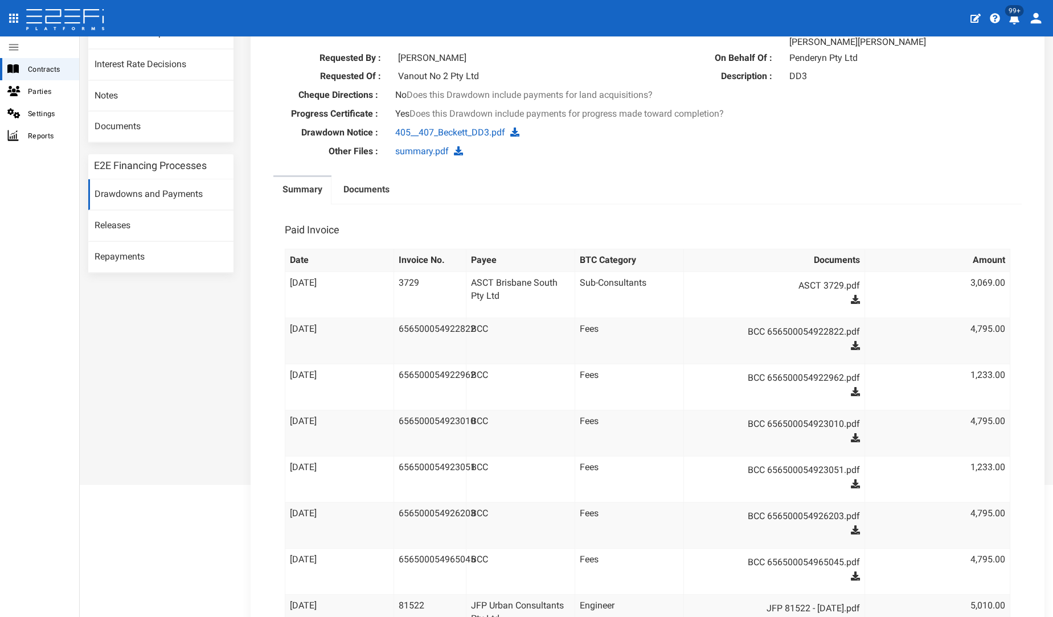
scroll to position [63, 0]
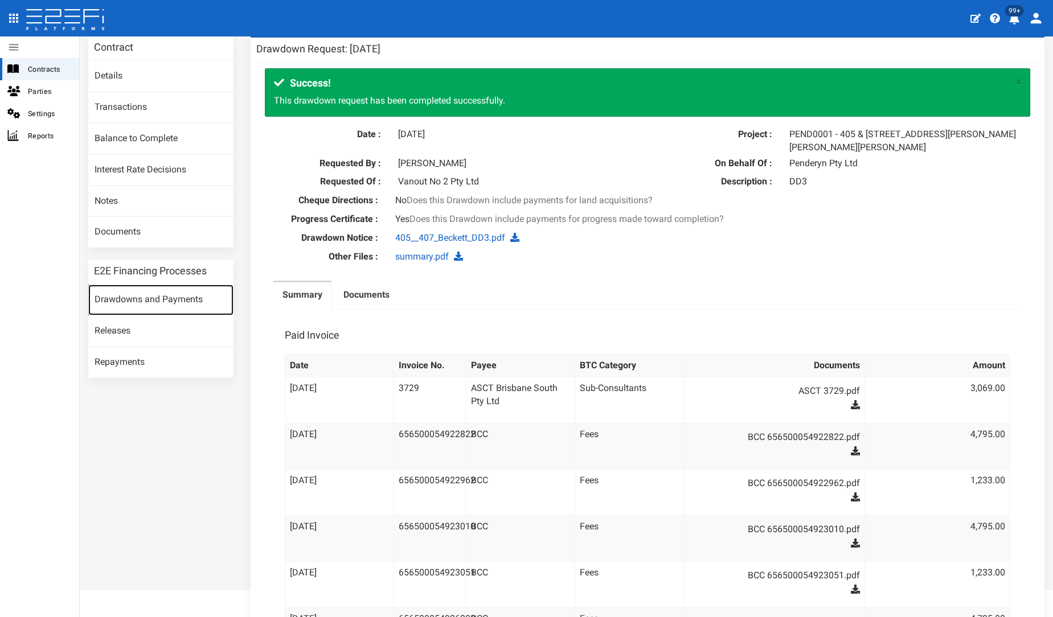
click at [173, 287] on link "Drawdowns and Payments" at bounding box center [160, 300] width 145 height 31
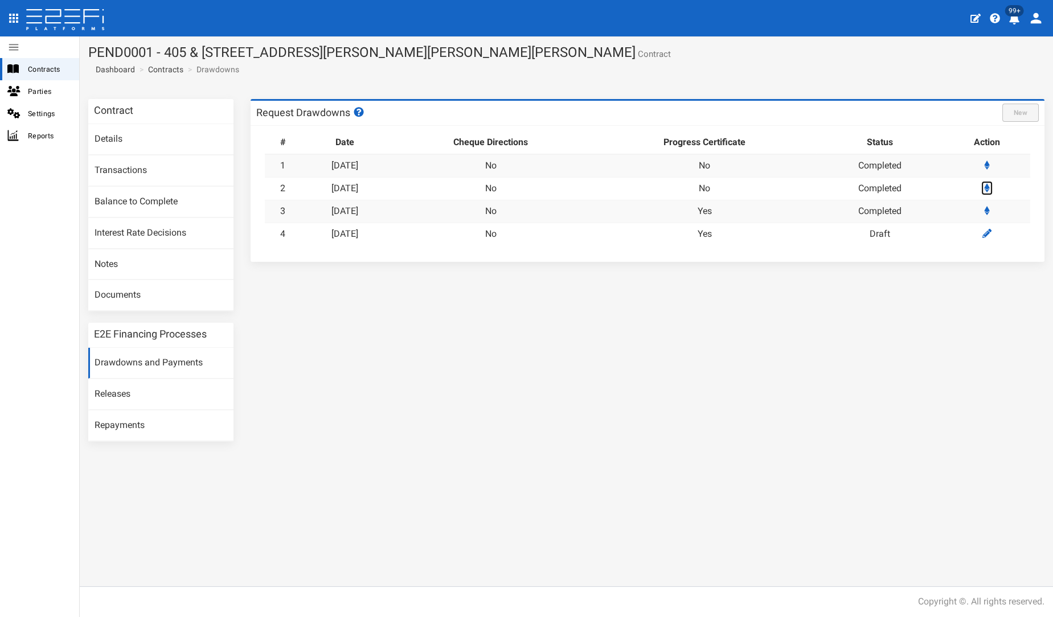
click at [990, 183] on icon at bounding box center [987, 187] width 6 height 9
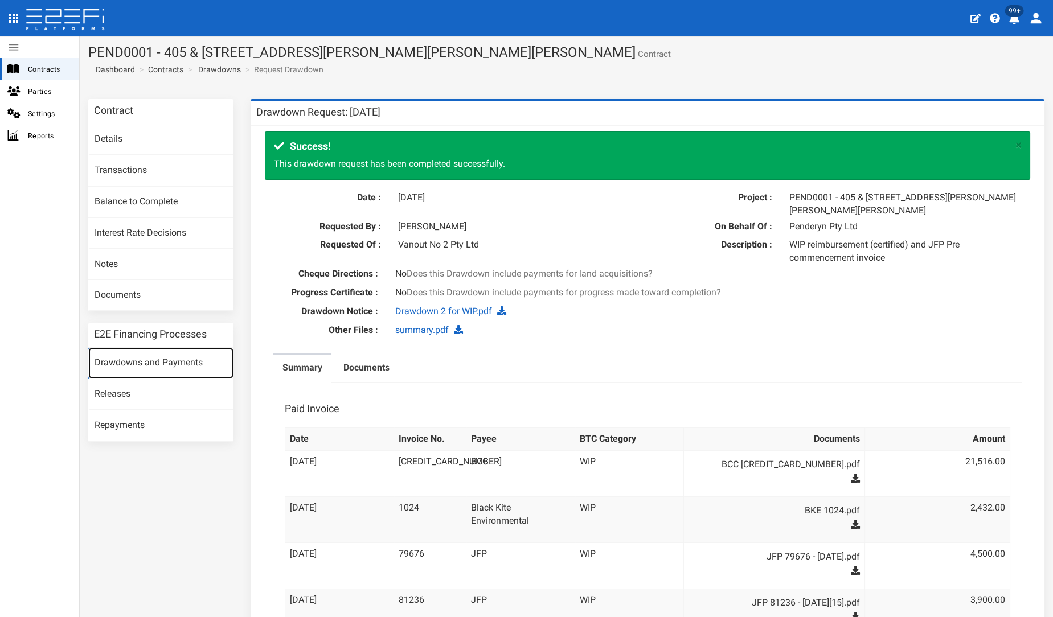
click at [175, 362] on link "Drawdowns and Payments" at bounding box center [160, 363] width 145 height 31
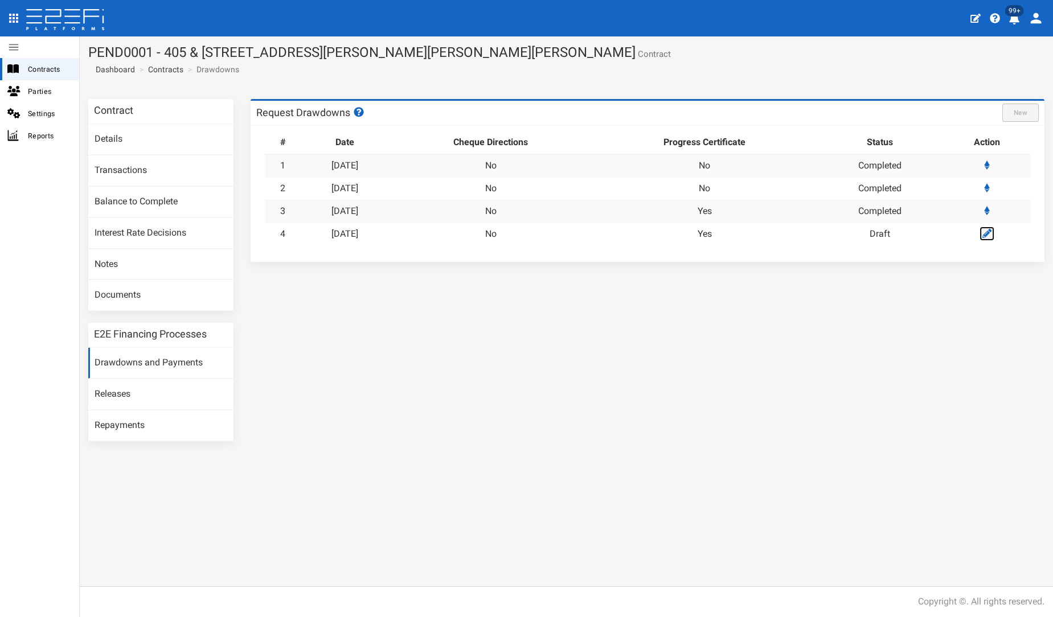
click at [986, 235] on icon at bounding box center [986, 233] width 9 height 9
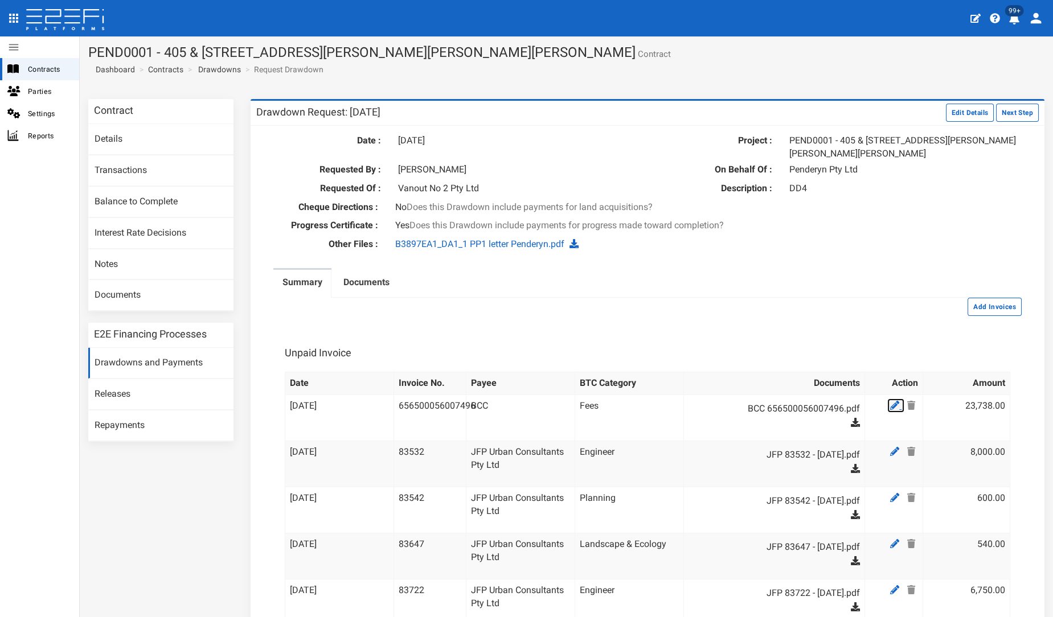
click at [890, 402] on icon at bounding box center [894, 405] width 9 height 9
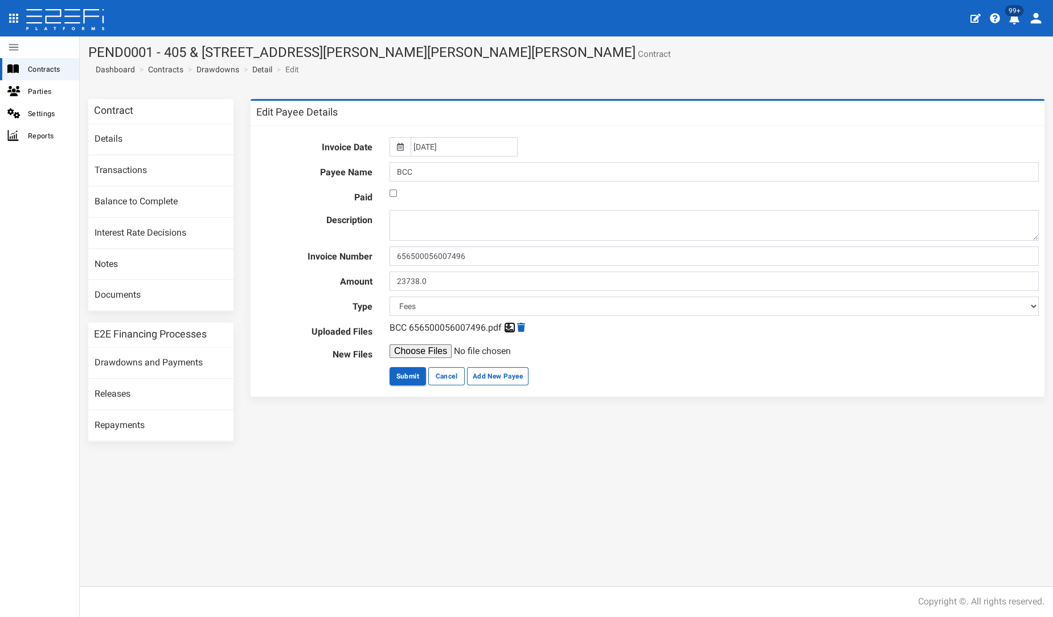
click at [508, 328] on icon at bounding box center [508, 327] width 9 height 9
click at [394, 191] on input "checkbox" at bounding box center [393, 193] width 7 height 7
checkbox input "true"
click at [468, 145] on input "[DATE]" at bounding box center [464, 146] width 107 height 19
click at [415, 165] on th "«" at bounding box center [419, 169] width 17 height 17
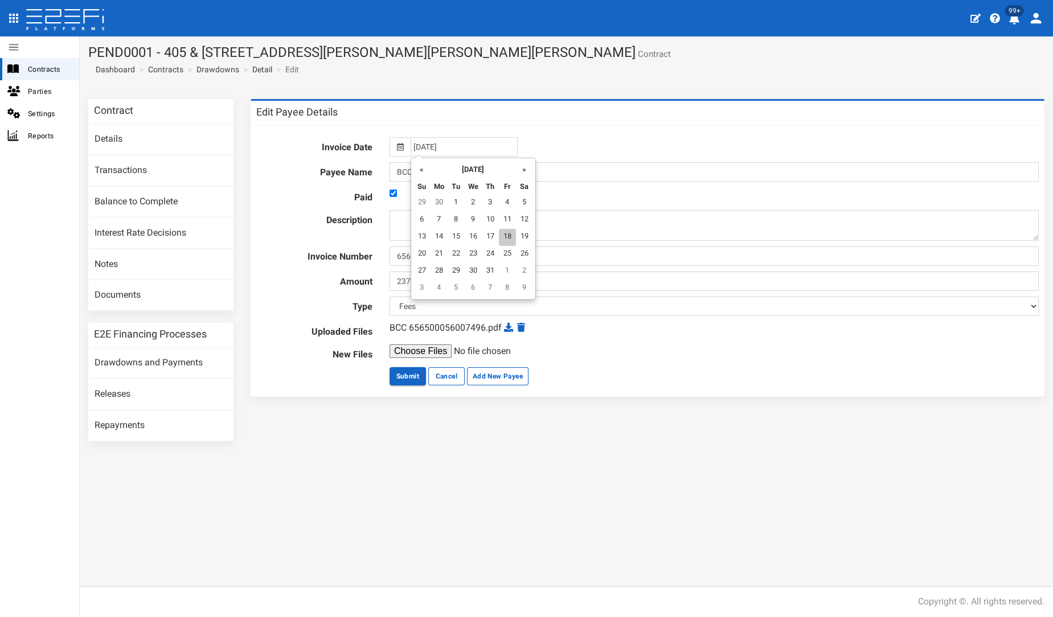
click at [506, 240] on td "18" at bounding box center [507, 237] width 17 height 17
type input "[DATE]"
click at [407, 370] on button "Submit" at bounding box center [408, 376] width 36 height 18
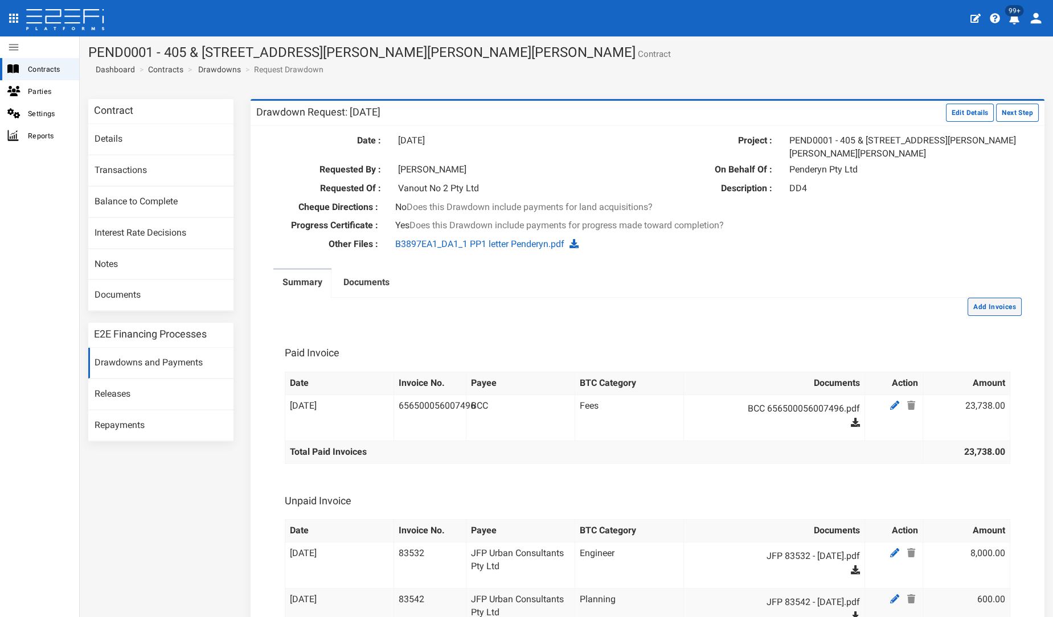
click at [971, 305] on button "Add Invoices" at bounding box center [995, 307] width 54 height 18
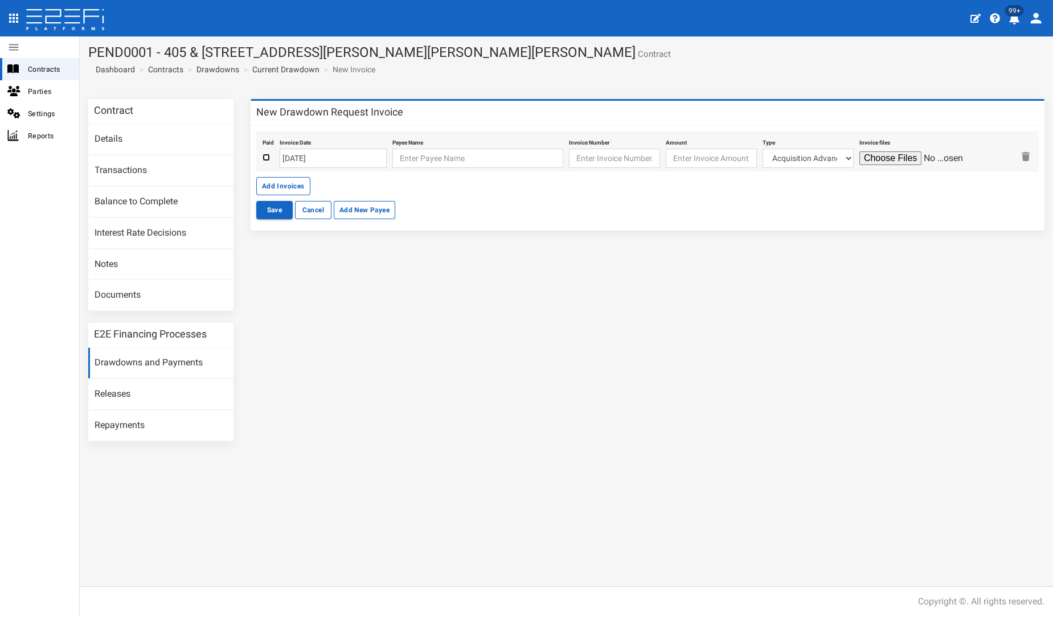
click at [267, 155] on input "checkbox" at bounding box center [266, 157] width 7 height 7
checkbox input "true"
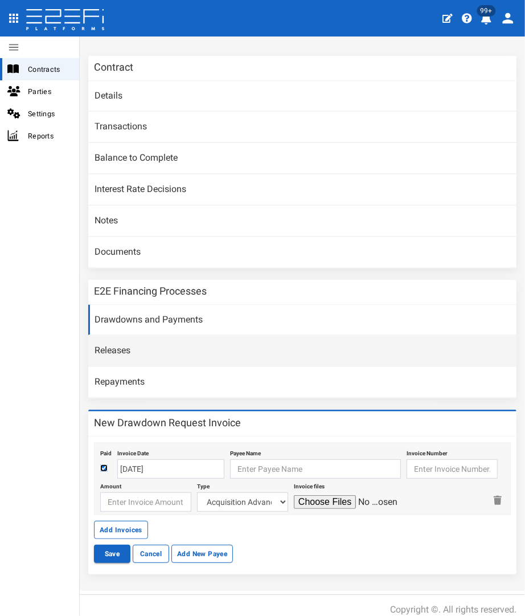
scroll to position [65, 0]
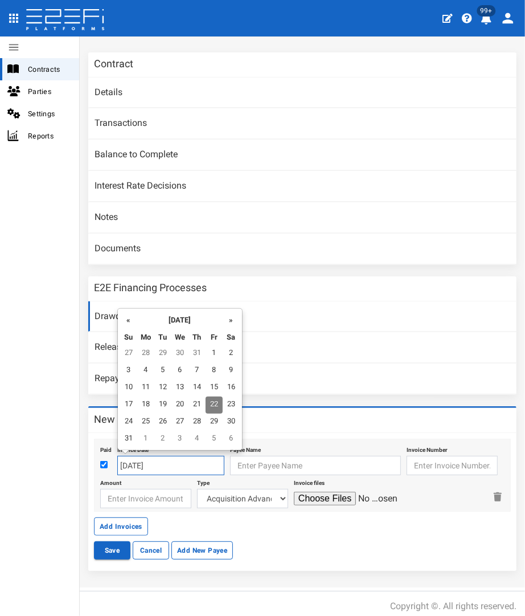
click at [173, 464] on input "22-08-2025" at bounding box center [170, 465] width 107 height 19
click at [134, 322] on th "«" at bounding box center [128, 319] width 17 height 17
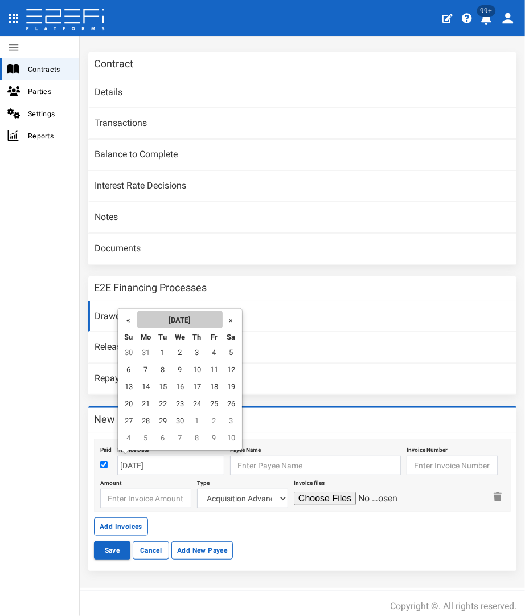
click at [138, 323] on th "April 2025" at bounding box center [179, 319] width 85 height 17
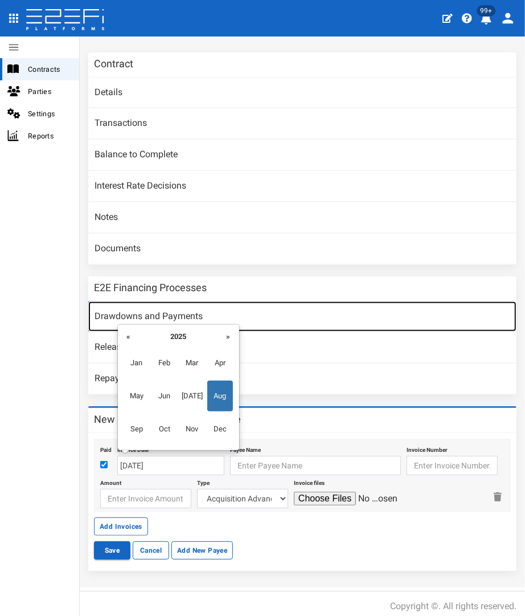
click at [138, 323] on link "Drawdowns and Payments" at bounding box center [302, 316] width 428 height 31
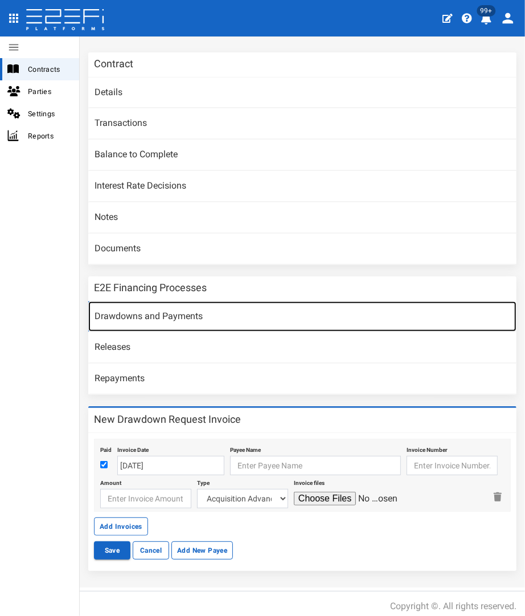
click at [136, 323] on link "Drawdowns and Payments" at bounding box center [302, 316] width 428 height 31
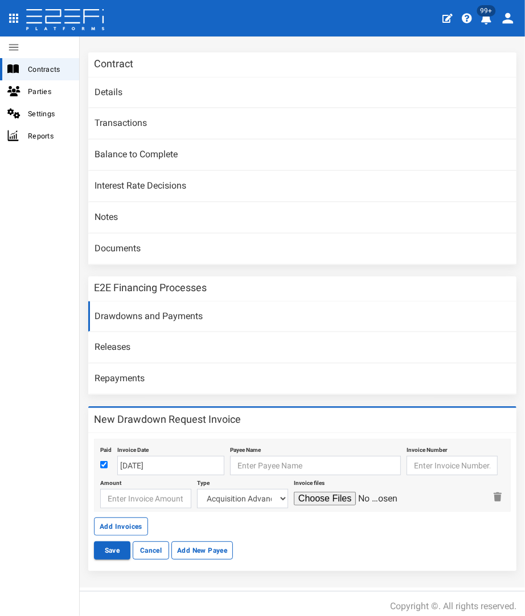
click at [151, 451] on div "Invoice Date 22-08-2025" at bounding box center [170, 458] width 107 height 33
click at [141, 469] on input "22-08-2025" at bounding box center [170, 465] width 107 height 19
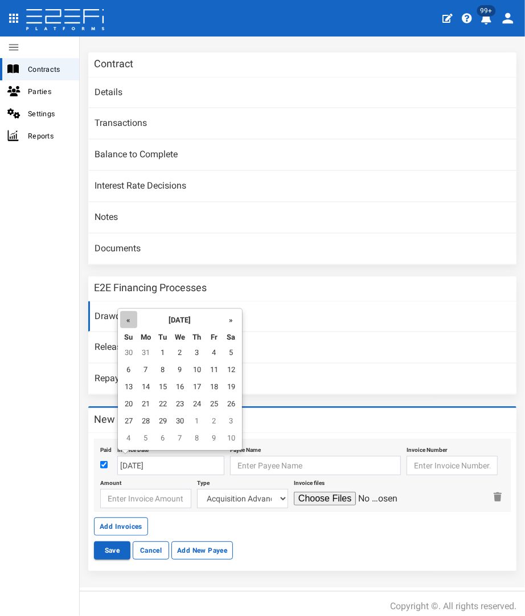
click at [125, 320] on th "«" at bounding box center [128, 319] width 17 height 17
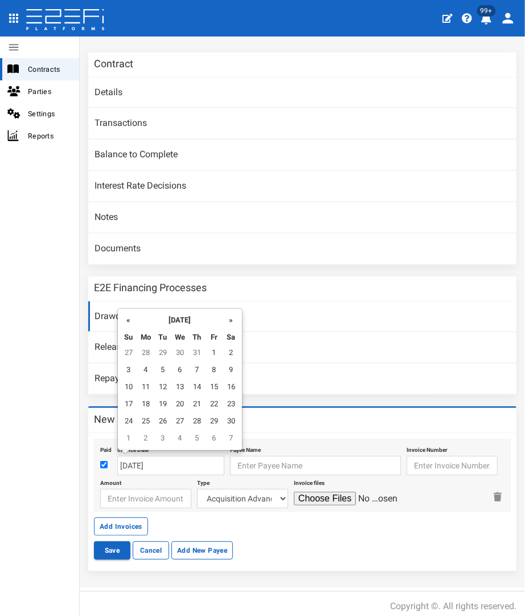
click at [125, 320] on th "«" at bounding box center [128, 319] width 17 height 17
click at [228, 317] on th "»" at bounding box center [231, 319] width 17 height 17
click at [141, 402] on td "18" at bounding box center [145, 404] width 17 height 17
type input "18-11-2024"
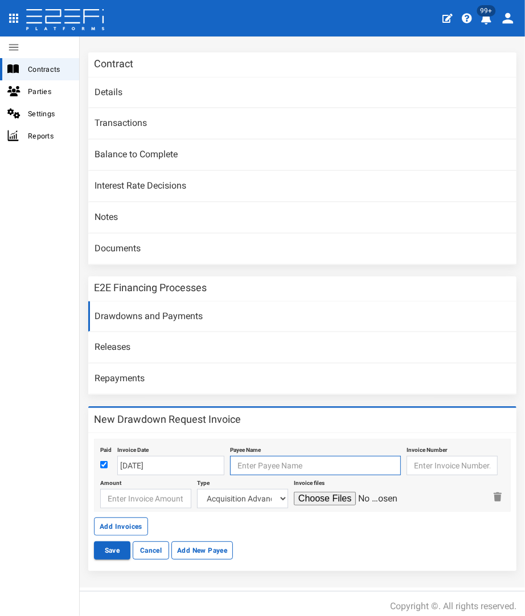
click at [276, 465] on input "text" at bounding box center [315, 465] width 171 height 19
type input "Ultra Property Developments Pty Ltd"
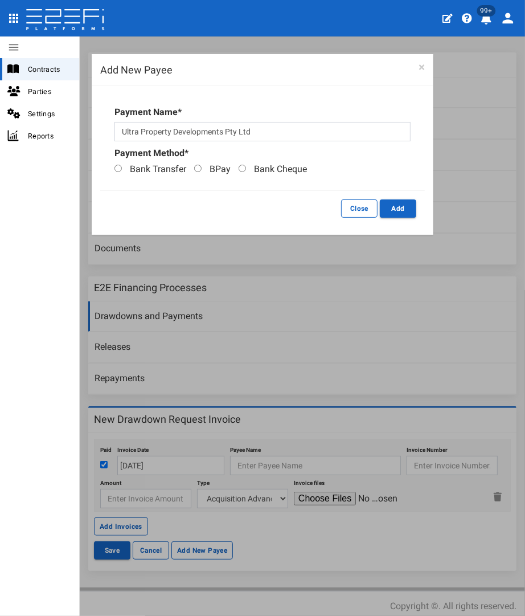
drag, startPoint x: 245, startPoint y: 169, endPoint x: 296, endPoint y: 184, distance: 52.8
click at [246, 171] on label "Bank Cheque" at bounding box center [270, 169] width 74 height 13
click at [246, 171] on input "Bank Cheque" at bounding box center [242, 168] width 7 height 7
radio input "true"
click at [409, 204] on button "Add" at bounding box center [398, 208] width 36 height 18
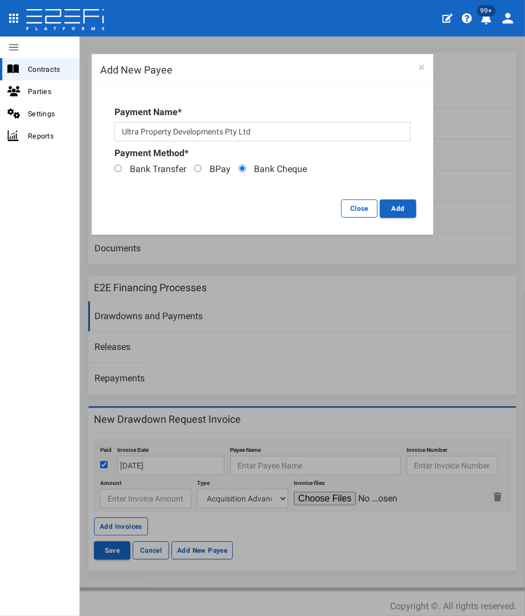
type input "Ultra Property Developments Pty Ltd"
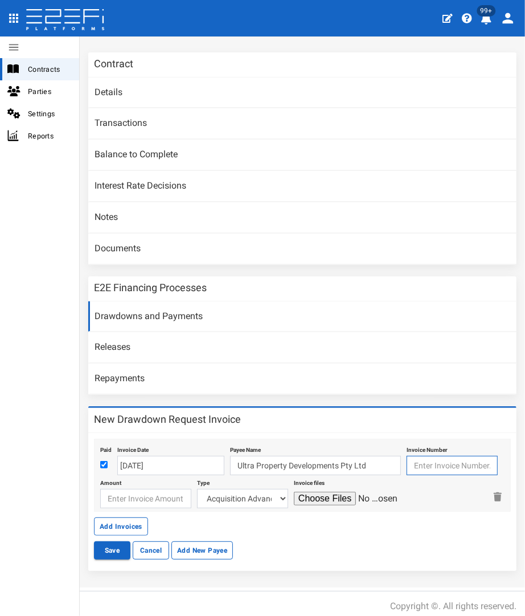
click at [424, 458] on input "text" at bounding box center [452, 465] width 91 height 19
type input "1026"
click at [150, 492] on input "number" at bounding box center [145, 498] width 91 height 19
type input "140000"
click at [220, 492] on select "Acquisition Advance Transfer Fees Buying Commission Registration of Mortgage Pe…" at bounding box center [242, 498] width 91 height 19
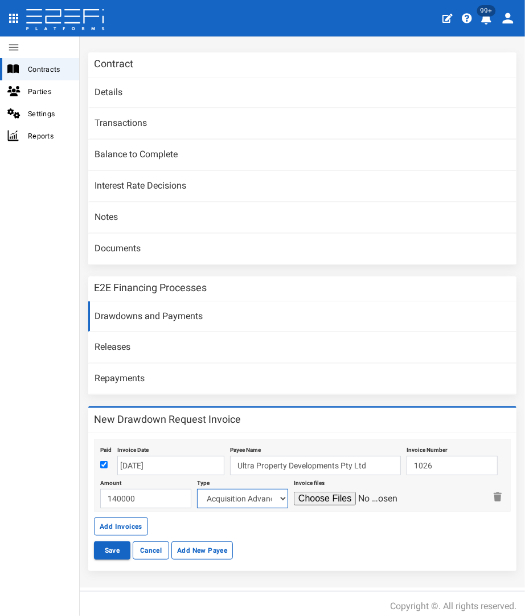
select select "Buying Commission~26~LAND SETTLEMENT"
click at [197, 489] on select "Acquisition Advance Transfer Fees Buying Commission Registration of Mortgage Pe…" at bounding box center [242, 498] width 91 height 19
click at [323, 496] on input "file" at bounding box center [348, 499] width 108 height 14
type input "C:\fakepath\JD 1026.pdf"
click at [121, 541] on button "Save" at bounding box center [112, 550] width 36 height 18
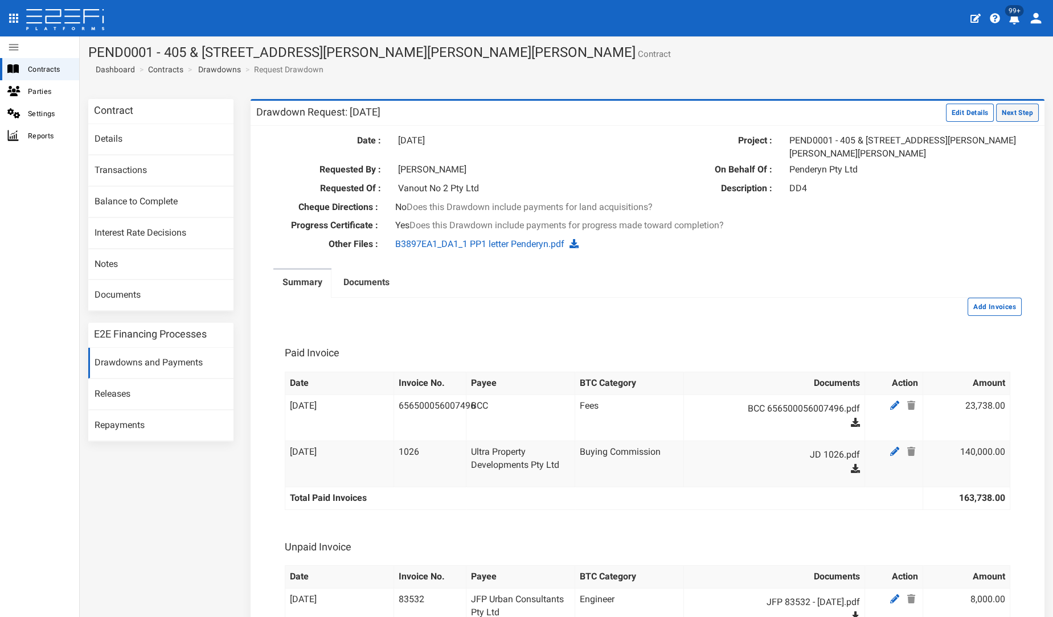
click at [525, 114] on button "Next Step" at bounding box center [1017, 113] width 43 height 18
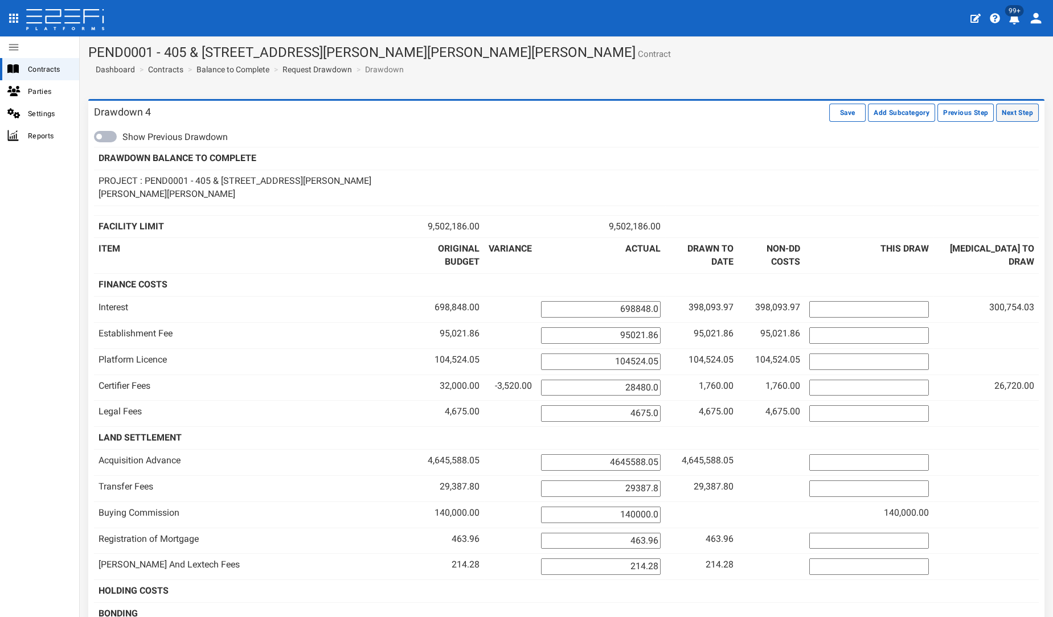
drag, startPoint x: 0, startPoint y: 0, endPoint x: 1007, endPoint y: 114, distance: 1013.5
click at [1007, 114] on button "Next Step" at bounding box center [1017, 113] width 43 height 18
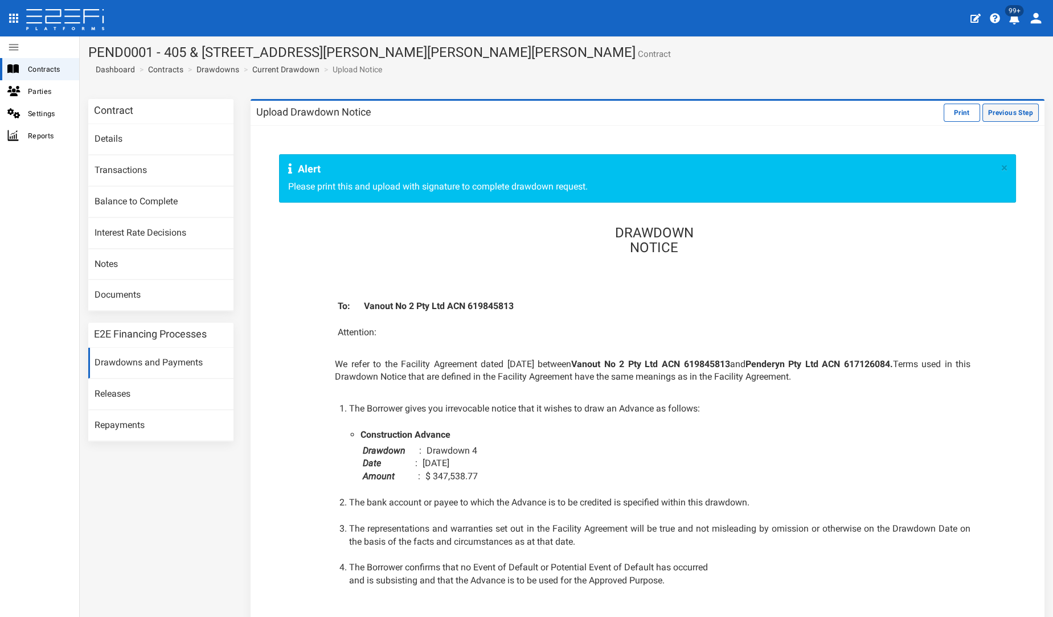
click at [990, 116] on button "Previous Step" at bounding box center [1010, 113] width 56 height 18
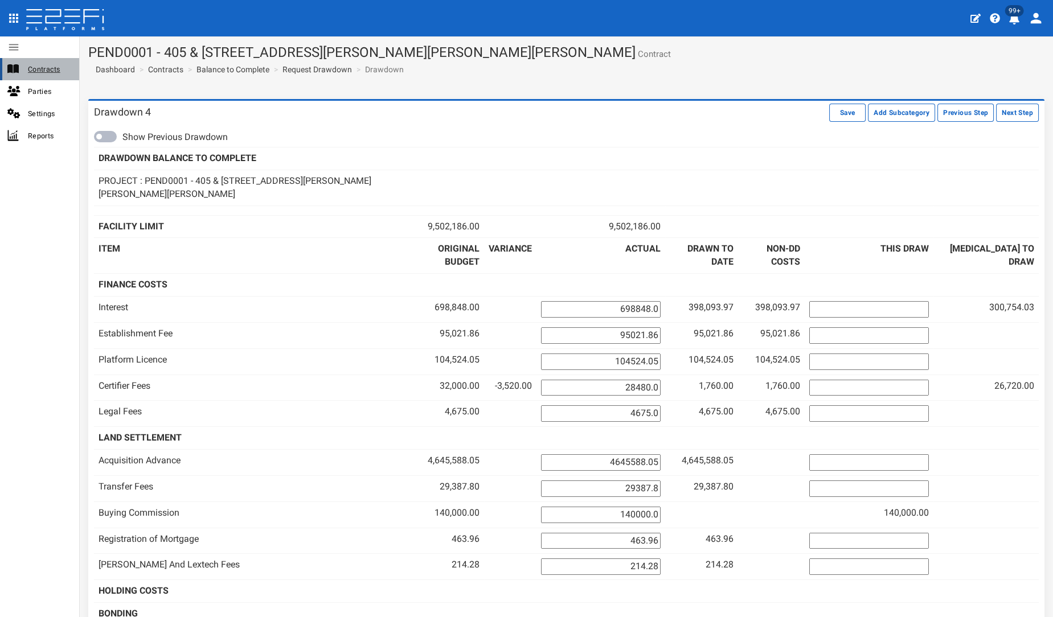
click at [50, 65] on span "Contracts" at bounding box center [49, 69] width 42 height 13
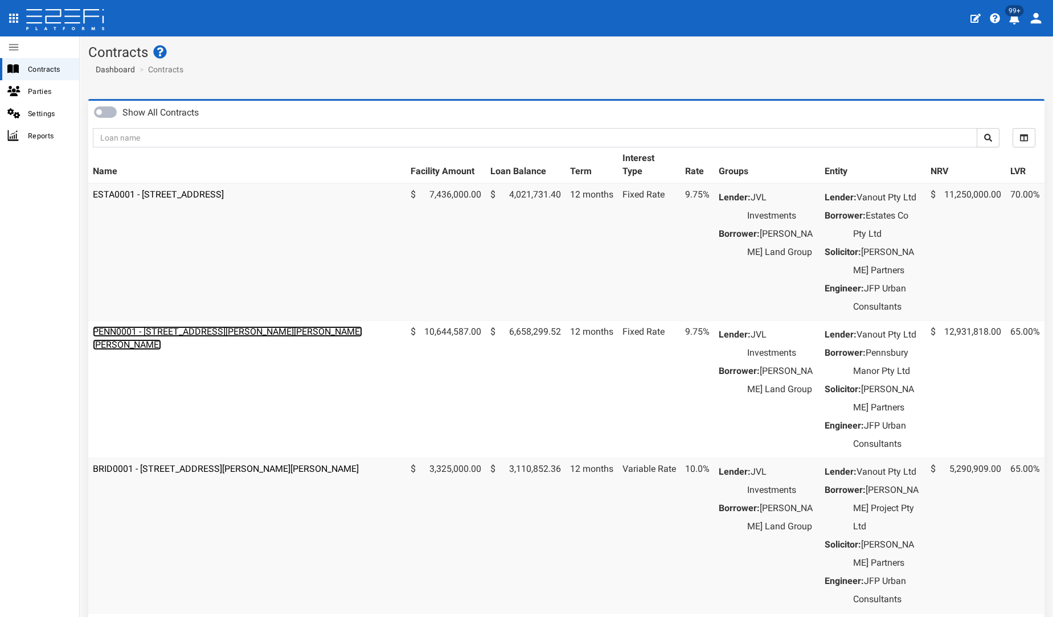
click at [162, 350] on link "PENN0001 - [STREET_ADDRESS][PERSON_NAME][PERSON_NAME][PERSON_NAME]" at bounding box center [227, 338] width 269 height 24
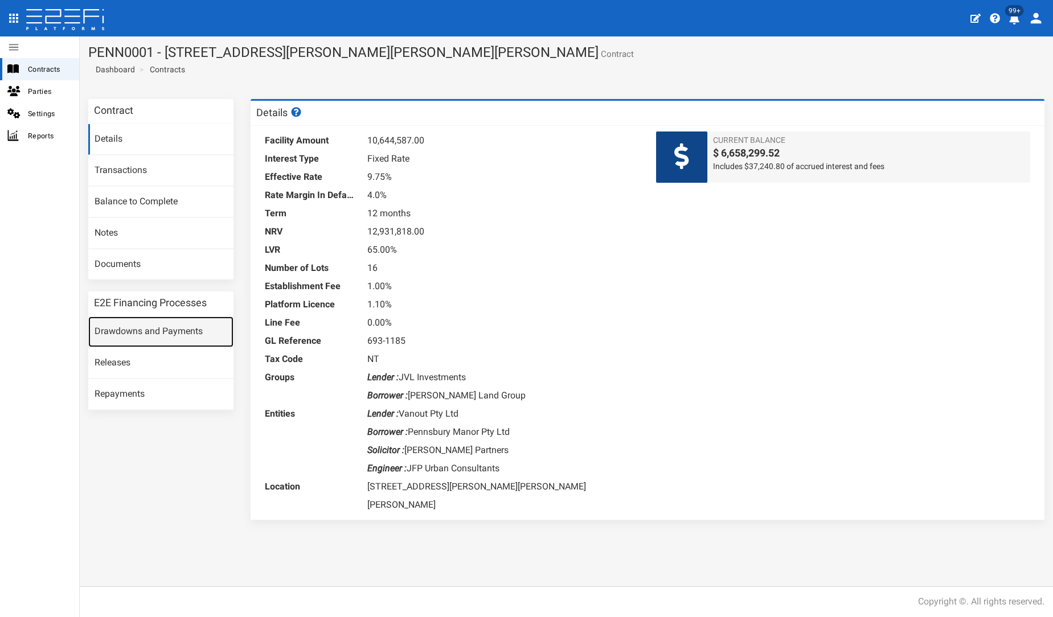
click at [187, 324] on link "Drawdowns and Payments" at bounding box center [160, 332] width 145 height 31
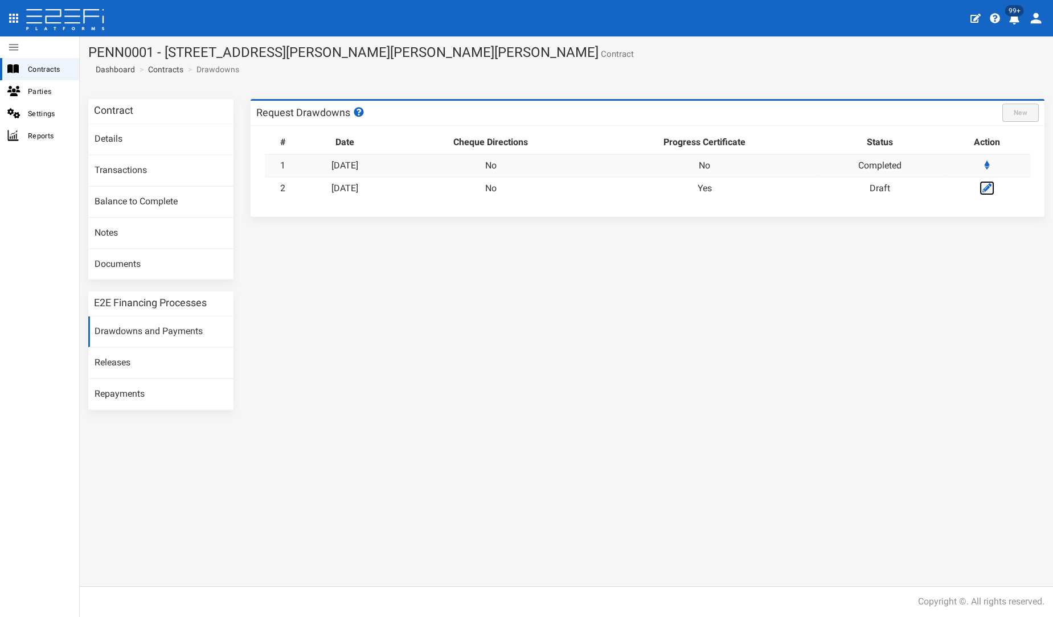
click at [992, 188] on icon at bounding box center [986, 187] width 9 height 9
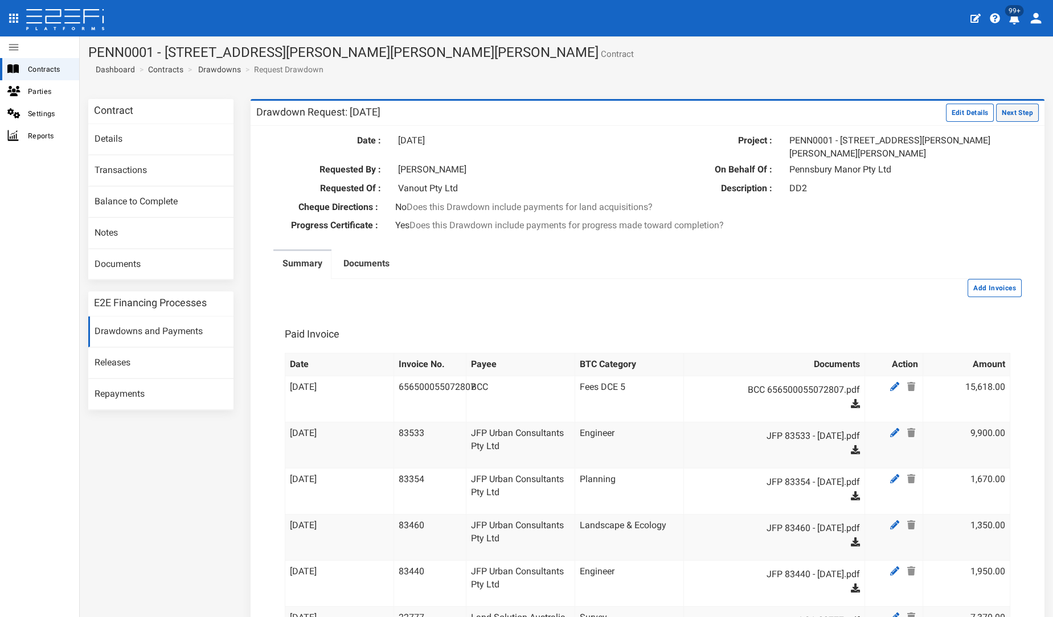
click at [996, 108] on button "Next Step" at bounding box center [1017, 113] width 43 height 18
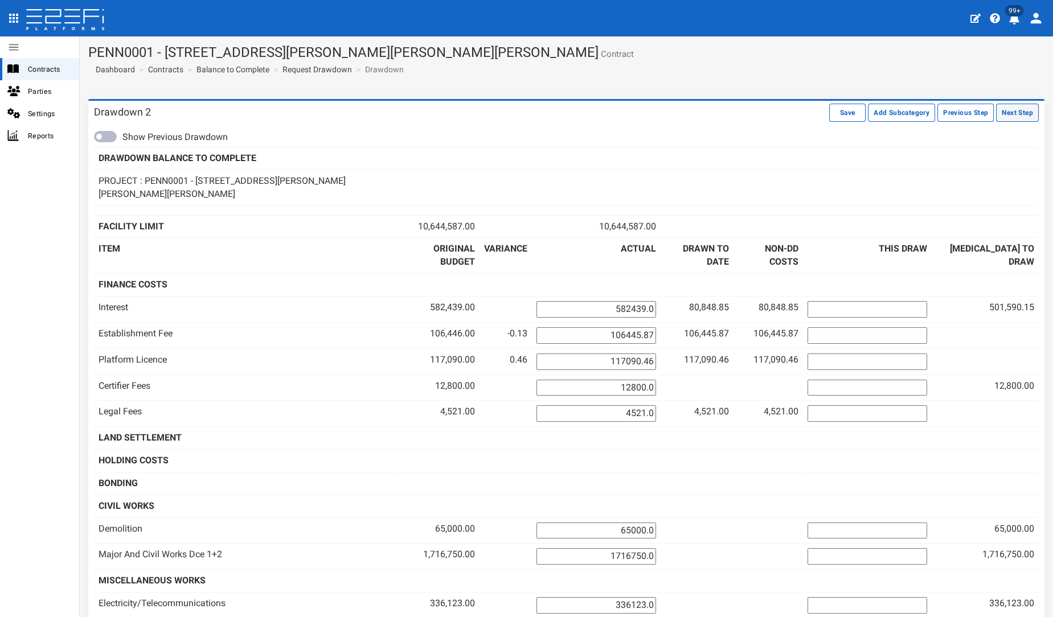
click at [998, 118] on button "Next Step" at bounding box center [1017, 113] width 43 height 18
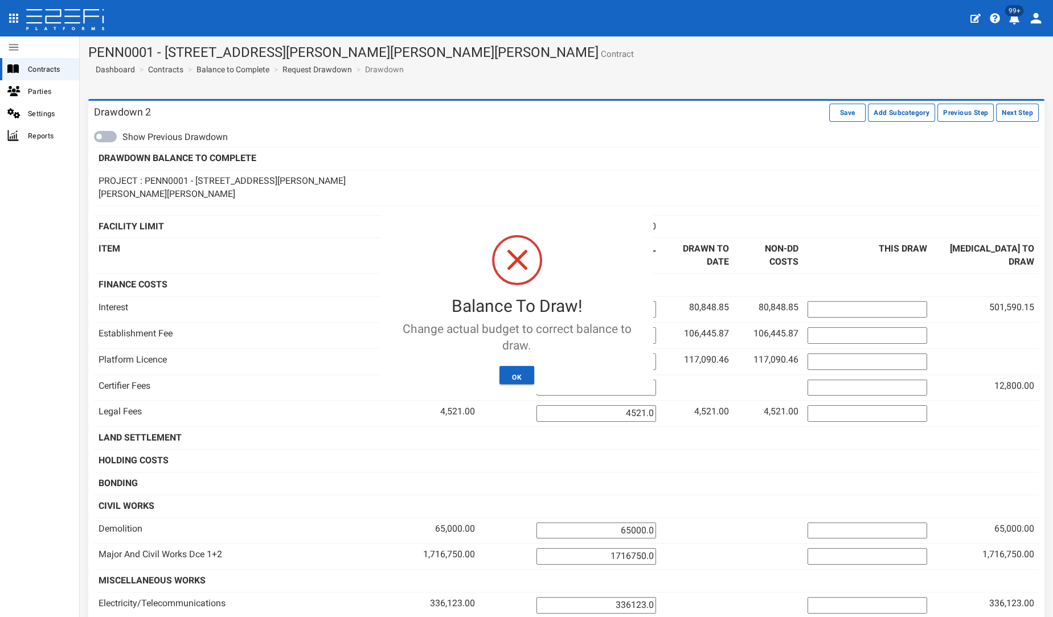
click at [511, 363] on div "Balance To Draw! Change actual budget to correct balance to draw. Not valid Can…" at bounding box center [517, 304] width 272 height 180
click at [512, 380] on button "OK" at bounding box center [516, 375] width 35 height 18
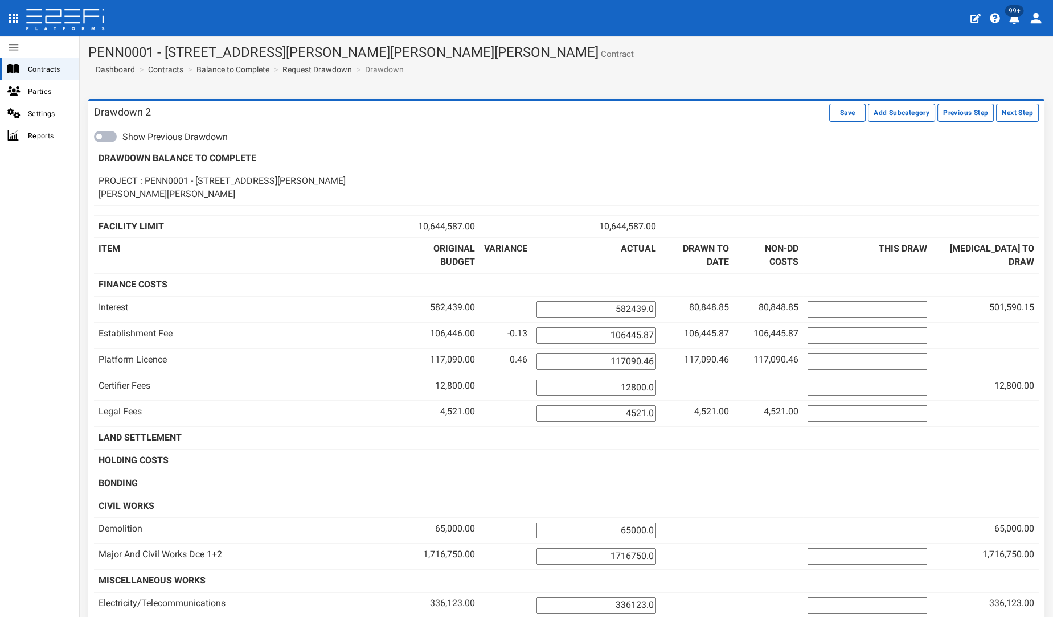
click at [944, 107] on button "Previous Step" at bounding box center [965, 113] width 56 height 18
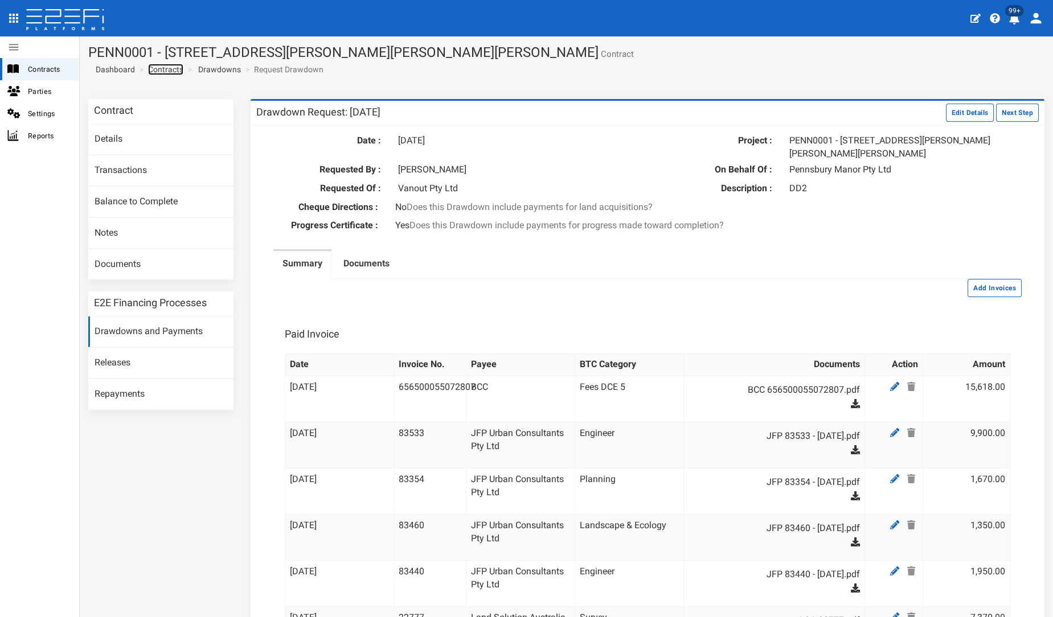
click at [159, 67] on link "Contracts" at bounding box center [165, 69] width 35 height 11
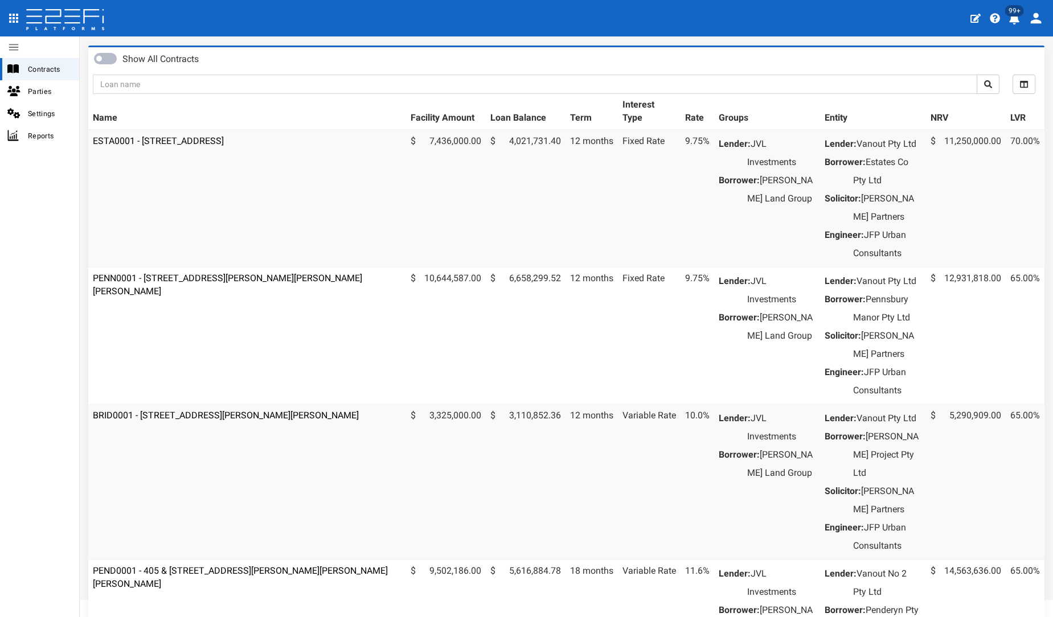
scroll to position [126, 0]
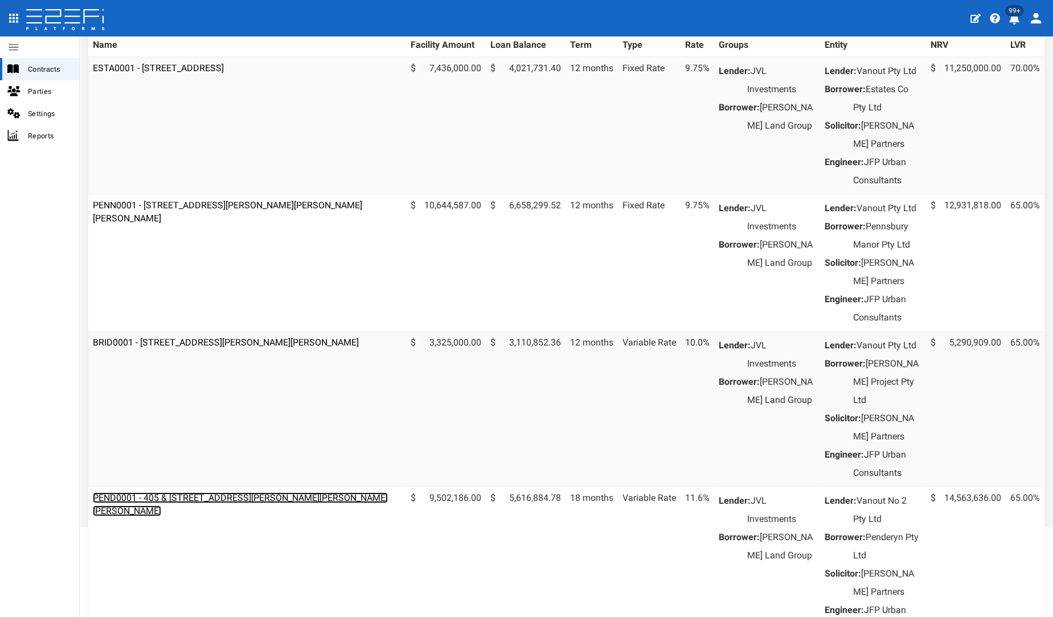
click at [144, 517] on link "PEND0001 - 405 & [STREET_ADDRESS][PERSON_NAME][PERSON_NAME][PERSON_NAME]" at bounding box center [240, 505] width 295 height 24
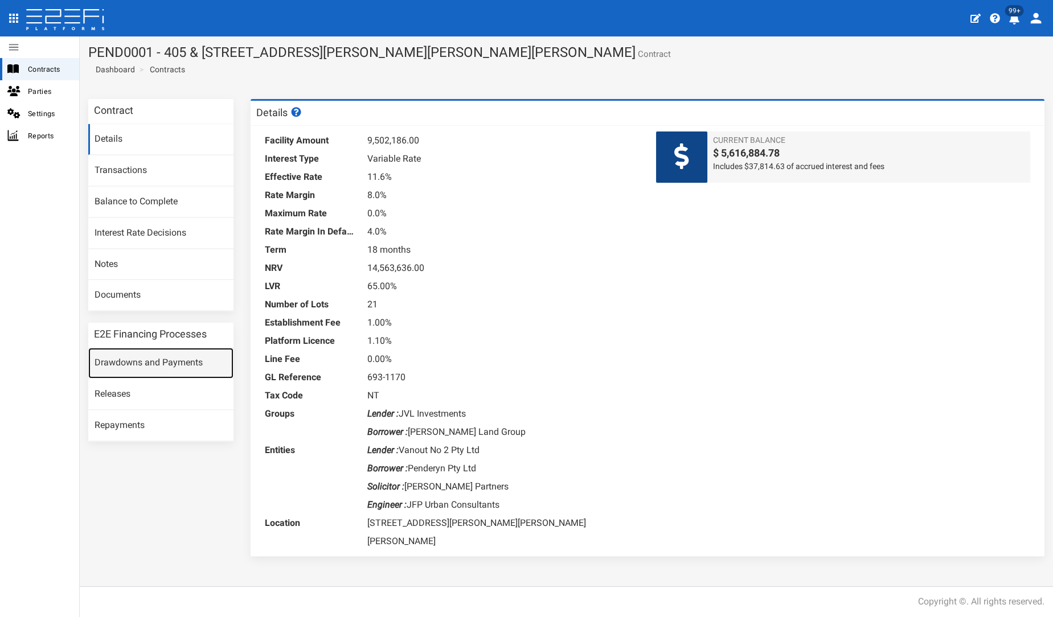
click at [177, 364] on link "Drawdowns and Payments" at bounding box center [160, 363] width 145 height 31
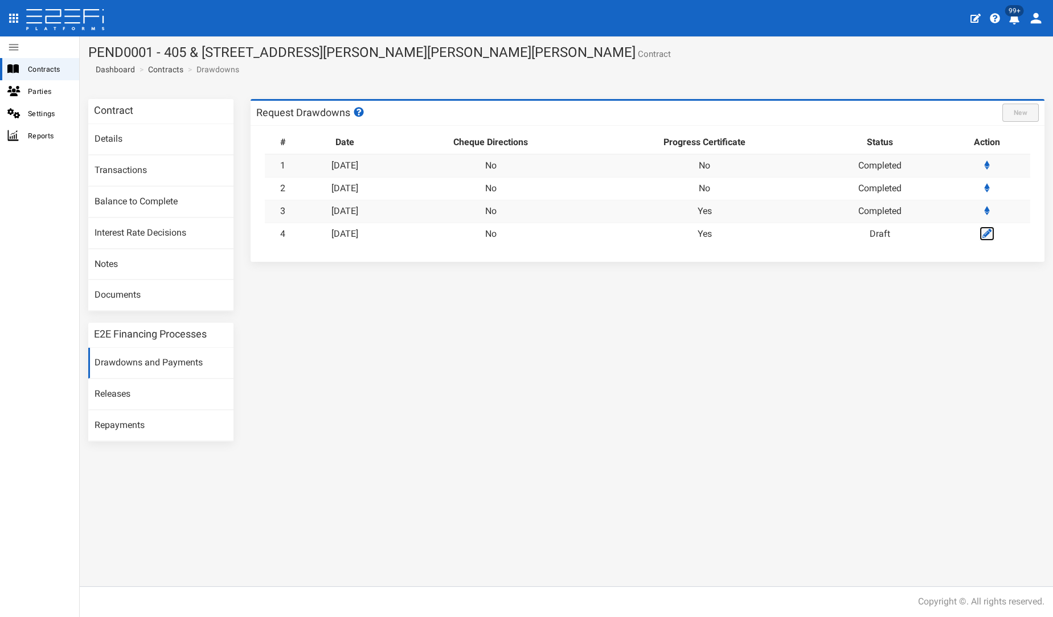
click at [986, 230] on icon at bounding box center [986, 233] width 9 height 9
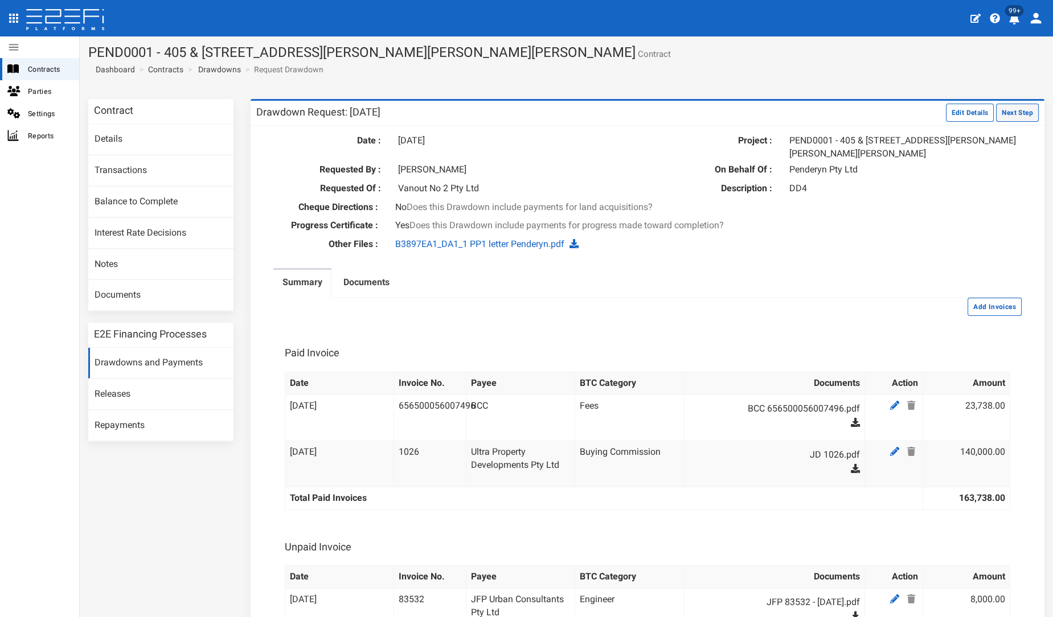
click at [1018, 109] on button "Next Step" at bounding box center [1017, 113] width 43 height 18
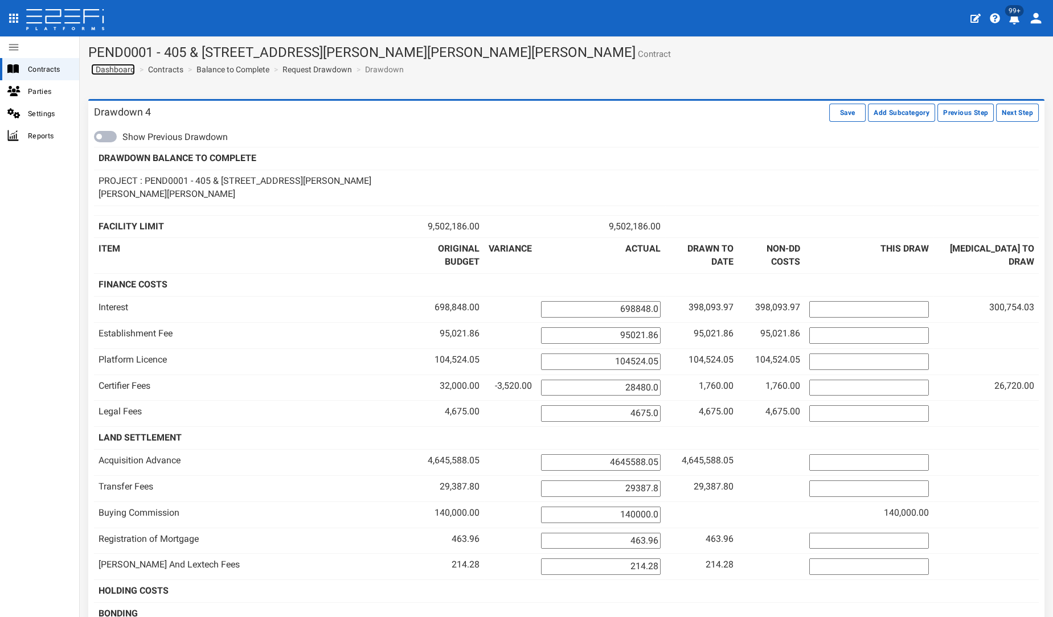
click at [118, 67] on span "Dashboard" at bounding box center [113, 69] width 44 height 9
